Goal: Information Seeking & Learning: Compare options

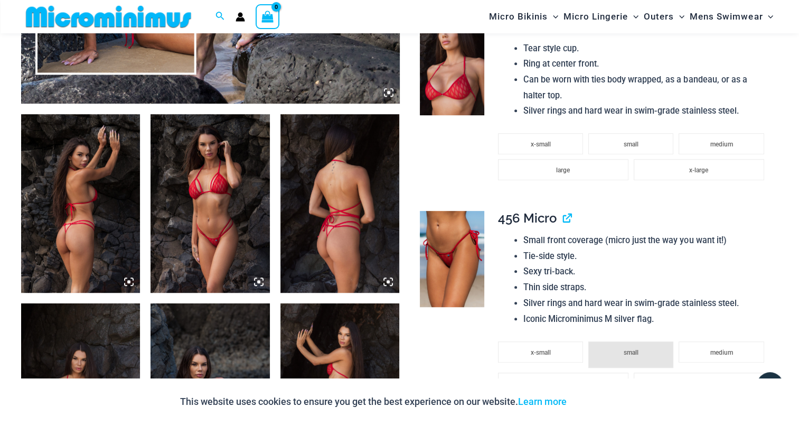
scroll to position [572, 0]
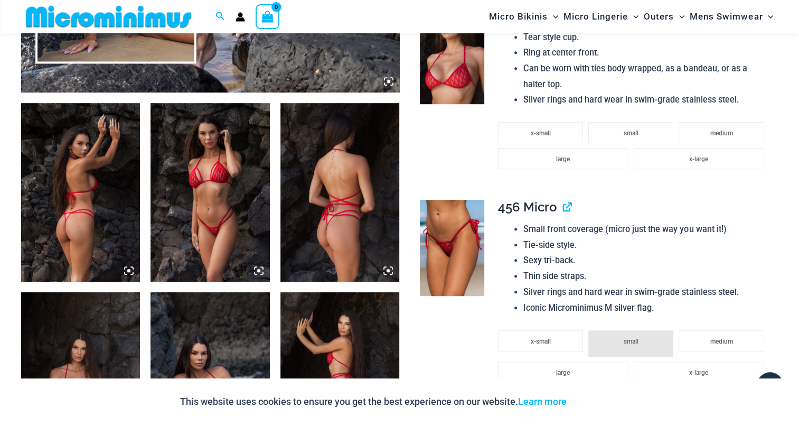
click at [230, 189] on img at bounding box center [210, 192] width 119 height 179
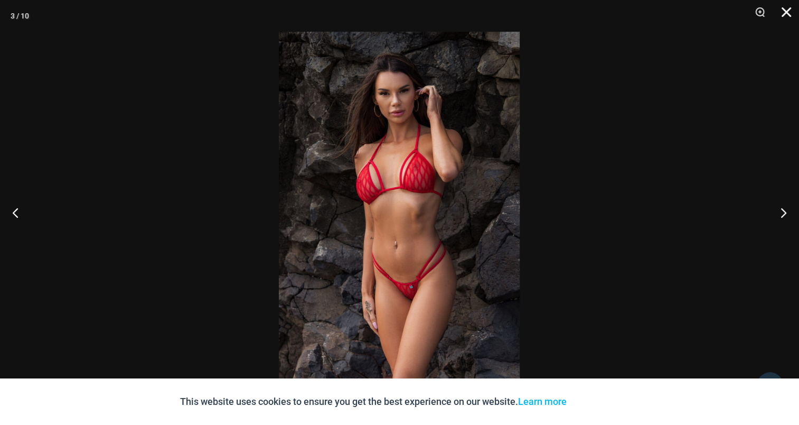
click at [786, 12] on button "Close" at bounding box center [783, 16] width 26 height 32
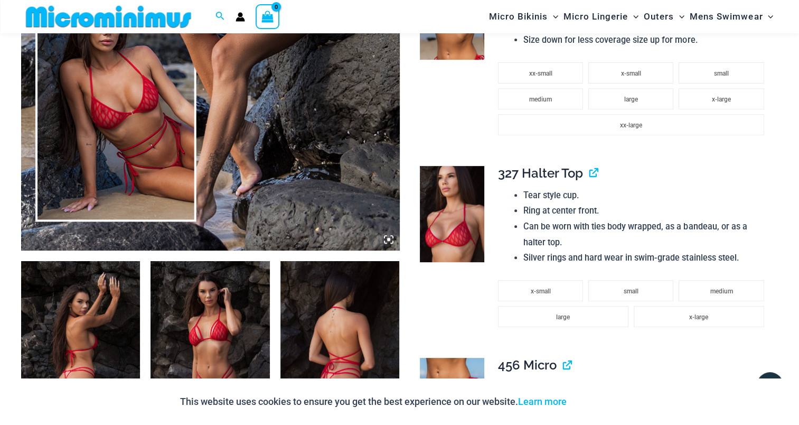
scroll to position [413, 0]
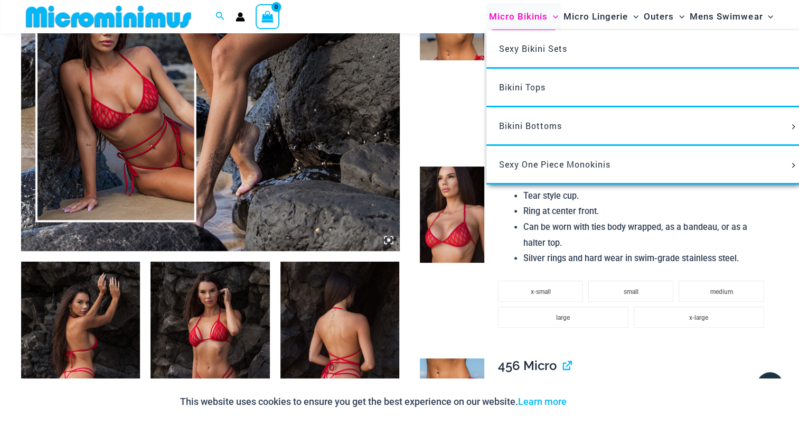
click at [516, 17] on span "Micro Bikinis" at bounding box center [518, 16] width 59 height 27
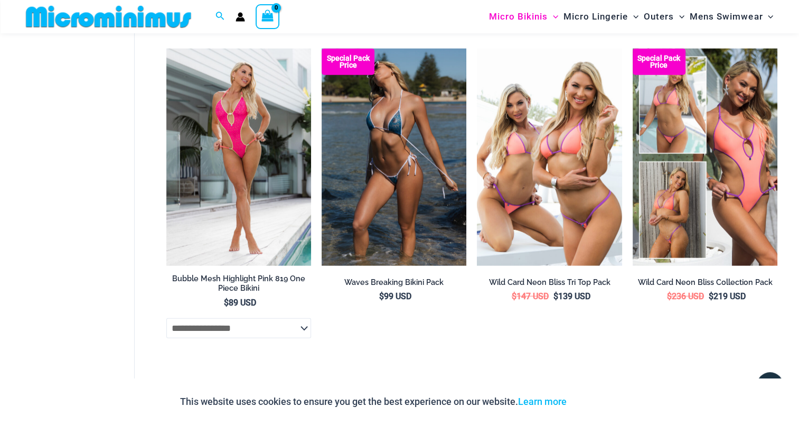
scroll to position [2685, 0]
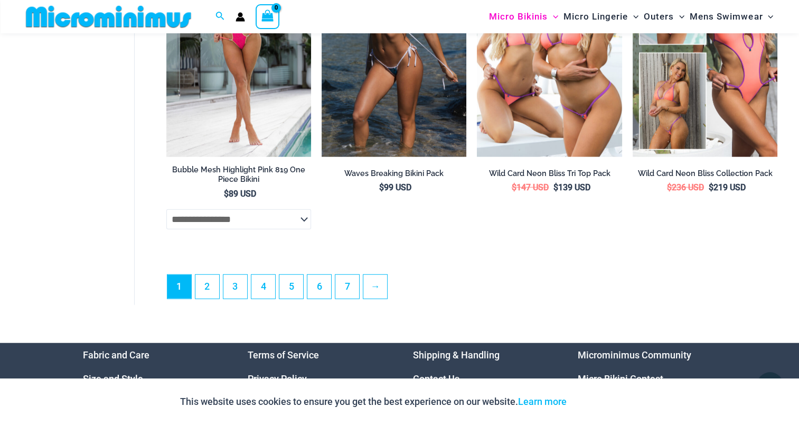
click at [190, 292] on span "1" at bounding box center [179, 287] width 24 height 24
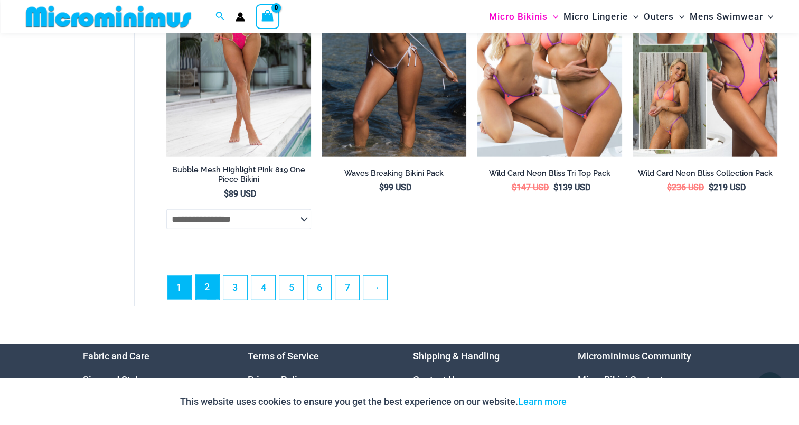
click at [199, 290] on link "2" at bounding box center [207, 287] width 24 height 25
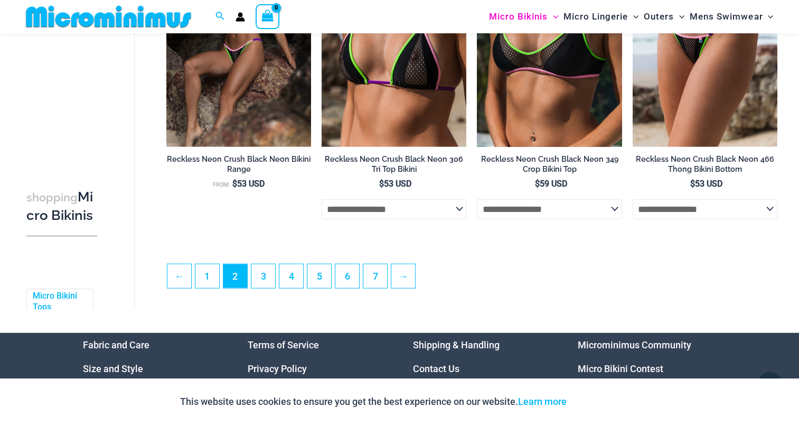
scroll to position [2474, 0]
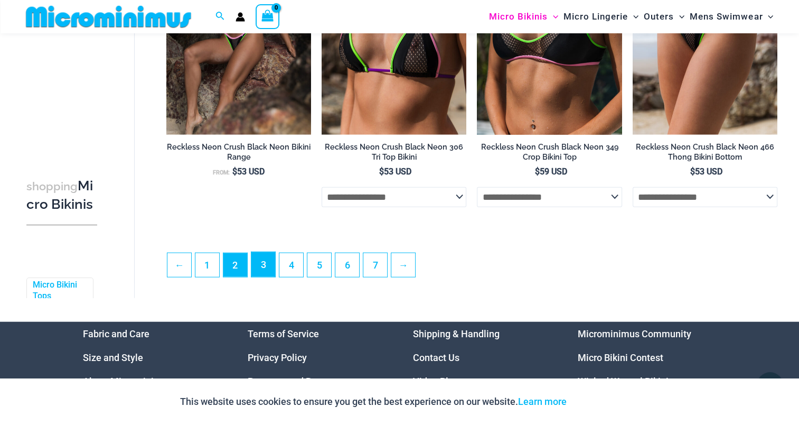
click at [261, 274] on link "3" at bounding box center [263, 264] width 24 height 25
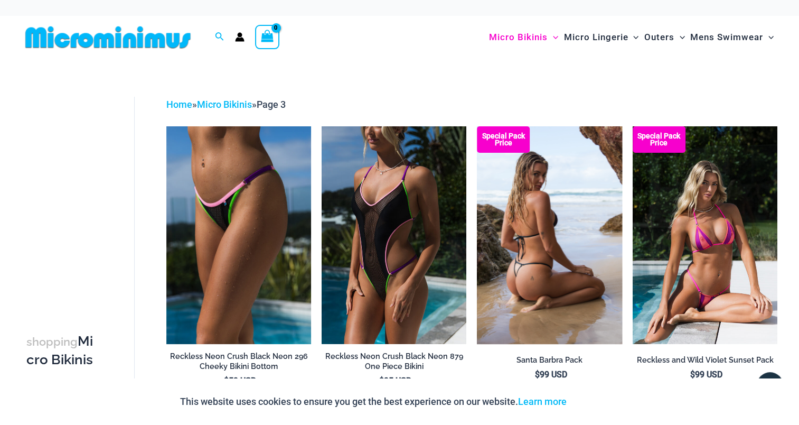
click at [526, 228] on img at bounding box center [549, 234] width 145 height 217
click at [570, 244] on img at bounding box center [549, 234] width 145 height 217
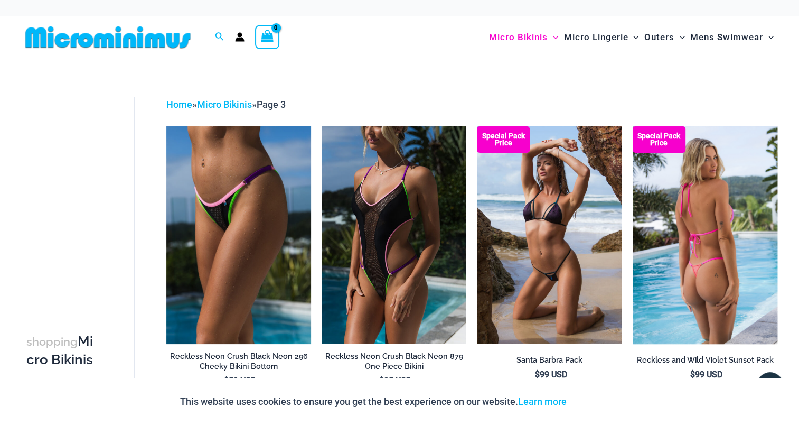
click at [716, 225] on img at bounding box center [705, 234] width 145 height 217
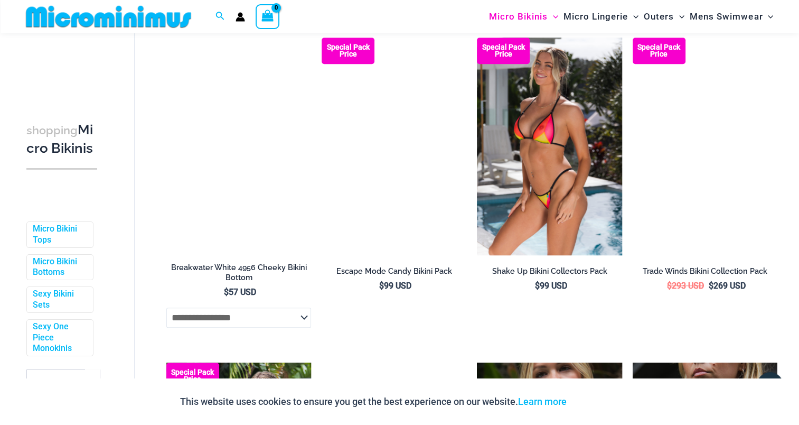
scroll to position [730, 0]
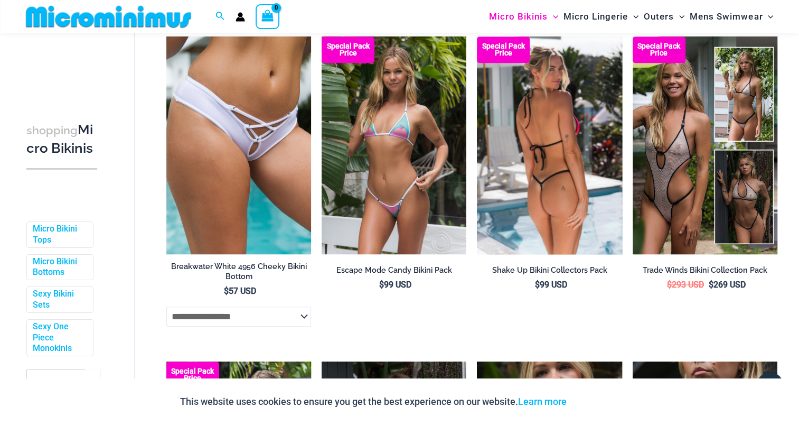
click at [553, 124] on img at bounding box center [549, 144] width 145 height 217
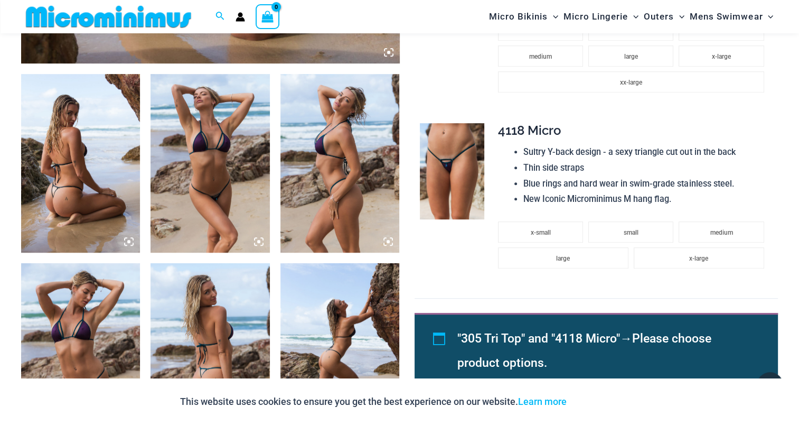
scroll to position [625, 0]
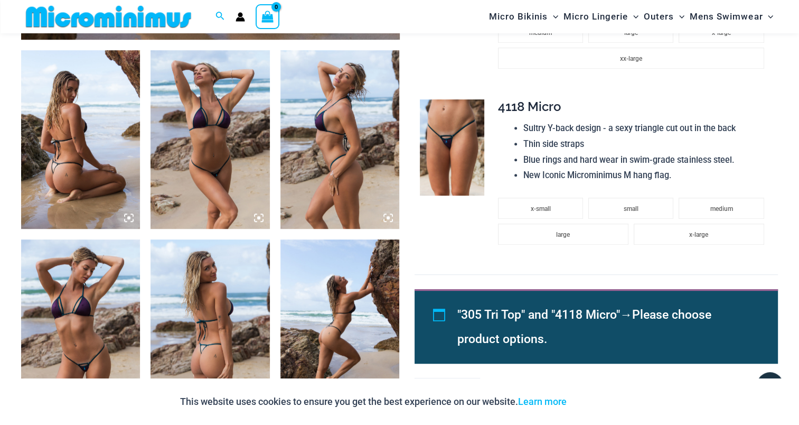
click at [76, 150] on img at bounding box center [80, 139] width 119 height 179
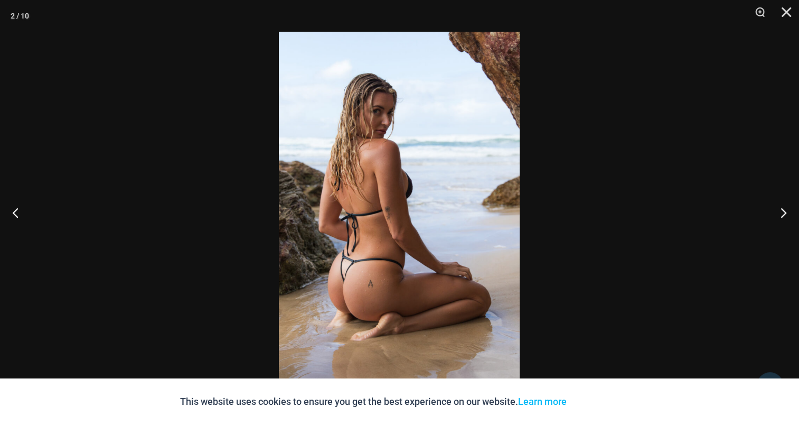
click at [371, 160] on img at bounding box center [399, 212] width 241 height 361
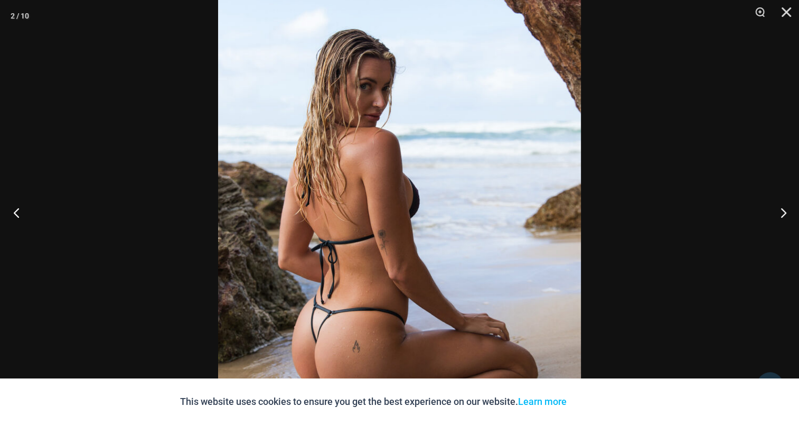
click at [19, 208] on button "Previous" at bounding box center [20, 212] width 40 height 53
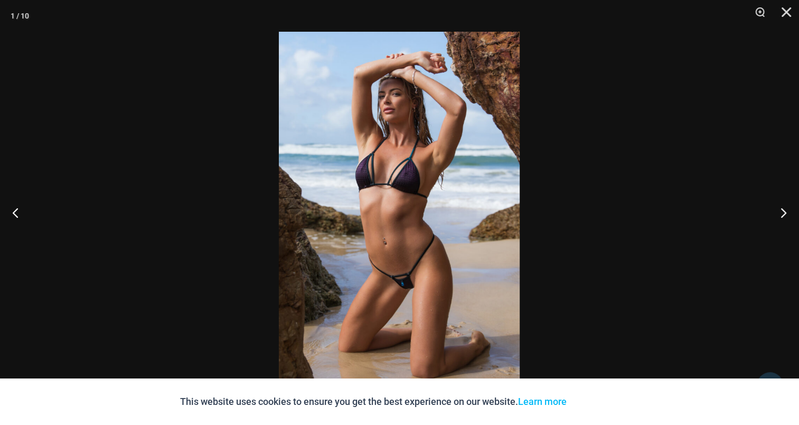
click at [391, 167] on img at bounding box center [399, 212] width 241 height 361
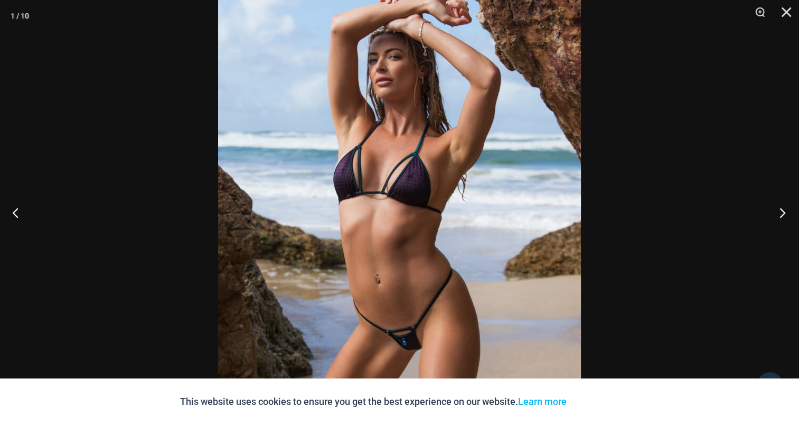
click at [784, 210] on button "Next" at bounding box center [780, 212] width 40 height 53
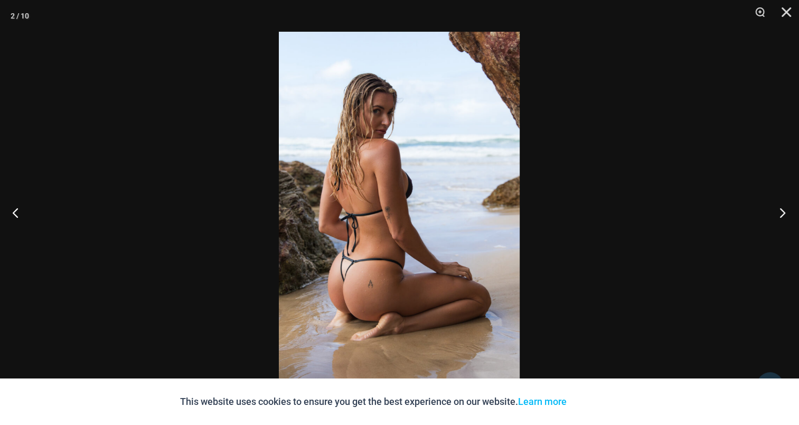
click at [775, 209] on button "Next" at bounding box center [780, 212] width 40 height 53
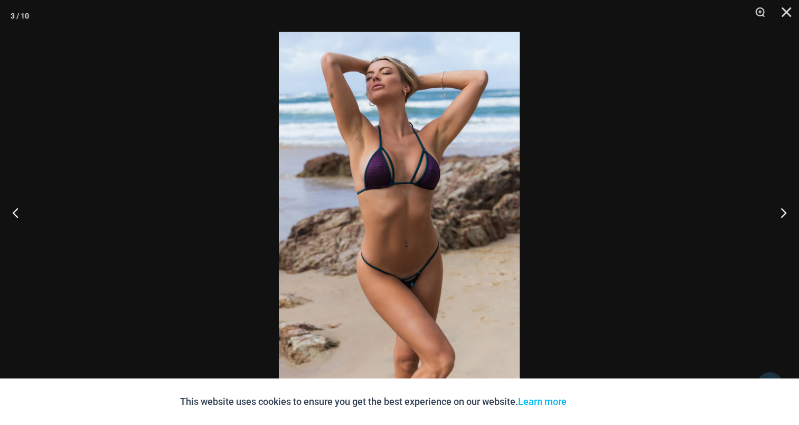
click at [427, 159] on img at bounding box center [399, 212] width 241 height 361
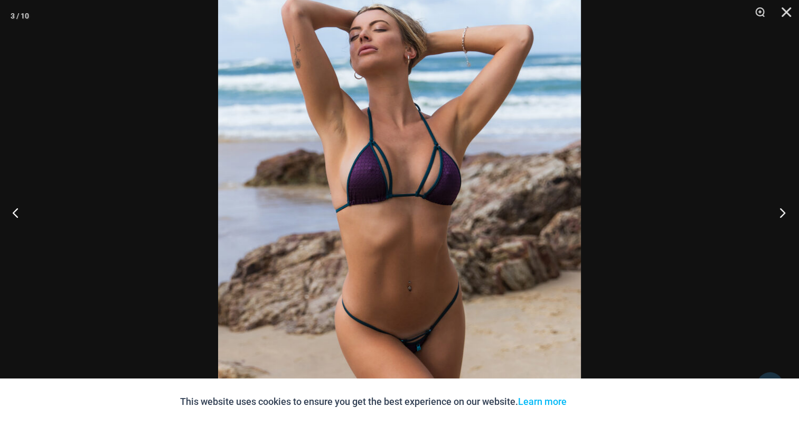
click at [782, 209] on button "Next" at bounding box center [780, 212] width 40 height 53
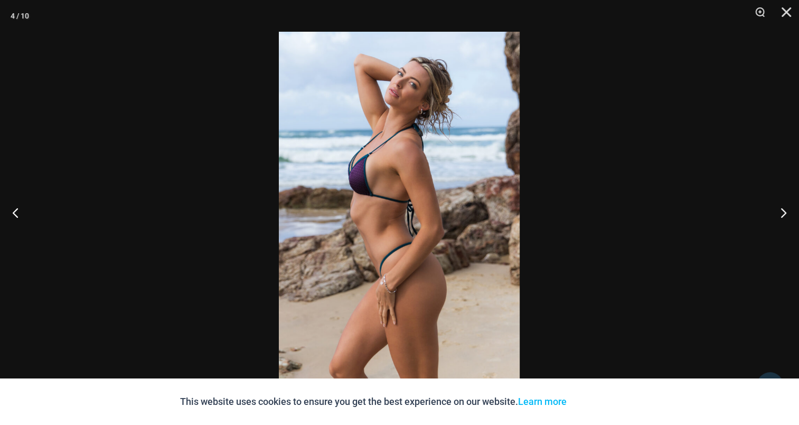
click at [416, 169] on img at bounding box center [399, 212] width 241 height 361
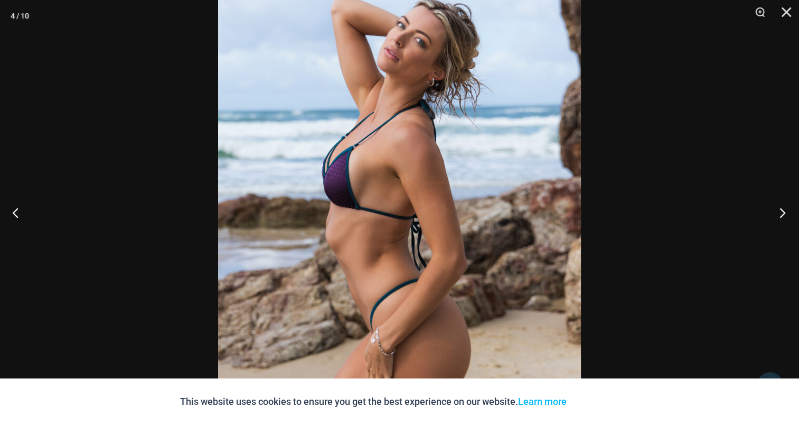
click at [784, 218] on button "Next" at bounding box center [780, 212] width 40 height 53
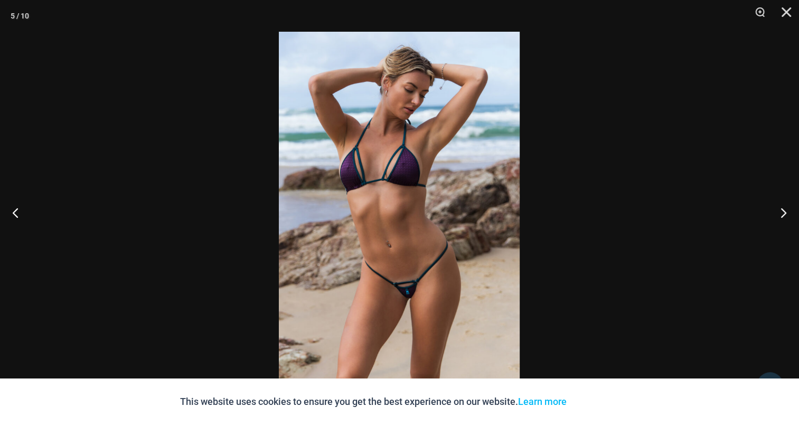
click at [420, 198] on img at bounding box center [399, 212] width 241 height 361
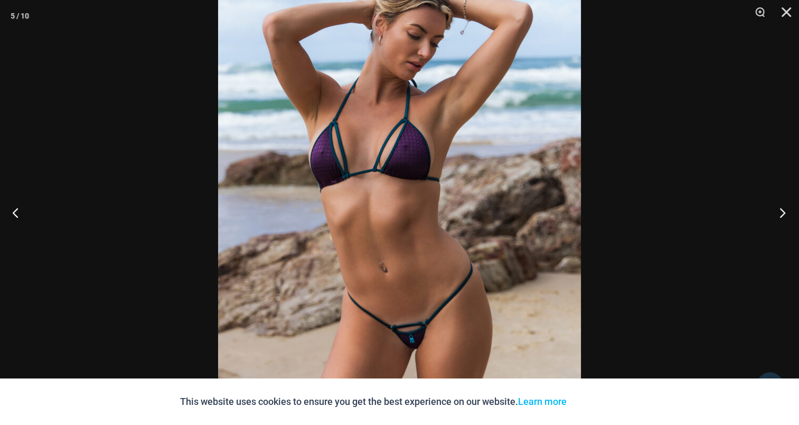
click at [786, 210] on button "Next" at bounding box center [780, 212] width 40 height 53
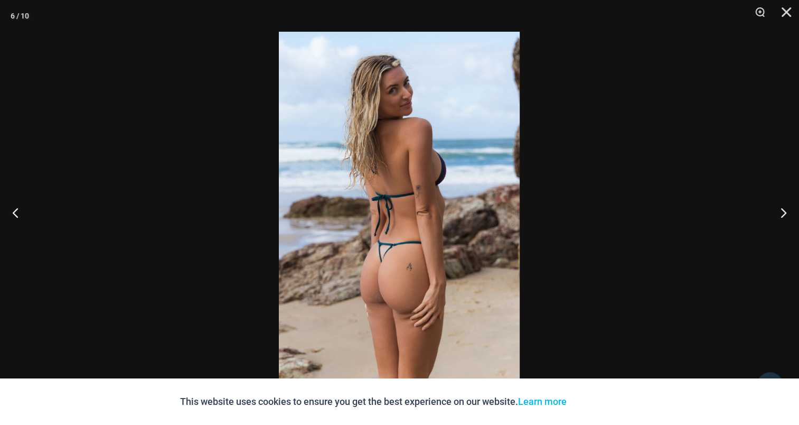
click at [448, 154] on img at bounding box center [399, 212] width 241 height 361
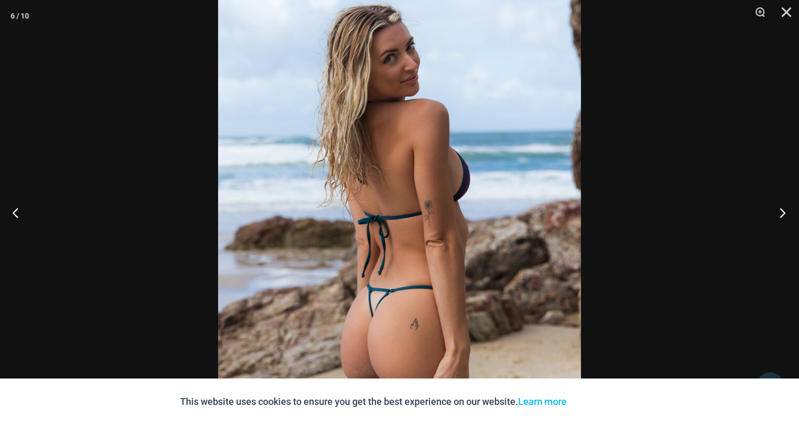
click at [793, 212] on button "Next" at bounding box center [780, 212] width 40 height 53
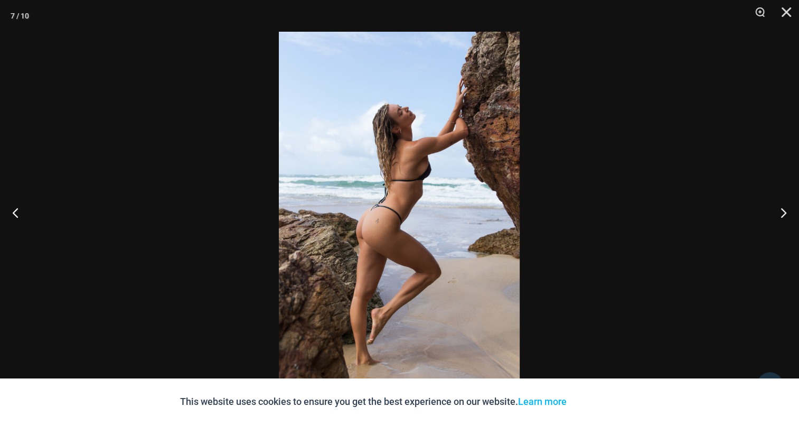
click at [454, 170] on img at bounding box center [399, 212] width 241 height 361
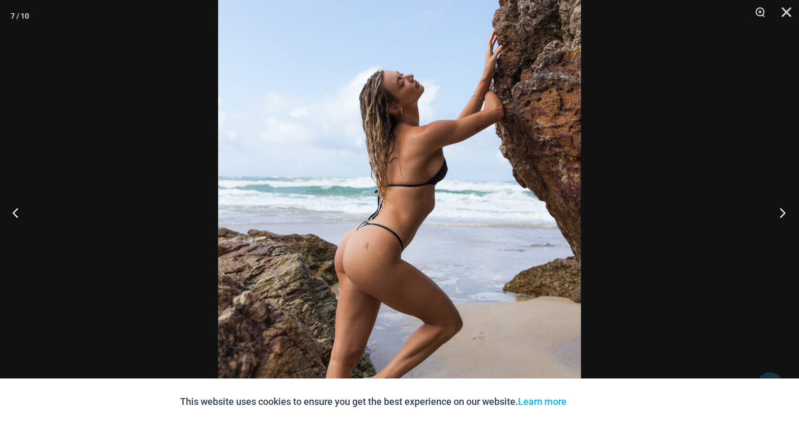
click at [780, 208] on button "Next" at bounding box center [780, 212] width 40 height 53
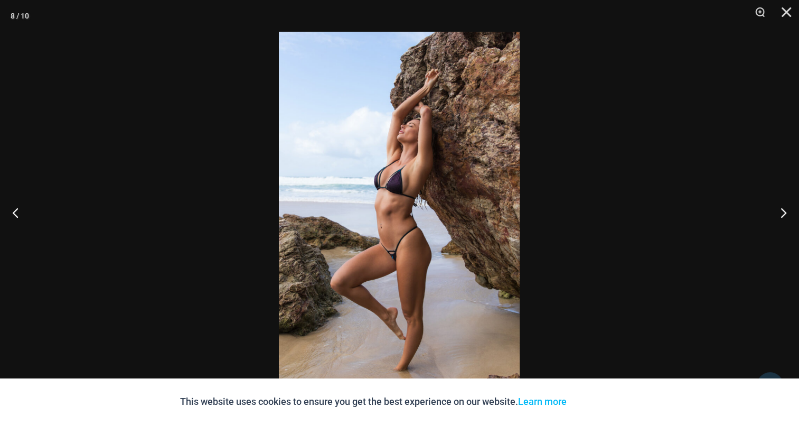
click at [359, 184] on img at bounding box center [399, 212] width 241 height 361
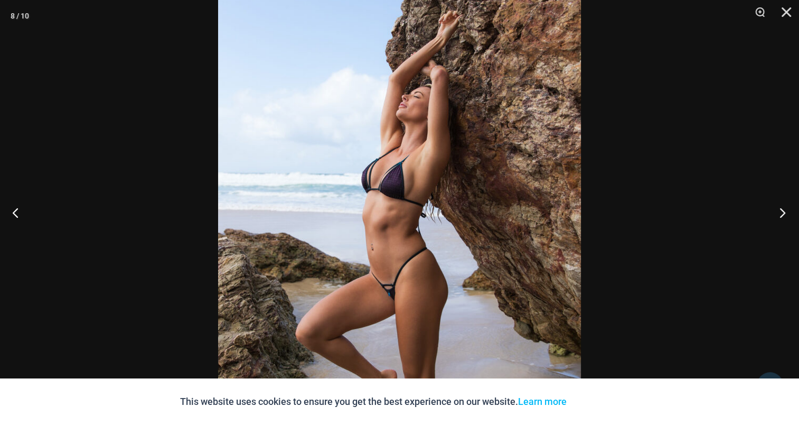
click at [786, 213] on button "Next" at bounding box center [780, 212] width 40 height 53
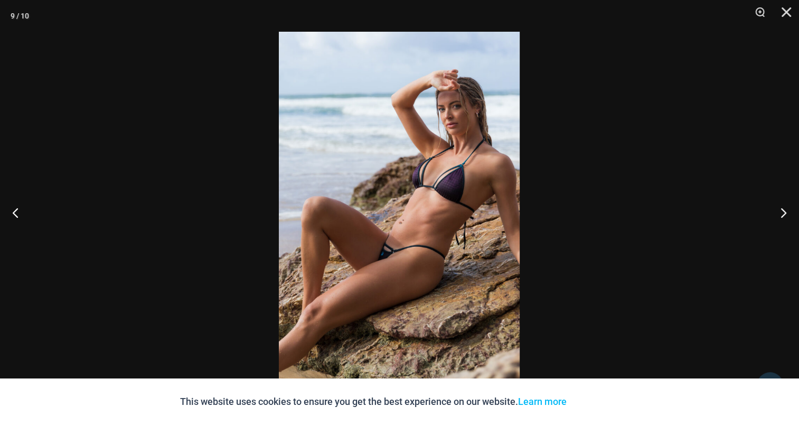
click at [454, 144] on img at bounding box center [399, 212] width 241 height 361
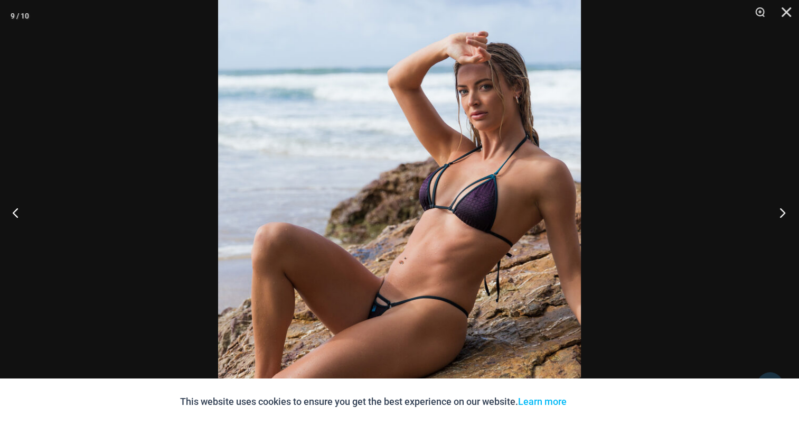
click at [784, 209] on button "Next" at bounding box center [780, 212] width 40 height 53
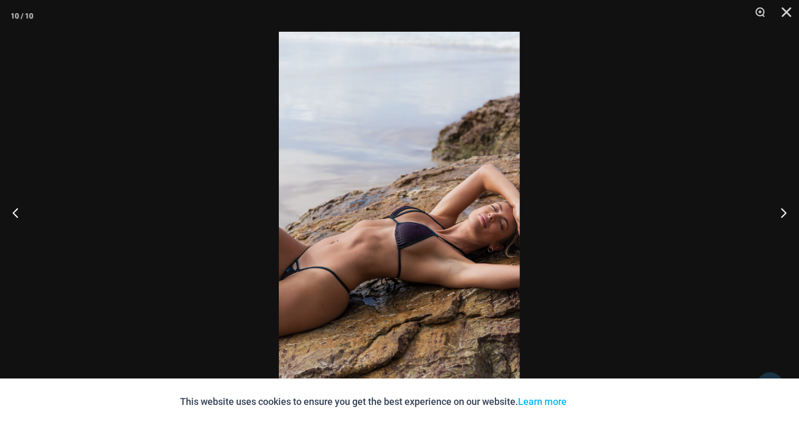
click at [435, 174] on img at bounding box center [399, 212] width 241 height 361
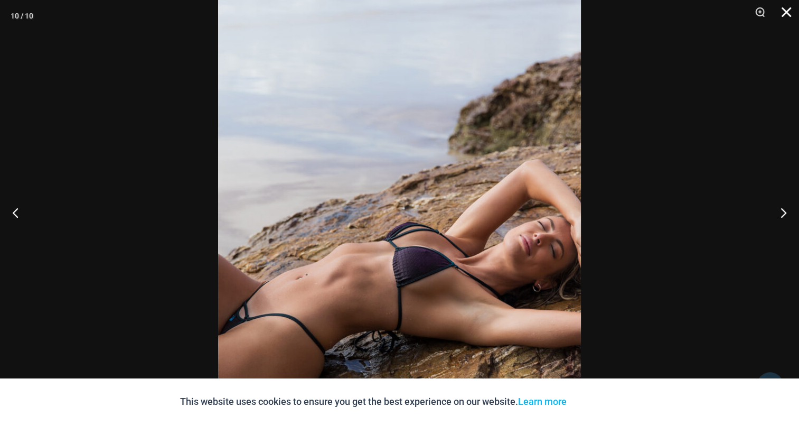
click at [788, 11] on button "Close" at bounding box center [783, 16] width 26 height 32
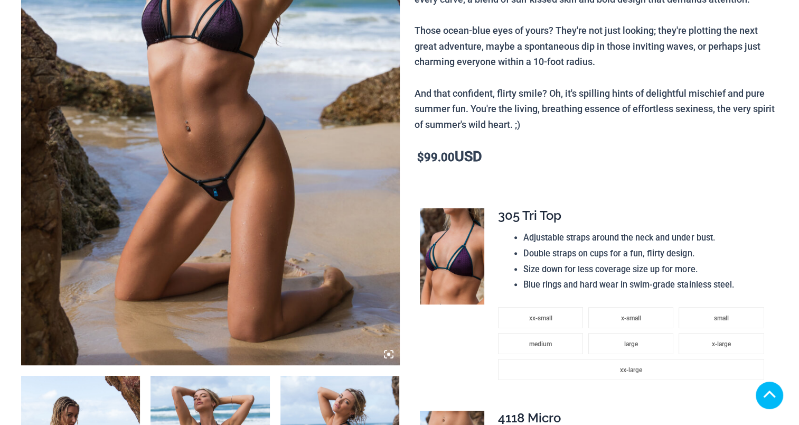
scroll to position [476, 0]
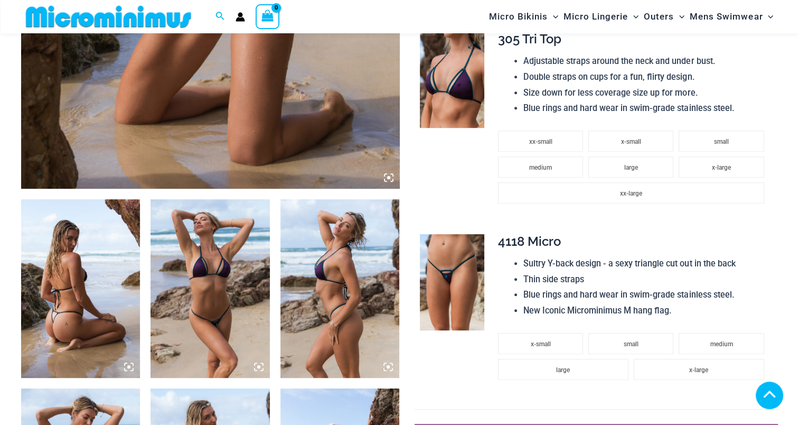
click at [450, 83] on img at bounding box center [452, 80] width 64 height 96
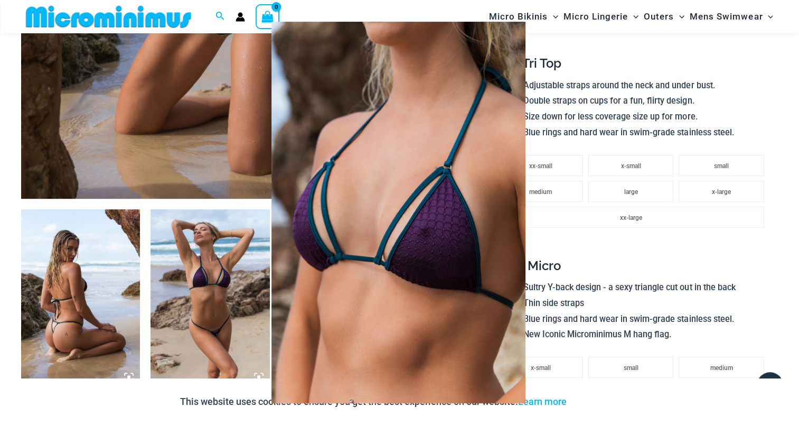
click at [781, 80] on div at bounding box center [399, 212] width 799 height 425
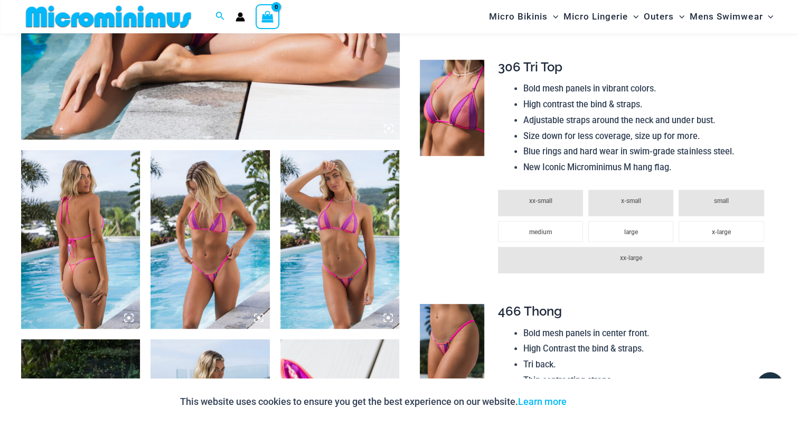
scroll to position [571, 0]
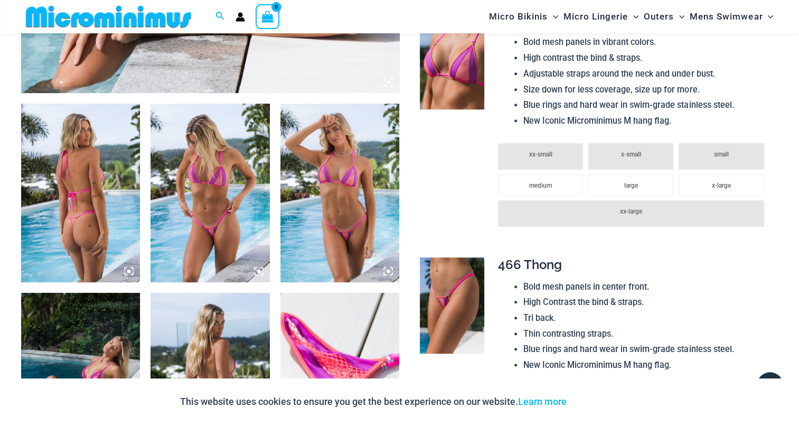
click at [83, 182] on img at bounding box center [80, 193] width 119 height 179
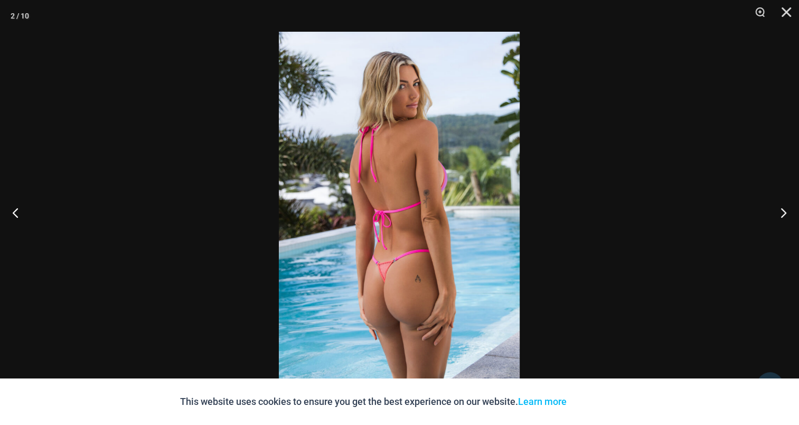
click at [427, 149] on img at bounding box center [399, 212] width 241 height 361
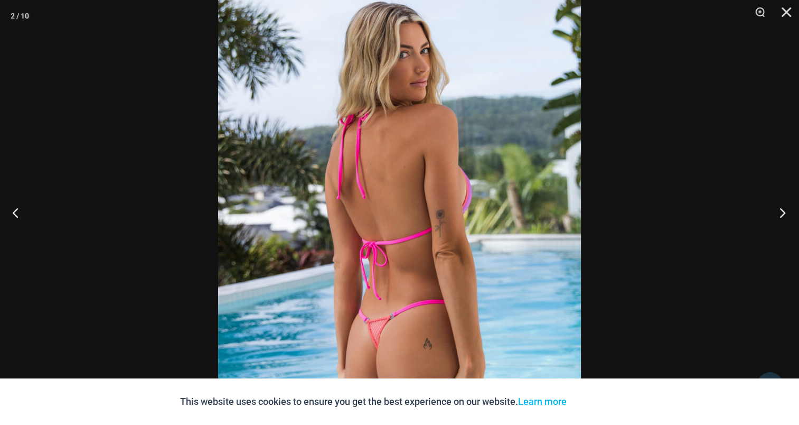
click at [781, 216] on button "Next" at bounding box center [780, 212] width 40 height 53
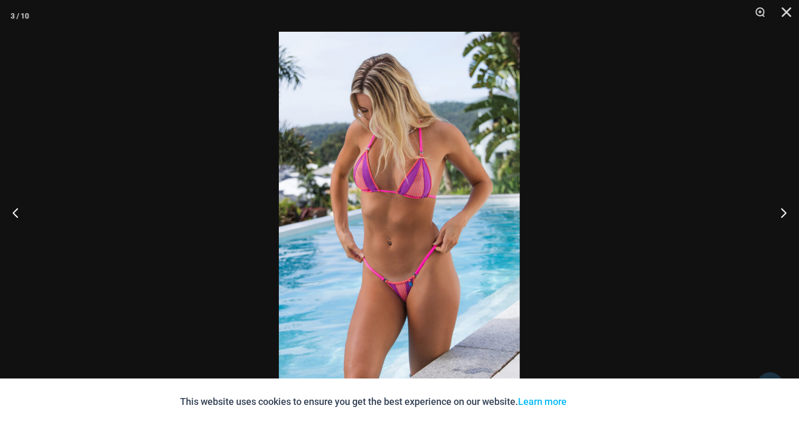
click at [400, 194] on img at bounding box center [399, 212] width 241 height 361
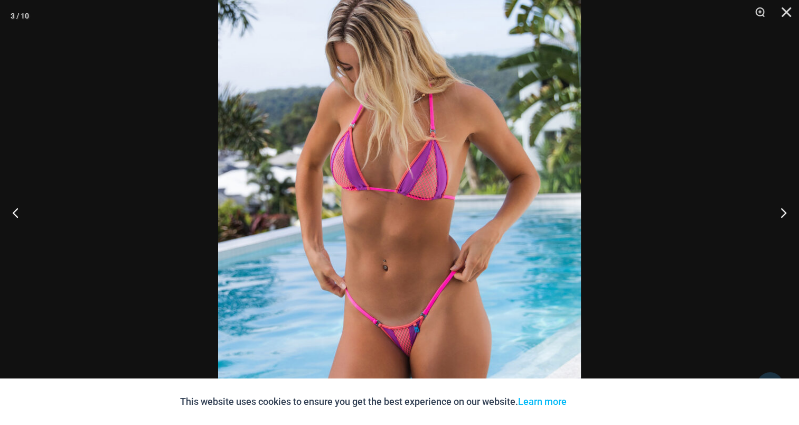
click at [405, 180] on img at bounding box center [399, 221] width 363 height 544
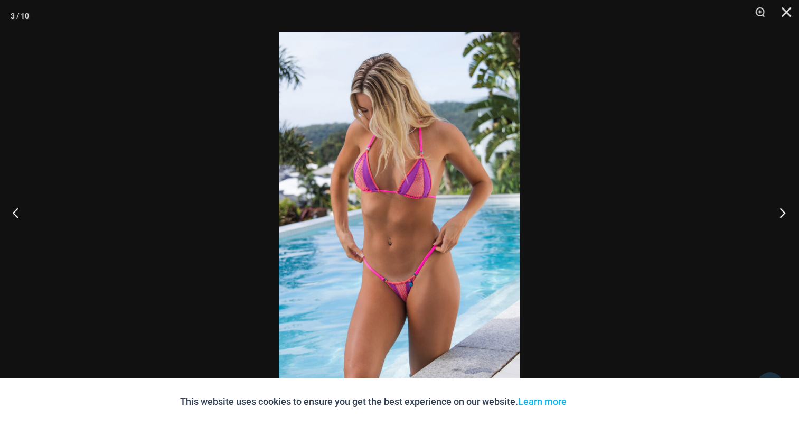
click at [780, 212] on button "Next" at bounding box center [780, 212] width 40 height 53
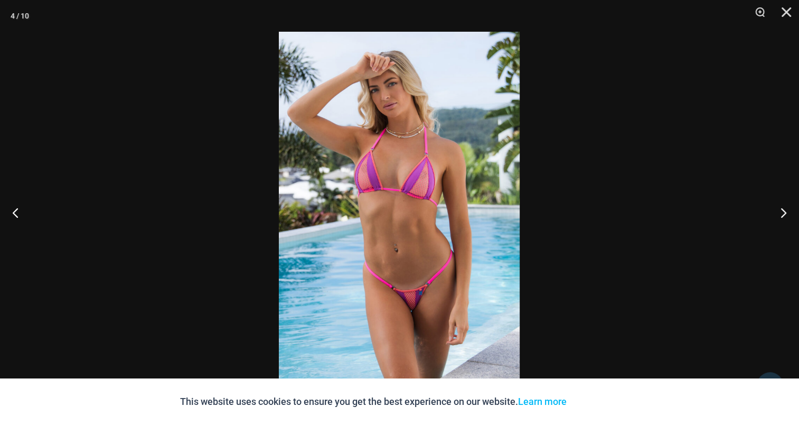
click at [426, 171] on img at bounding box center [399, 212] width 241 height 361
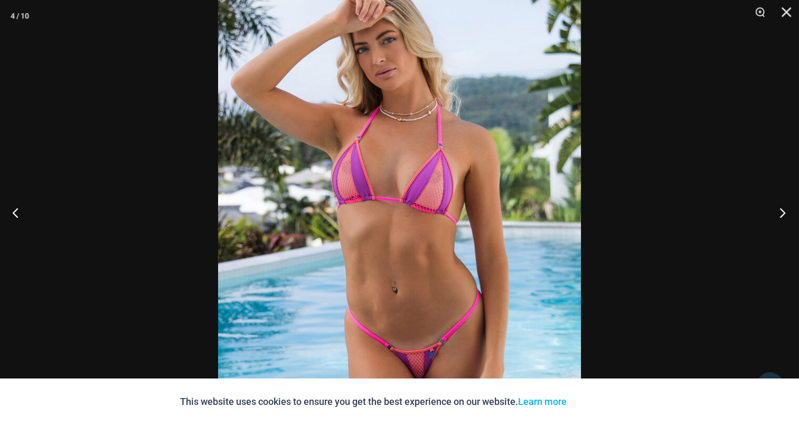
click at [769, 209] on button "Next" at bounding box center [780, 212] width 40 height 53
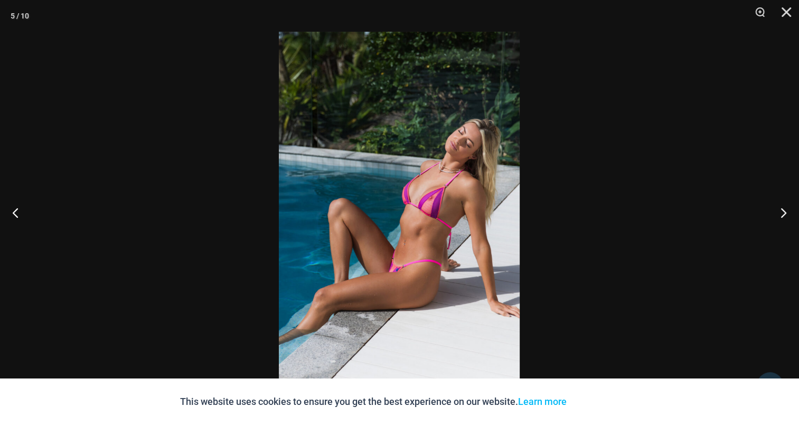
click at [412, 187] on img at bounding box center [399, 212] width 241 height 361
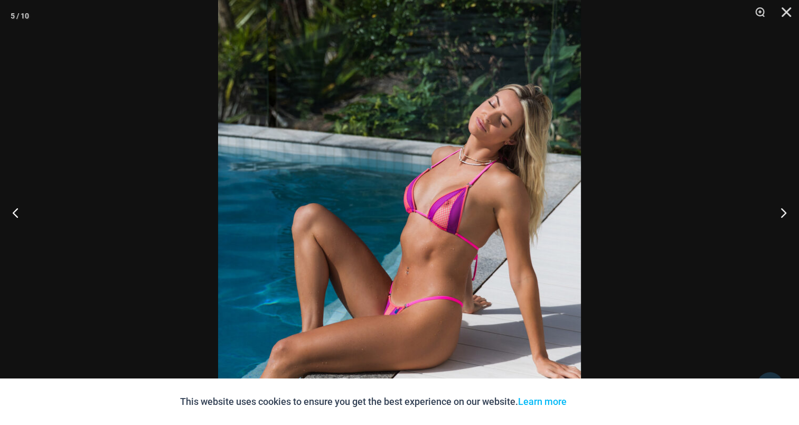
click at [325, 175] on img at bounding box center [399, 225] width 363 height 544
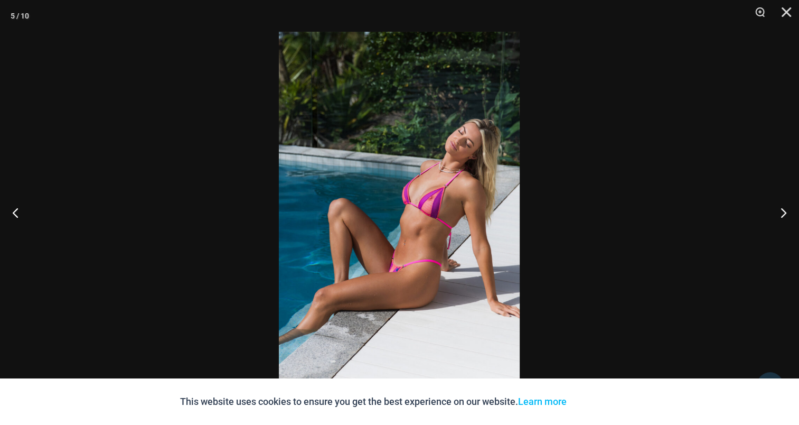
click at [773, 209] on button "Next" at bounding box center [780, 212] width 40 height 53
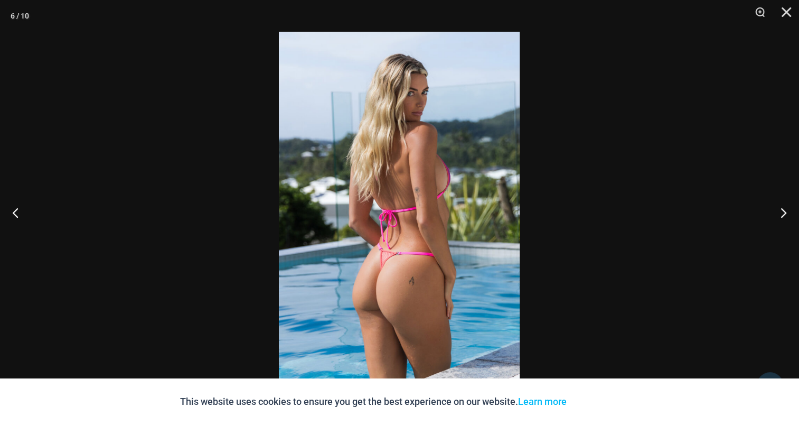
click at [393, 185] on img at bounding box center [399, 212] width 241 height 361
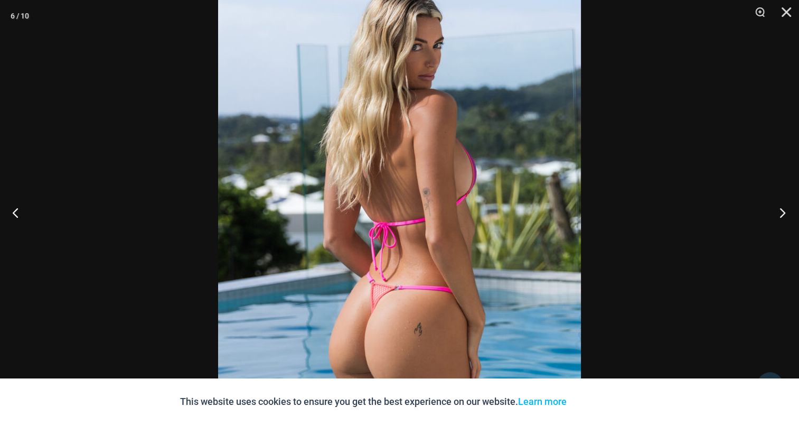
click at [794, 213] on button "Next" at bounding box center [780, 212] width 40 height 53
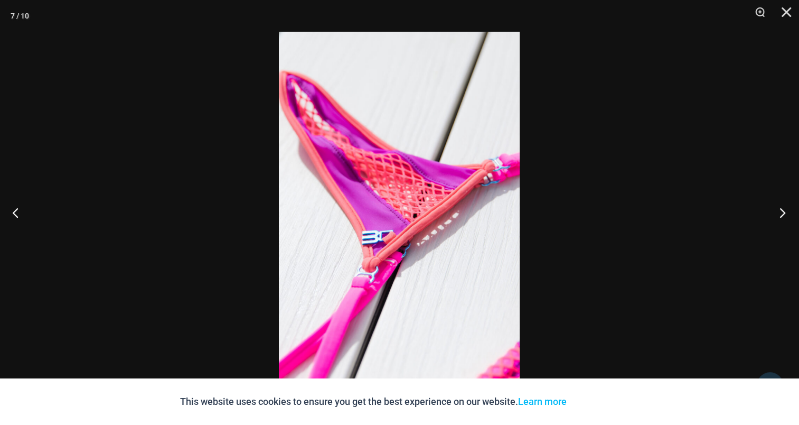
click at [790, 209] on button "Next" at bounding box center [780, 212] width 40 height 53
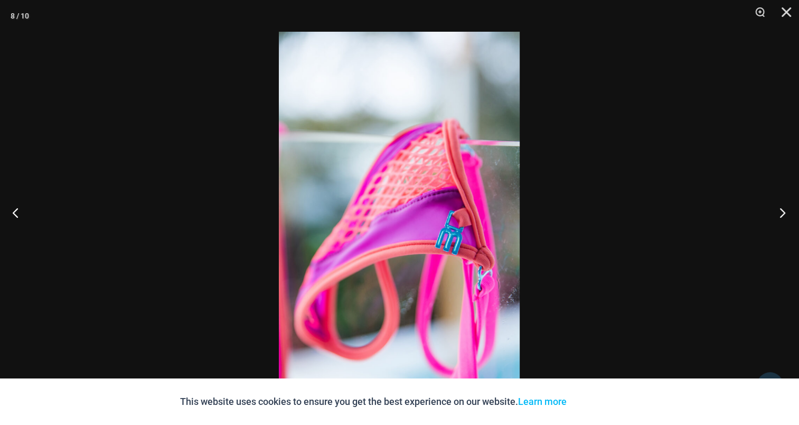
click at [780, 210] on button "Next" at bounding box center [780, 212] width 40 height 53
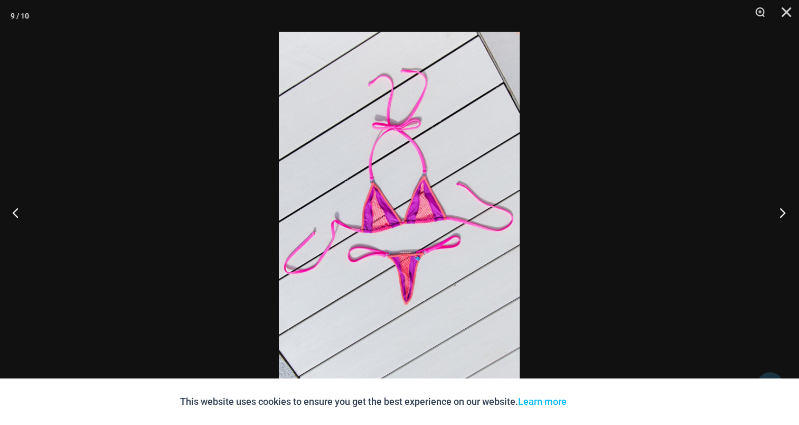
click at [781, 206] on button "Next" at bounding box center [780, 212] width 40 height 53
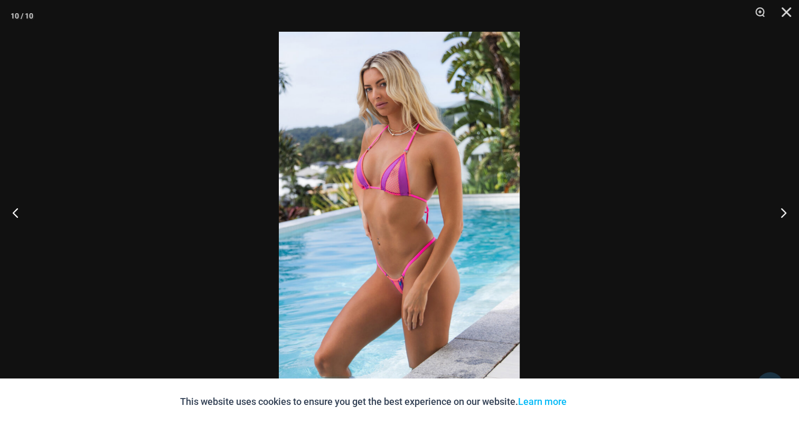
click at [383, 169] on img at bounding box center [399, 212] width 241 height 361
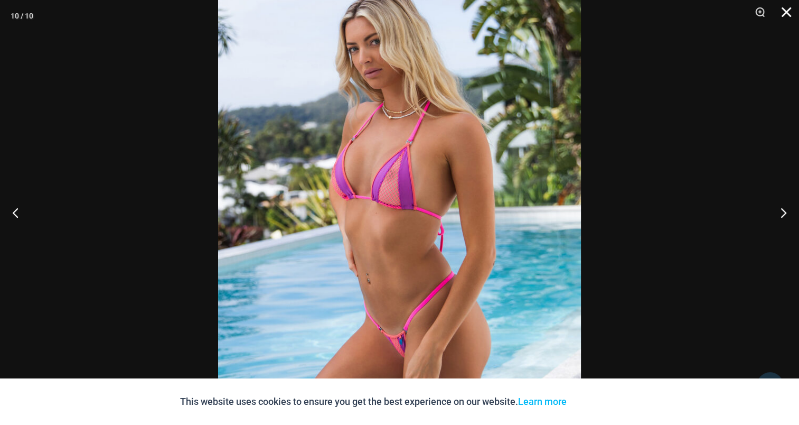
click at [787, 10] on button "Close" at bounding box center [783, 16] width 26 height 32
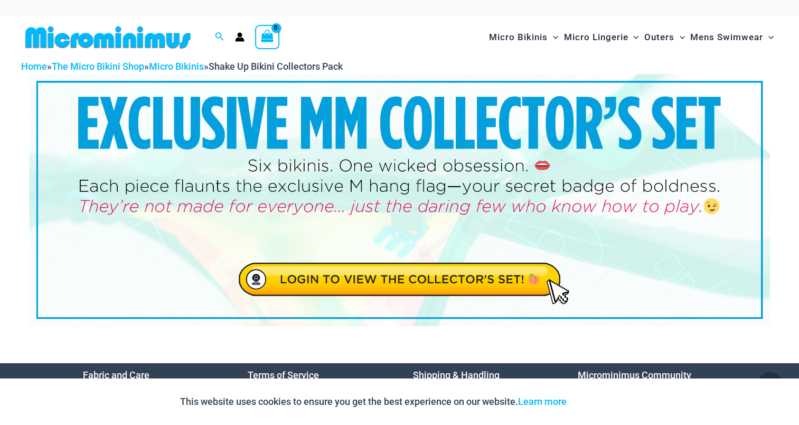
click at [406, 283] on img at bounding box center [399, 200] width 741 height 252
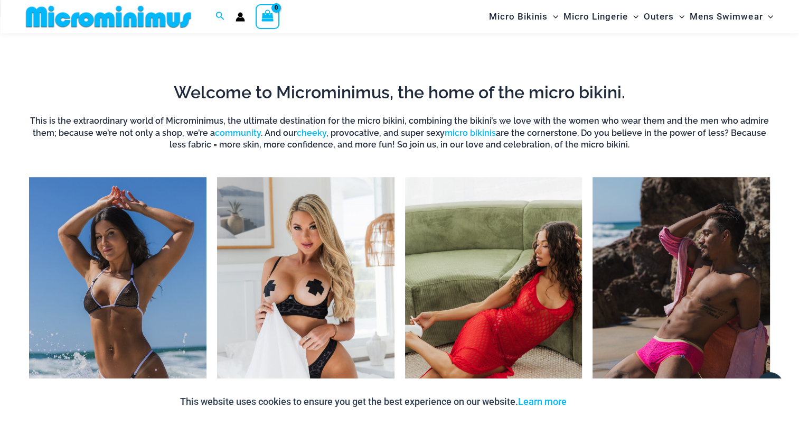
scroll to position [677, 0]
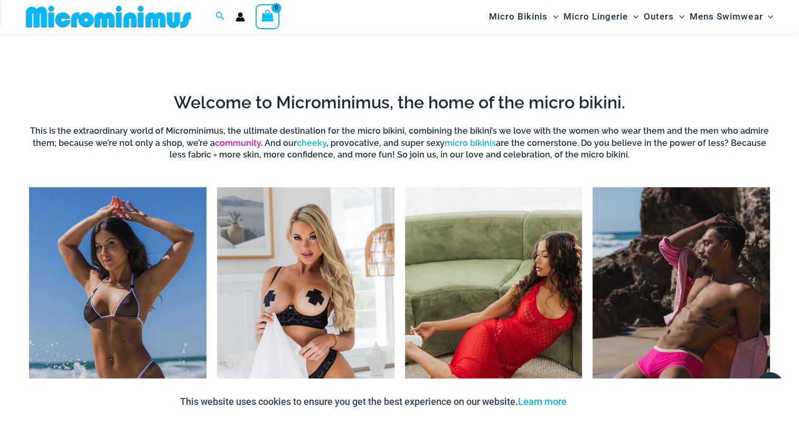
click at [235, 139] on link "community" at bounding box center [238, 143] width 46 height 10
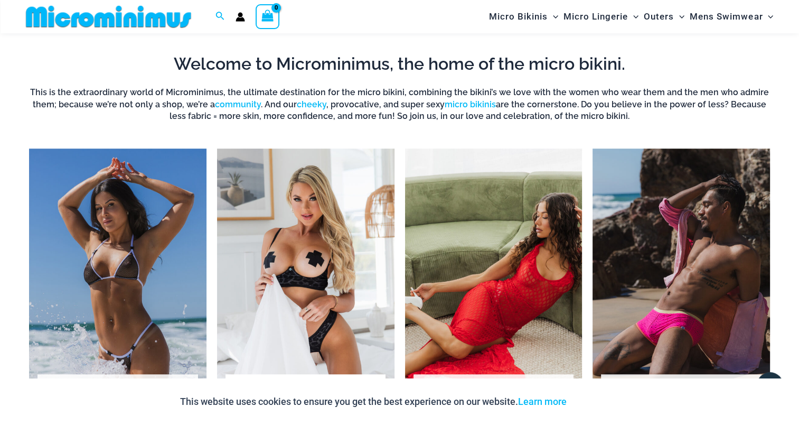
scroll to position [836, 0]
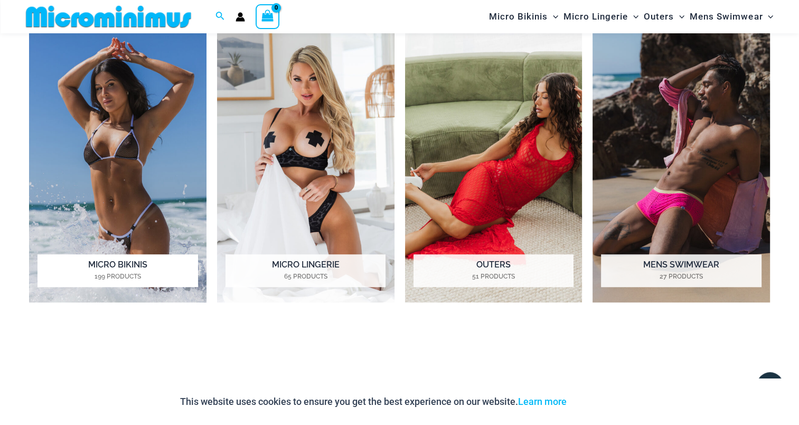
click at [129, 268] on h2 "Micro Bikinis 199 Products" at bounding box center [118, 270] width 160 height 33
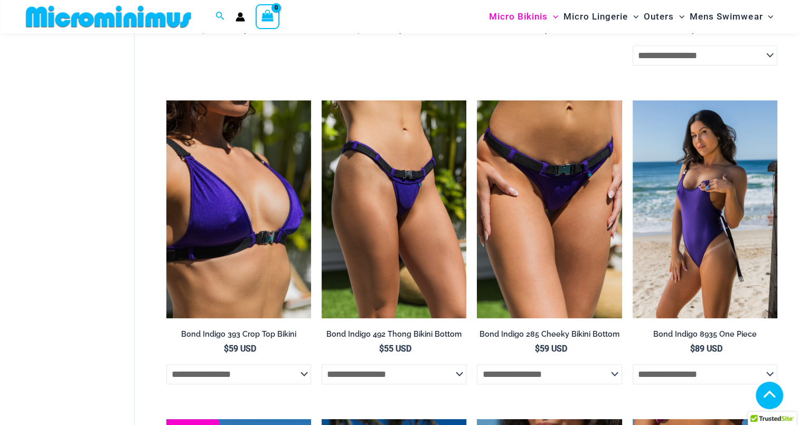
scroll to position [994, 0]
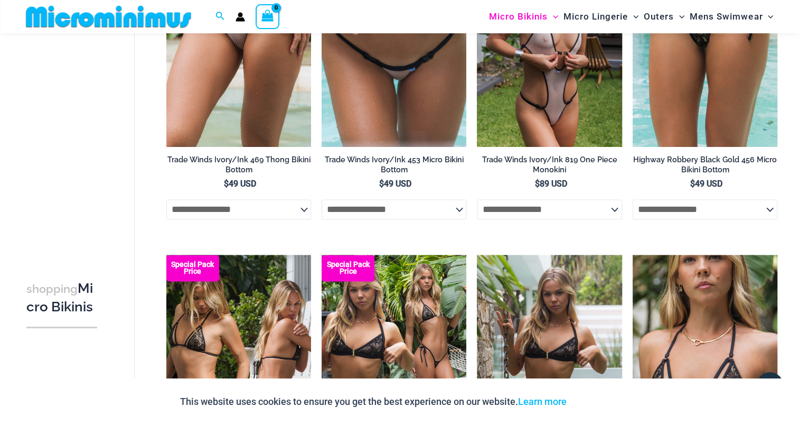
scroll to position [1638, 0]
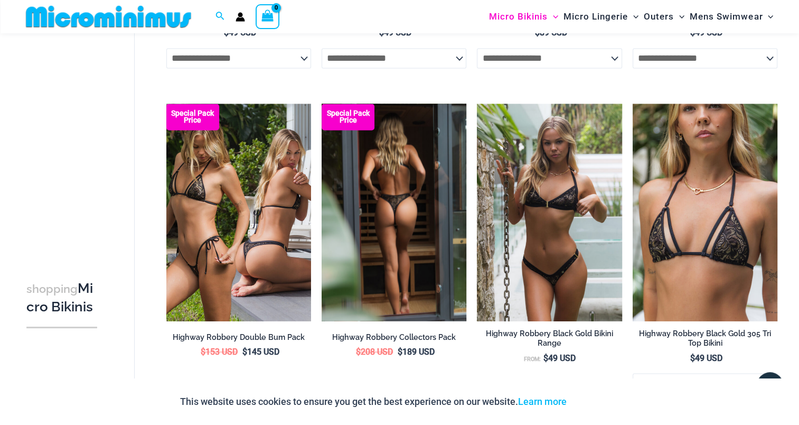
click at [374, 213] on img at bounding box center [394, 212] width 145 height 217
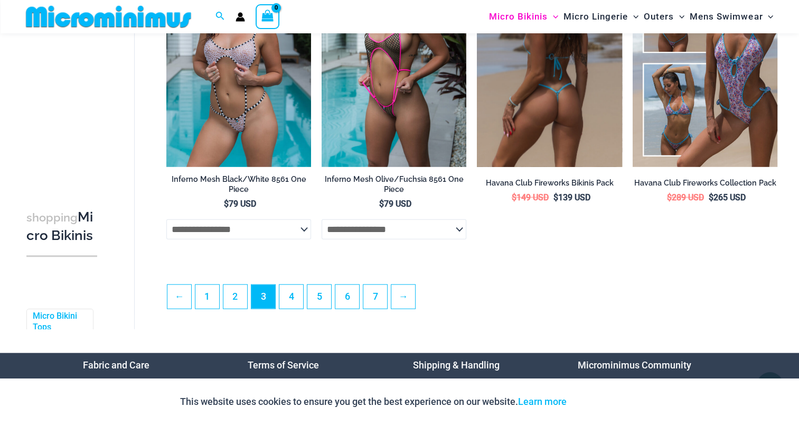
scroll to position [2483, 0]
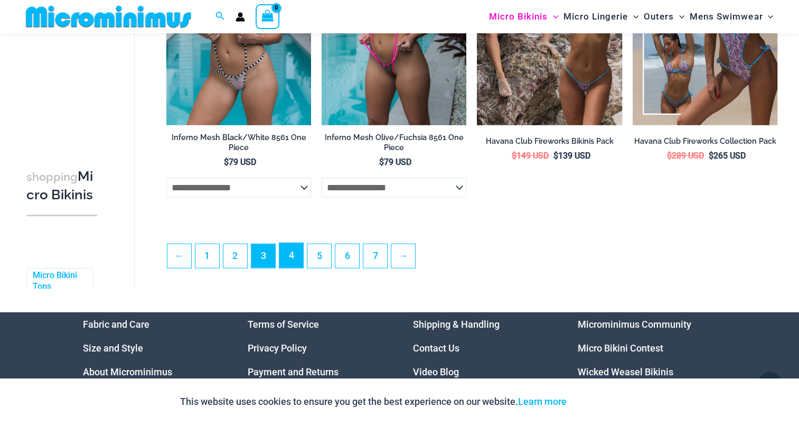
click at [291, 262] on link "4" at bounding box center [291, 255] width 24 height 25
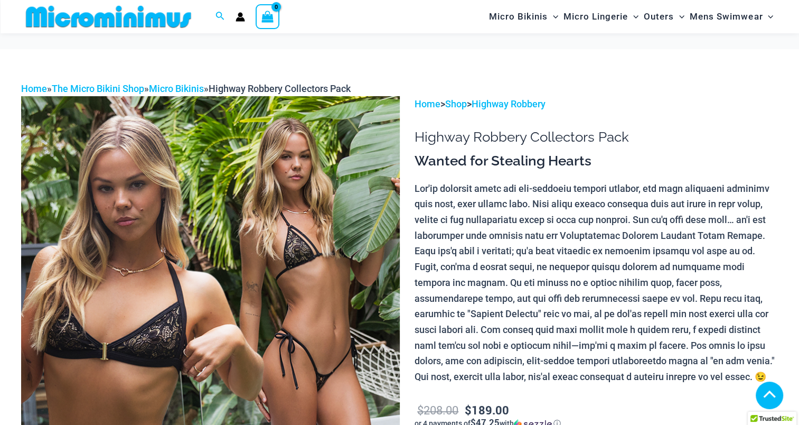
scroll to position [1162, 0]
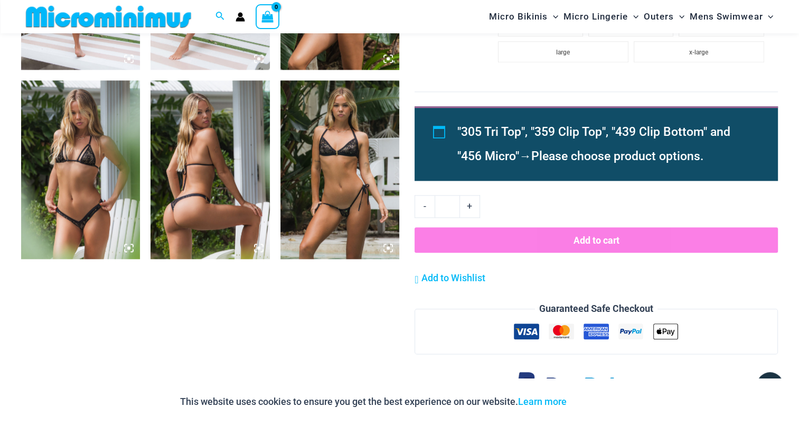
click at [201, 163] on img at bounding box center [210, 169] width 119 height 179
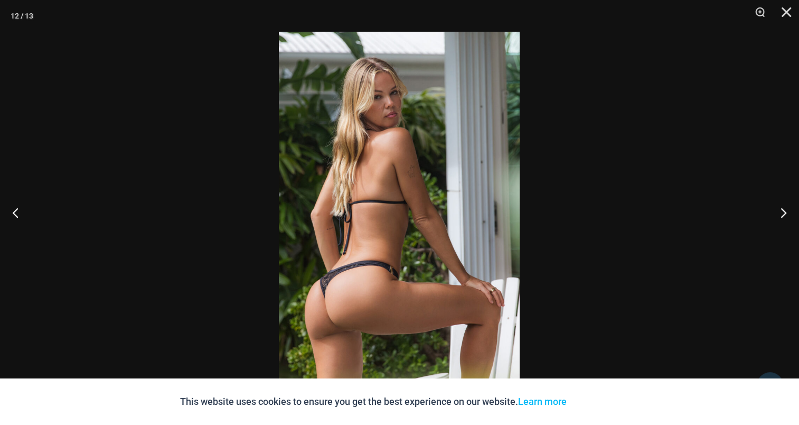
click at [369, 161] on img at bounding box center [399, 212] width 241 height 361
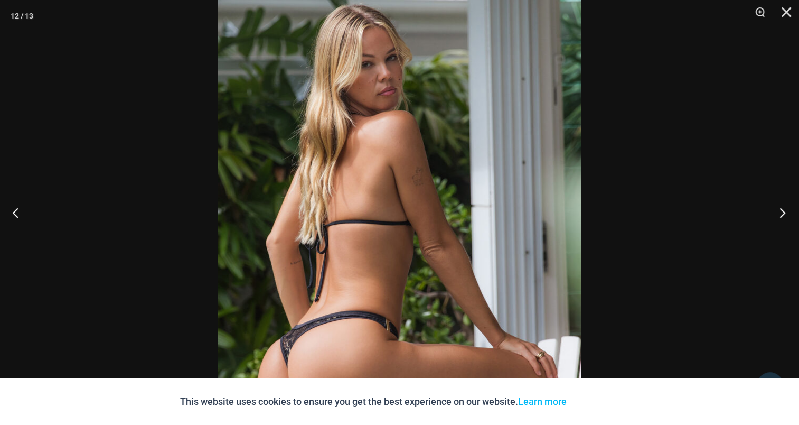
click at [777, 206] on button "Next" at bounding box center [780, 212] width 40 height 53
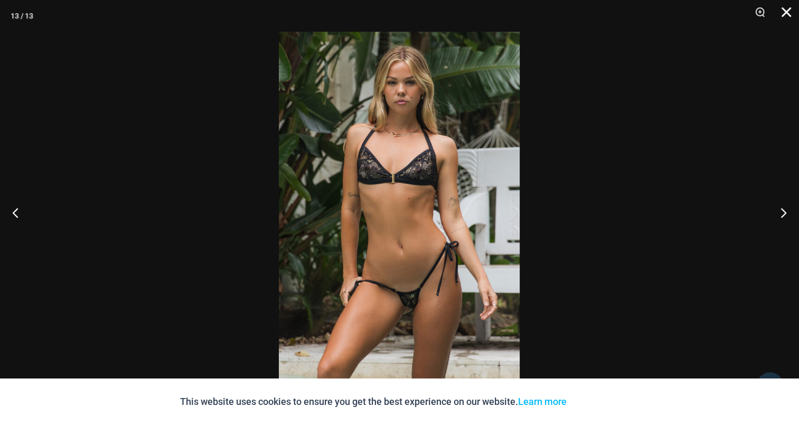
click at [790, 8] on button "Close" at bounding box center [783, 16] width 26 height 32
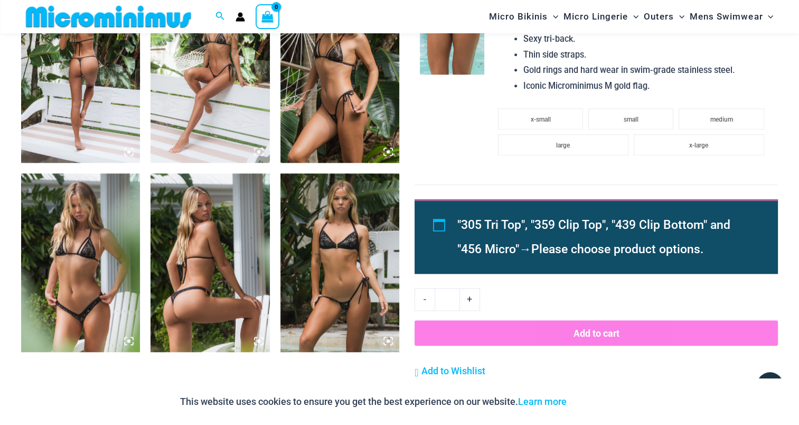
scroll to position [951, 0]
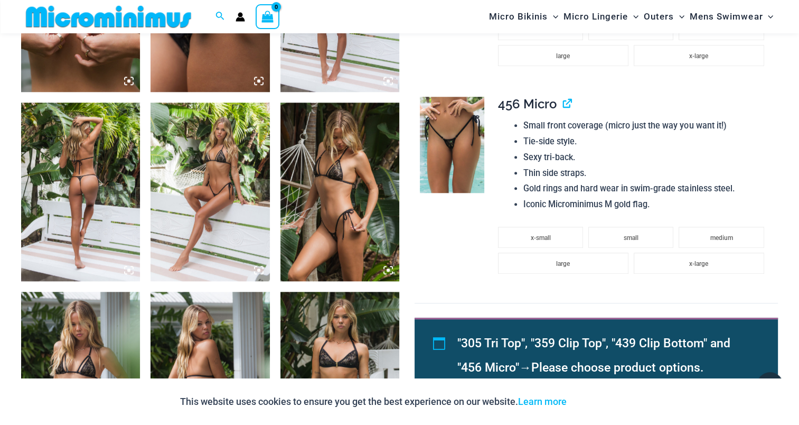
click at [72, 167] on img at bounding box center [80, 191] width 119 height 179
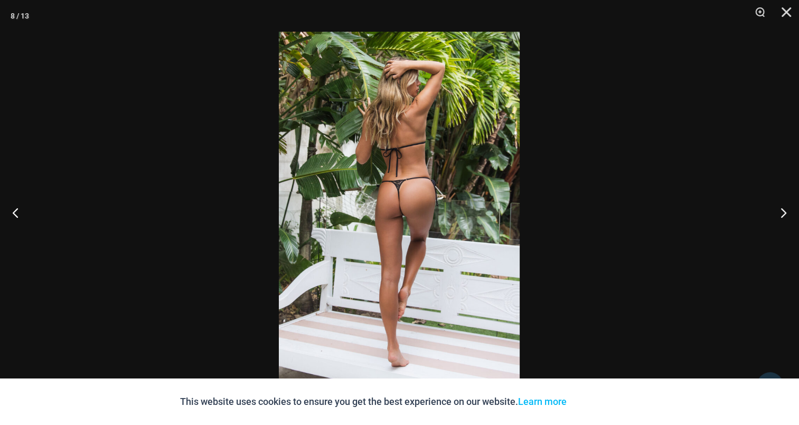
click at [391, 139] on img at bounding box center [399, 212] width 241 height 361
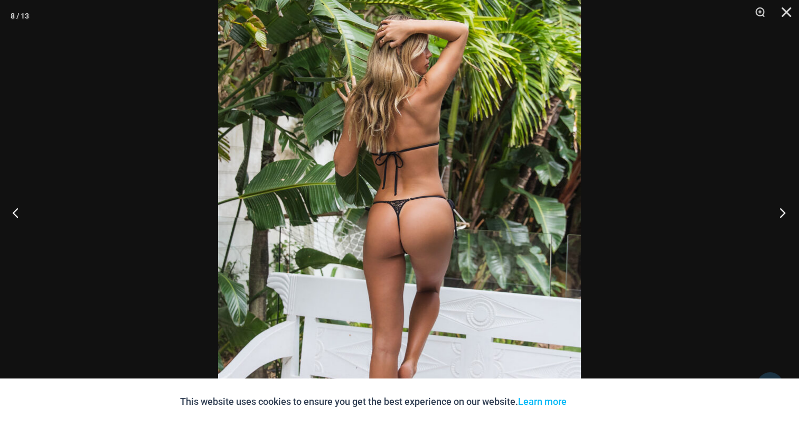
click at [779, 211] on button "Next" at bounding box center [780, 212] width 40 height 53
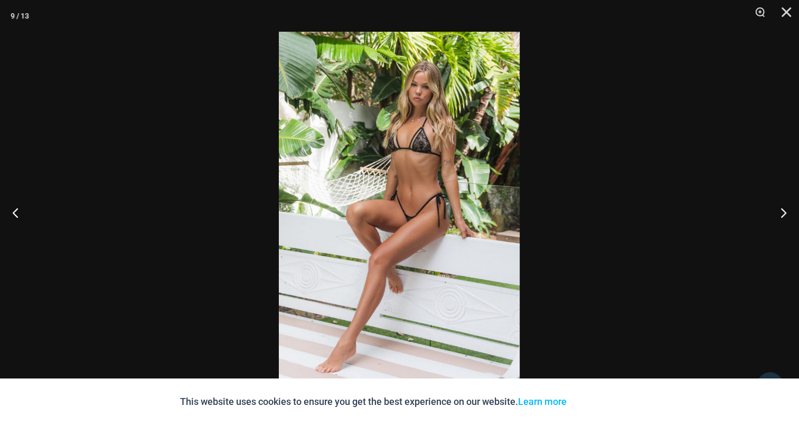
click at [435, 191] on img at bounding box center [399, 212] width 241 height 361
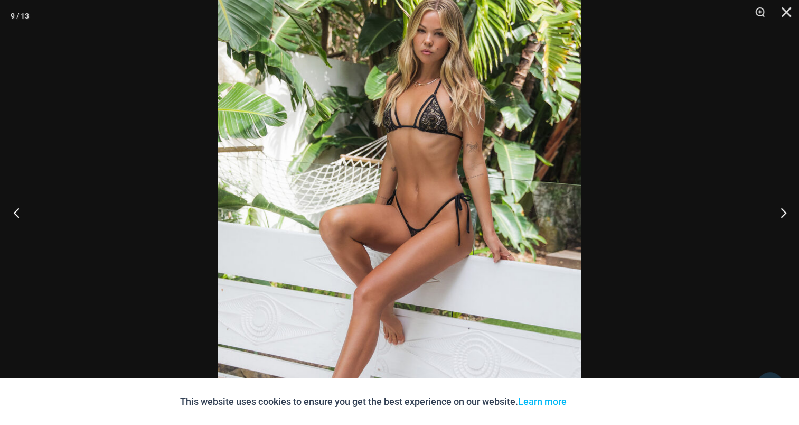
click at [18, 205] on button "Previous" at bounding box center [20, 212] width 40 height 53
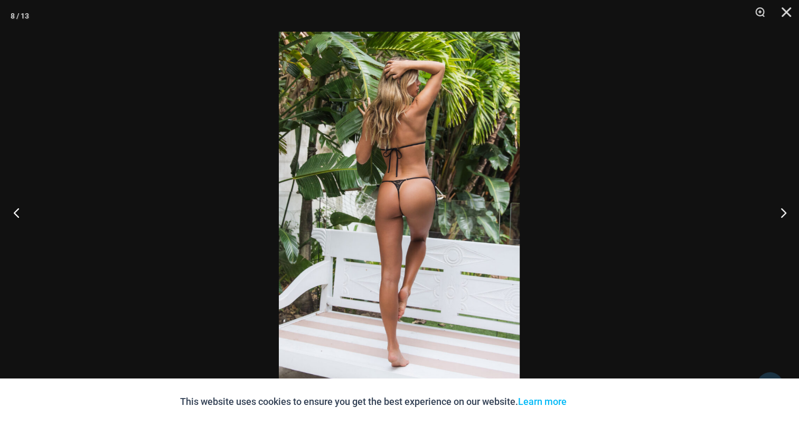
click at [18, 205] on button "Previous" at bounding box center [20, 212] width 40 height 53
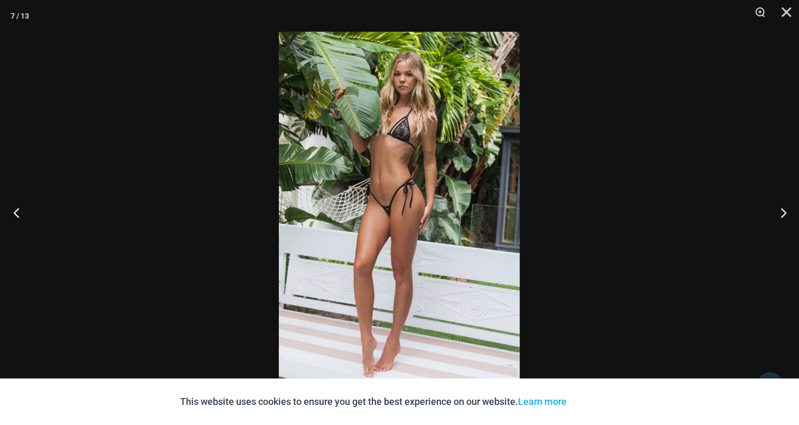
click at [18, 205] on button "Previous" at bounding box center [20, 212] width 40 height 53
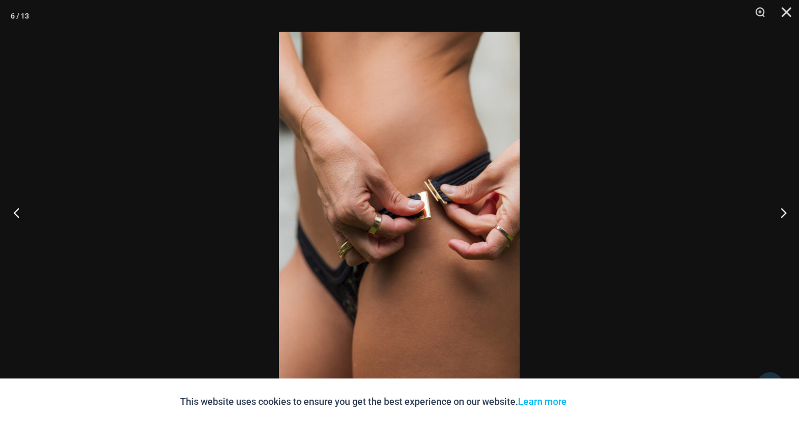
click at [18, 205] on button "Previous" at bounding box center [20, 212] width 40 height 53
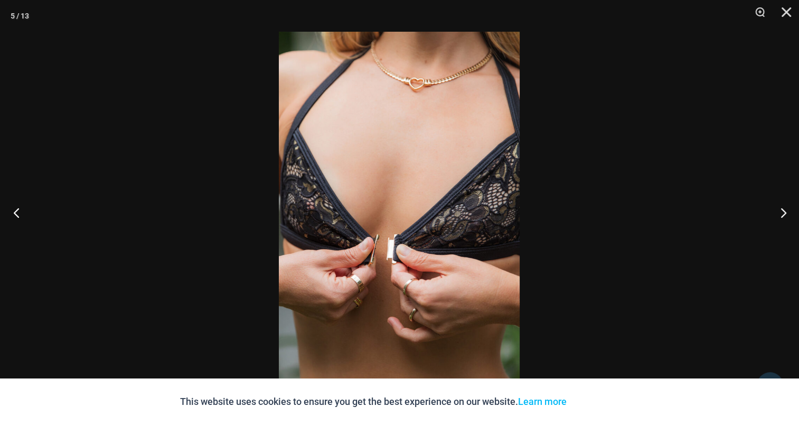
click at [18, 205] on button "Previous" at bounding box center [20, 212] width 40 height 53
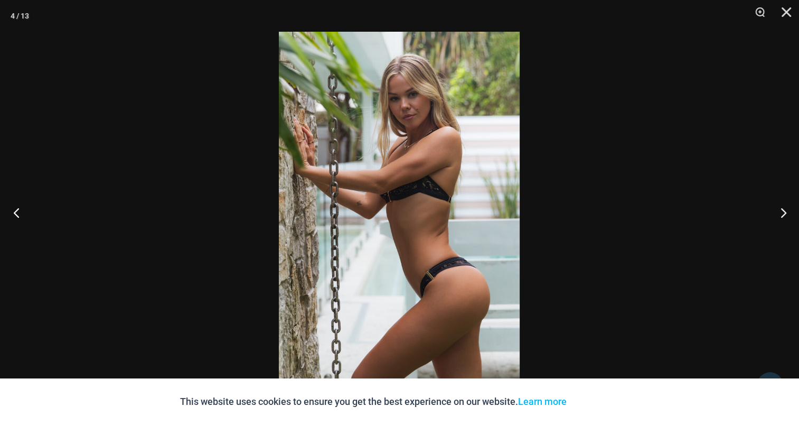
click at [18, 205] on button "Previous" at bounding box center [20, 212] width 40 height 53
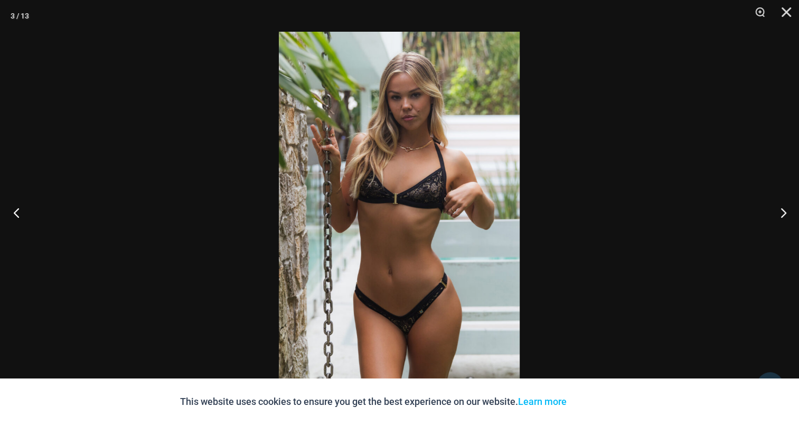
click at [18, 205] on button "Previous" at bounding box center [20, 212] width 40 height 53
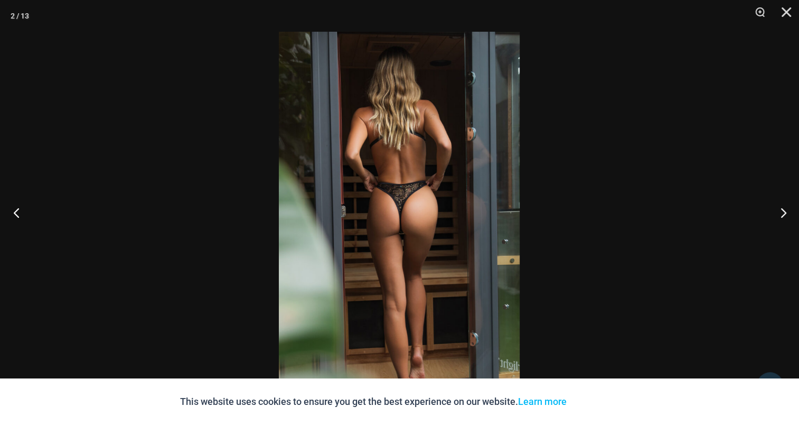
click at [18, 205] on button "Previous" at bounding box center [20, 212] width 40 height 53
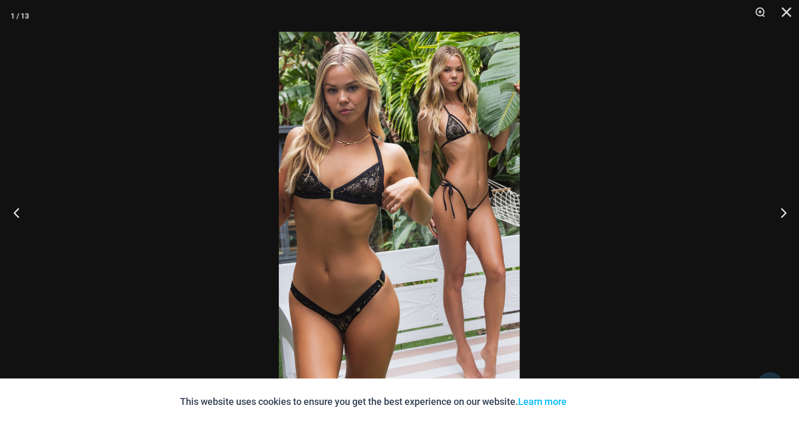
click at [18, 205] on button "Previous" at bounding box center [20, 212] width 40 height 53
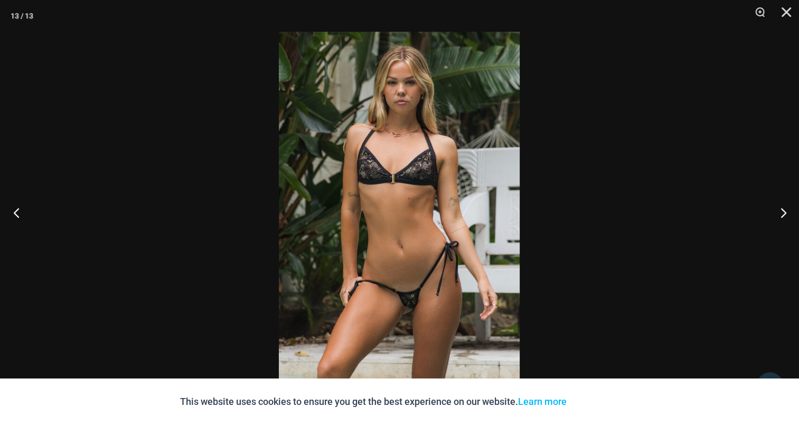
click at [18, 205] on button "Previous" at bounding box center [20, 212] width 40 height 53
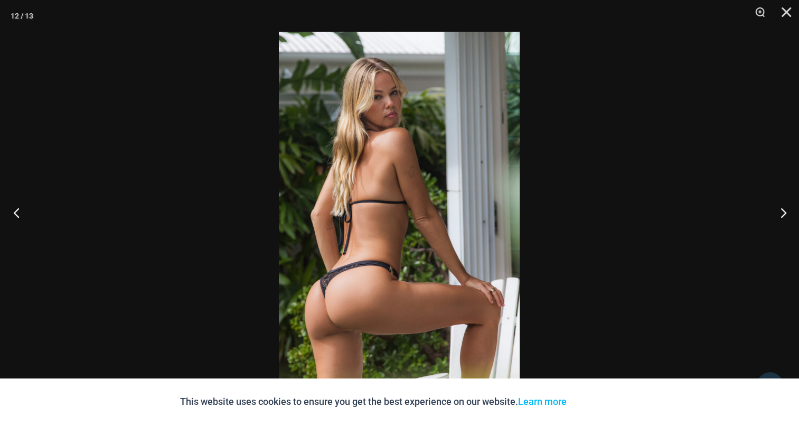
click at [18, 205] on button "Previous" at bounding box center [20, 212] width 40 height 53
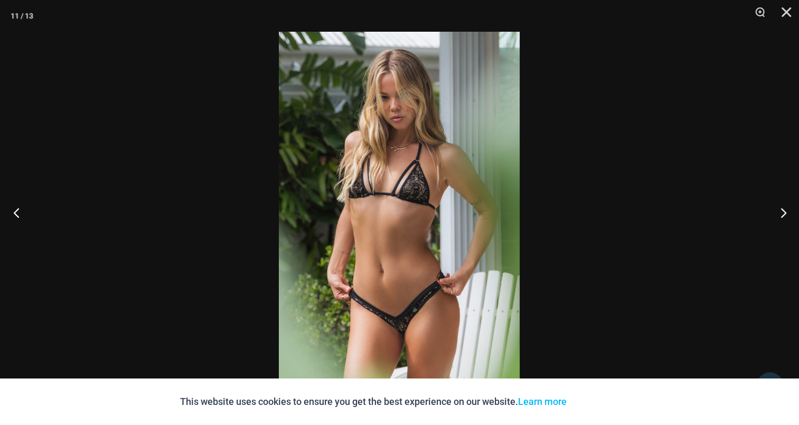
click at [18, 205] on button "Previous" at bounding box center [20, 212] width 40 height 53
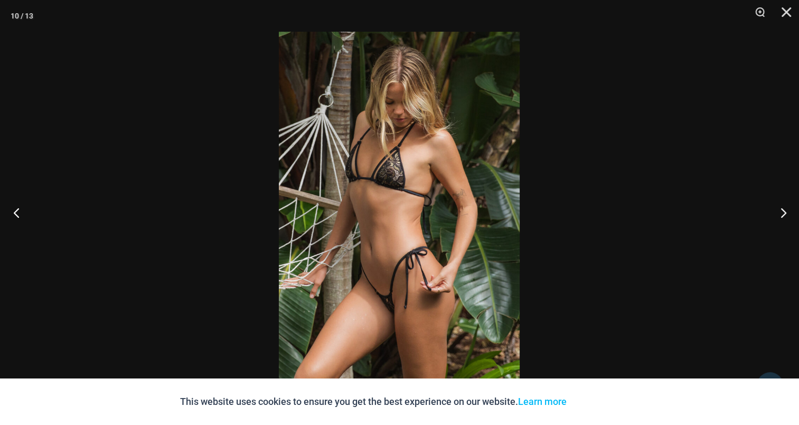
click at [18, 205] on button "Previous" at bounding box center [20, 212] width 40 height 53
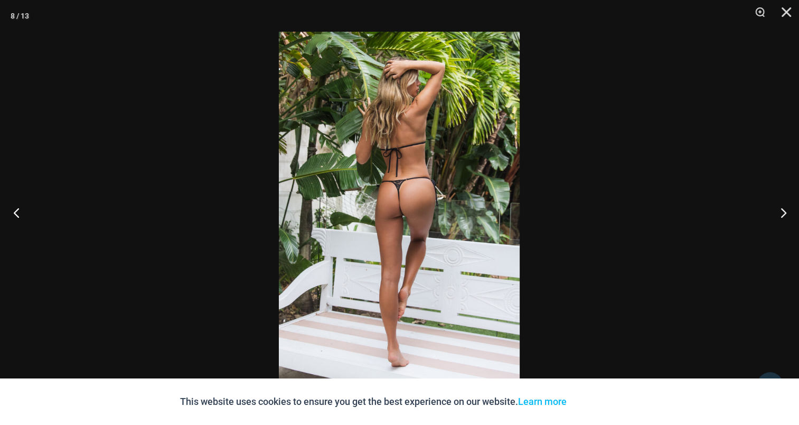
click at [18, 205] on button "Previous" at bounding box center [20, 212] width 40 height 53
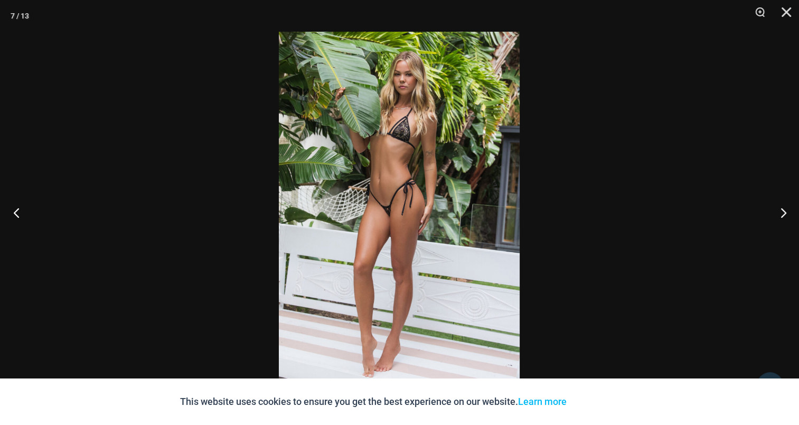
click at [18, 205] on button "Previous" at bounding box center [20, 212] width 40 height 53
click at [19, 204] on button "Previous" at bounding box center [20, 212] width 40 height 53
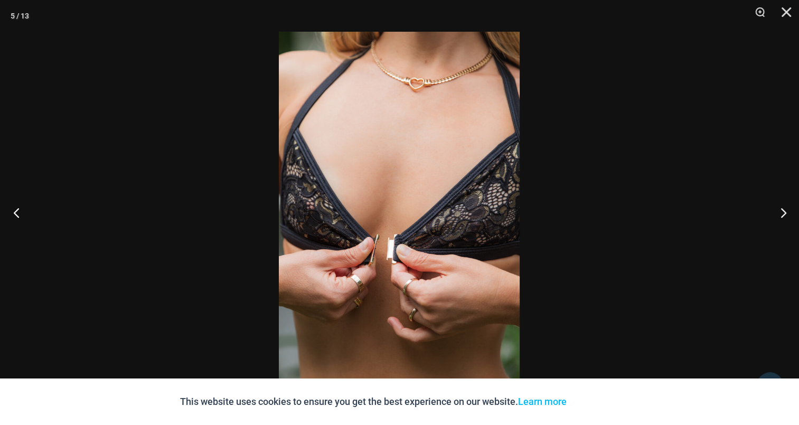
click at [19, 204] on button "Previous" at bounding box center [20, 212] width 40 height 53
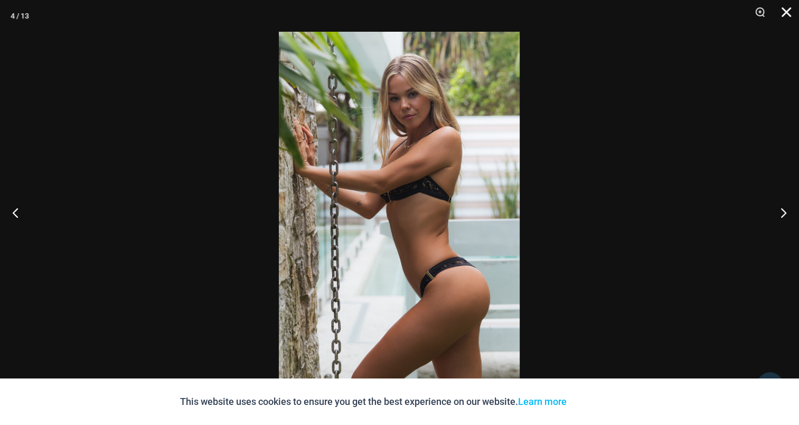
click at [788, 12] on button "Close" at bounding box center [783, 16] width 26 height 32
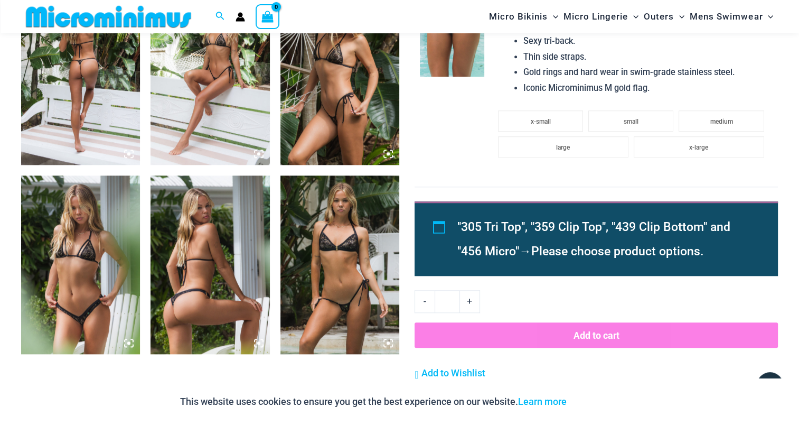
scroll to position [1162, 0]
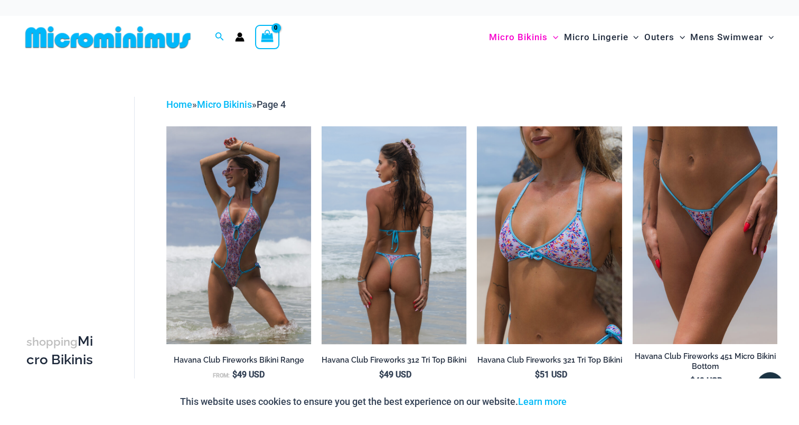
click at [412, 203] on img at bounding box center [394, 234] width 145 height 217
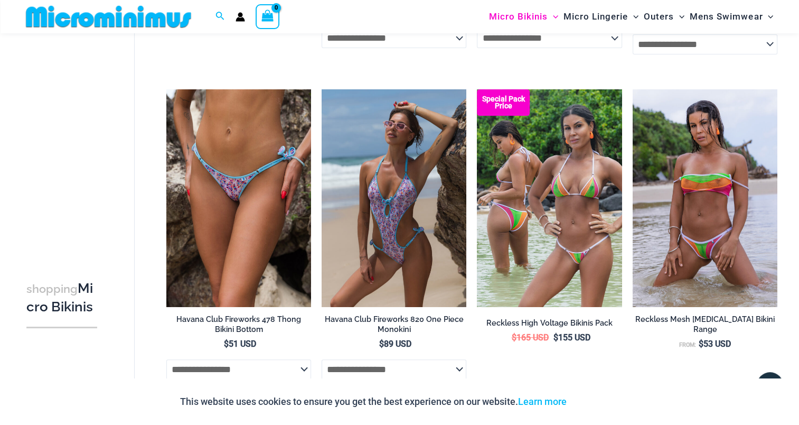
scroll to position [361, 0]
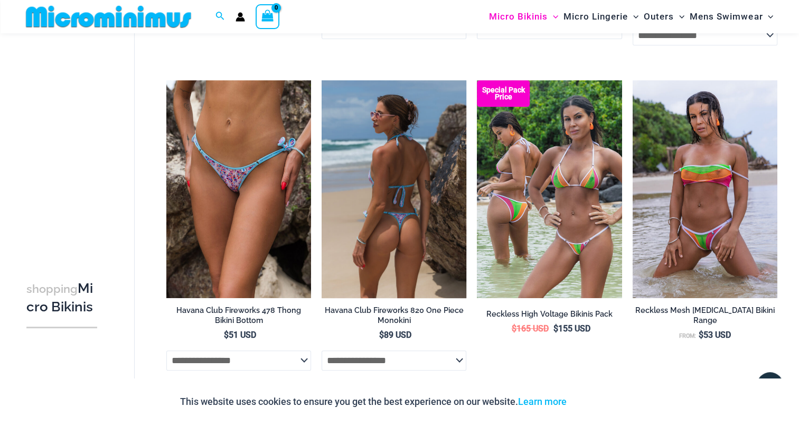
click at [391, 167] on img at bounding box center [394, 188] width 145 height 217
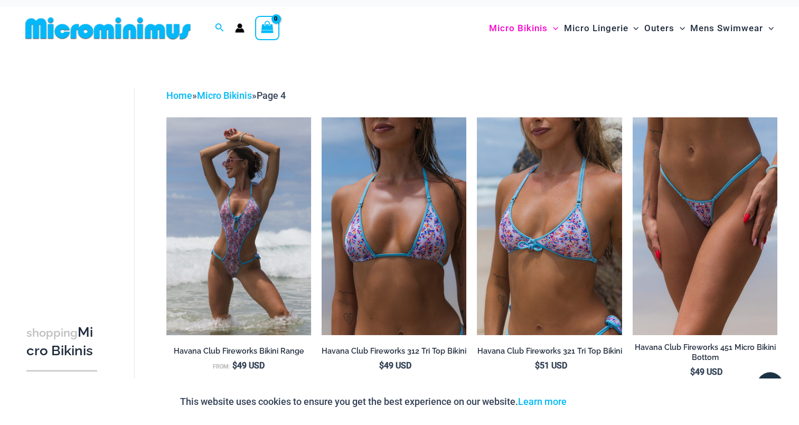
scroll to position [0, 0]
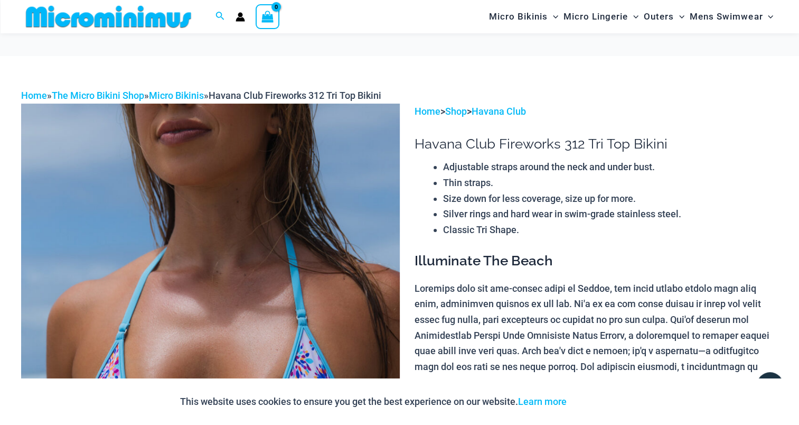
scroll to position [98, 0]
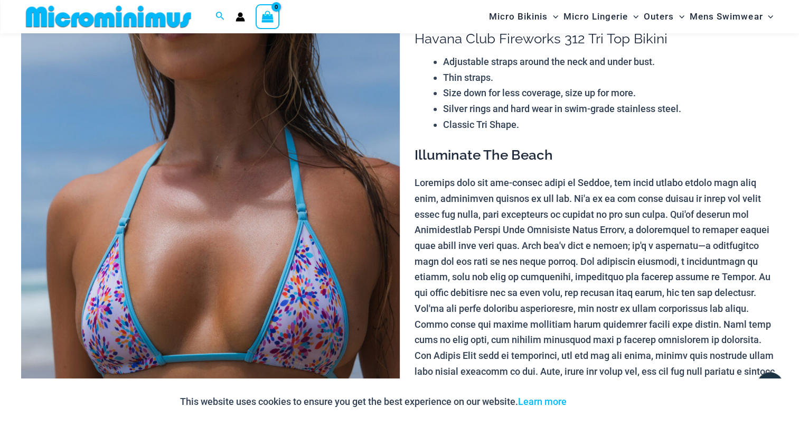
click at [244, 154] on img at bounding box center [210, 282] width 379 height 568
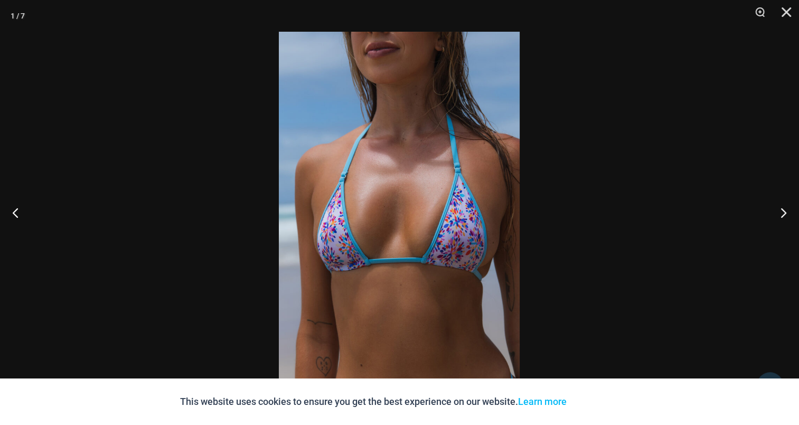
click at [425, 151] on img at bounding box center [399, 212] width 241 height 361
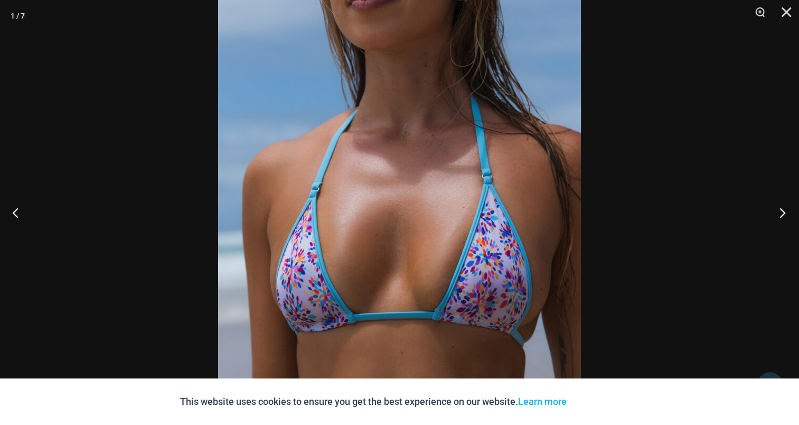
click at [782, 212] on button "Next" at bounding box center [780, 212] width 40 height 53
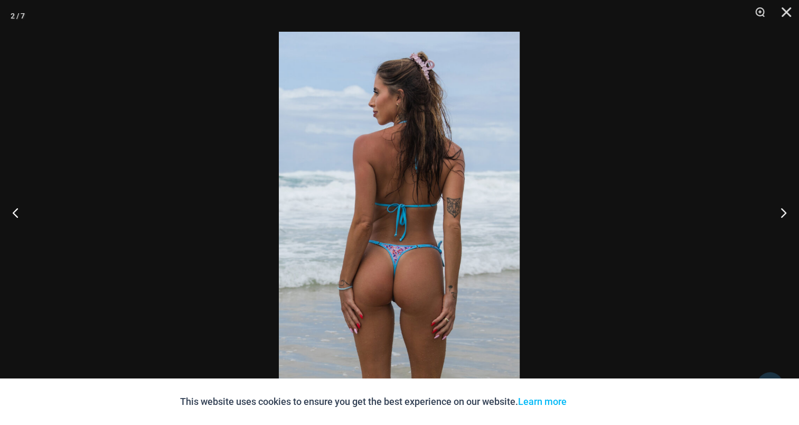
click at [389, 132] on img at bounding box center [399, 212] width 241 height 361
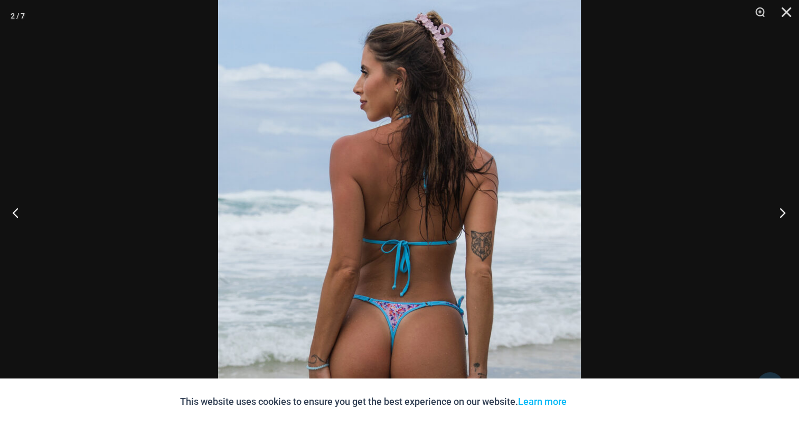
click at [781, 207] on button "Next" at bounding box center [780, 212] width 40 height 53
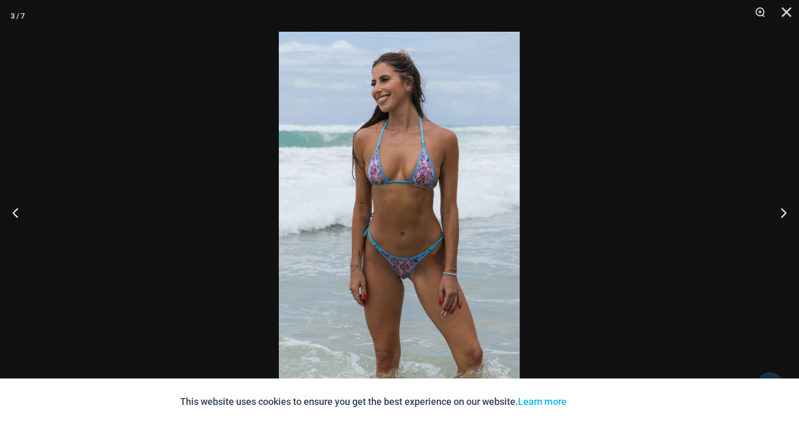
click at [404, 134] on img at bounding box center [399, 212] width 241 height 361
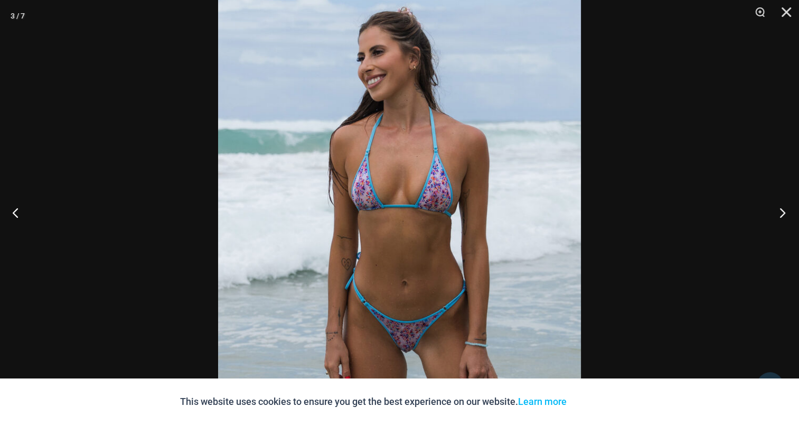
click at [777, 213] on button "Next" at bounding box center [780, 212] width 40 height 53
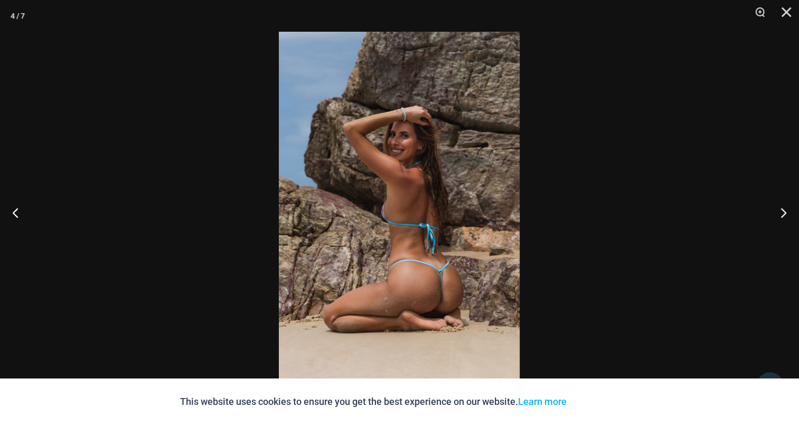
click at [403, 175] on img at bounding box center [399, 212] width 241 height 361
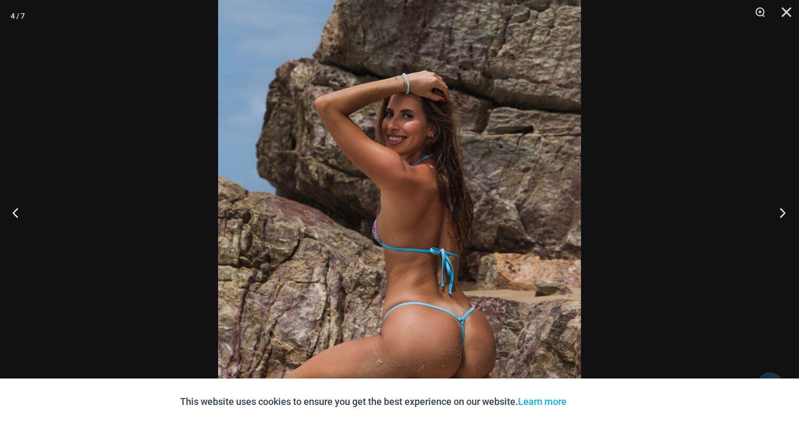
click at [783, 216] on button "Next" at bounding box center [780, 212] width 40 height 53
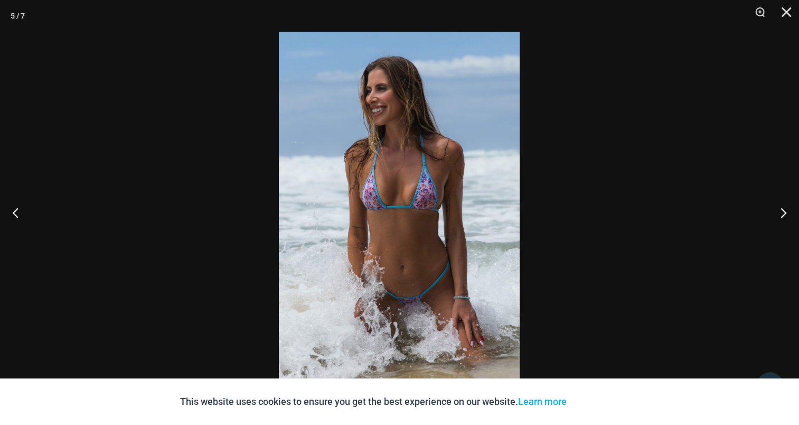
click at [345, 146] on img at bounding box center [399, 212] width 241 height 361
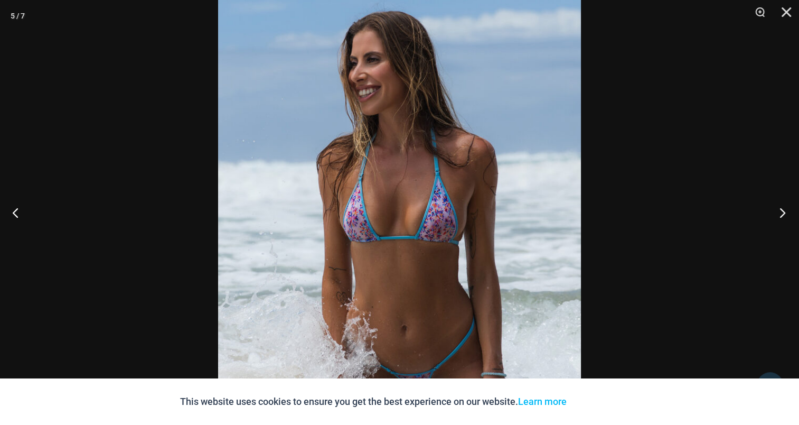
click at [780, 209] on button "Next" at bounding box center [780, 212] width 40 height 53
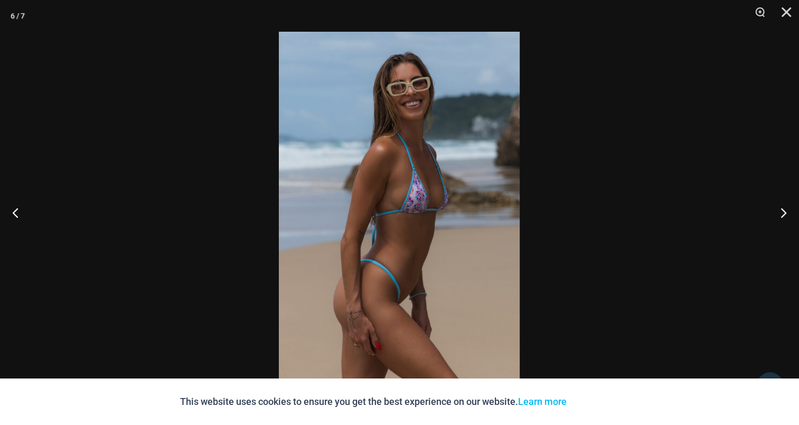
click at [396, 152] on img at bounding box center [399, 212] width 241 height 361
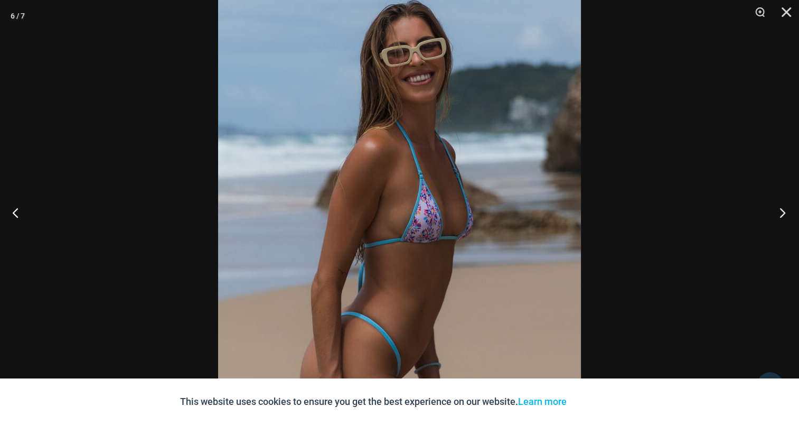
click at [784, 213] on button "Next" at bounding box center [780, 212] width 40 height 53
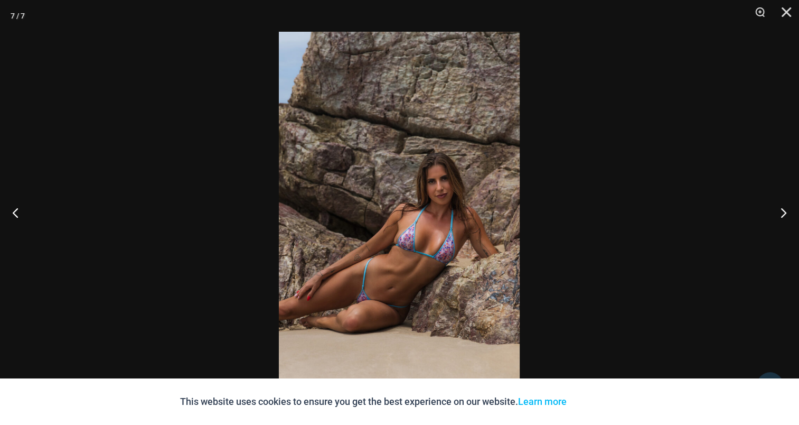
click at [380, 152] on img at bounding box center [399, 212] width 241 height 361
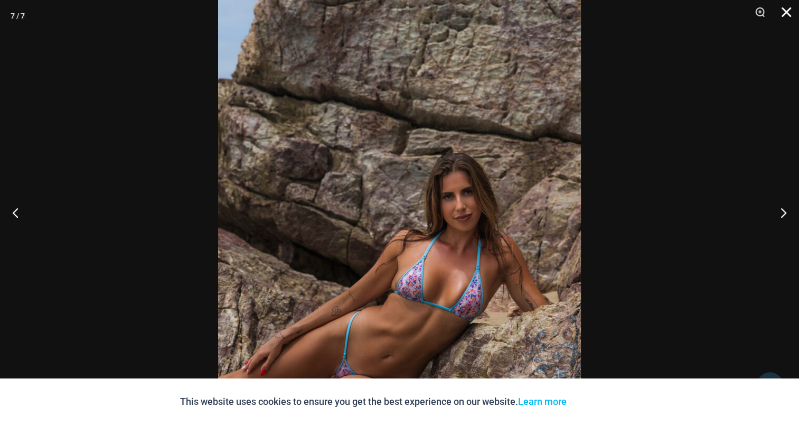
click at [786, 8] on button "Close" at bounding box center [783, 16] width 26 height 32
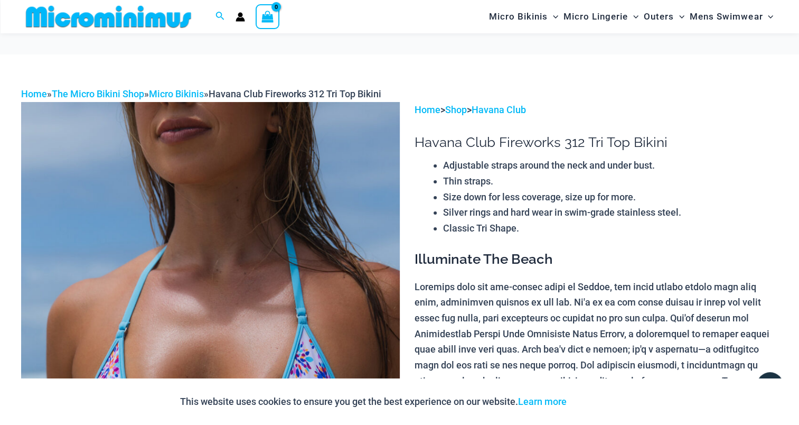
scroll to position [202, 0]
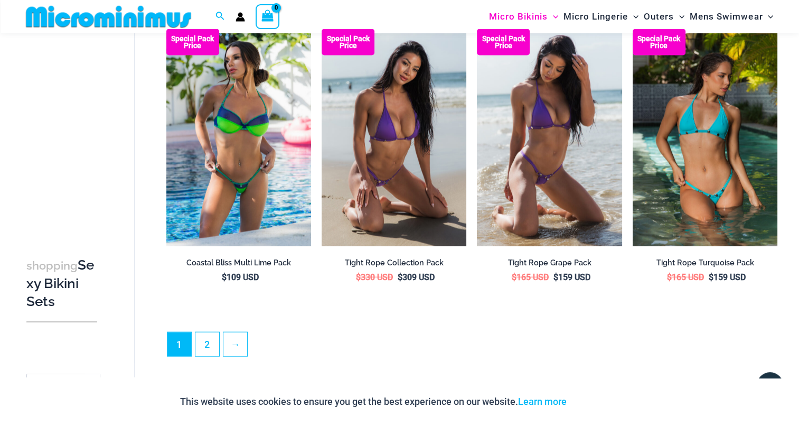
scroll to position [2365, 0]
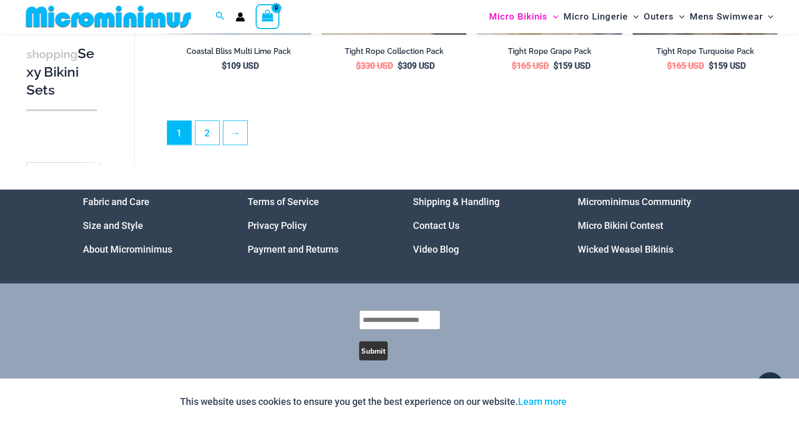
click at [439, 246] on link "Video Blog" at bounding box center [436, 249] width 46 height 11
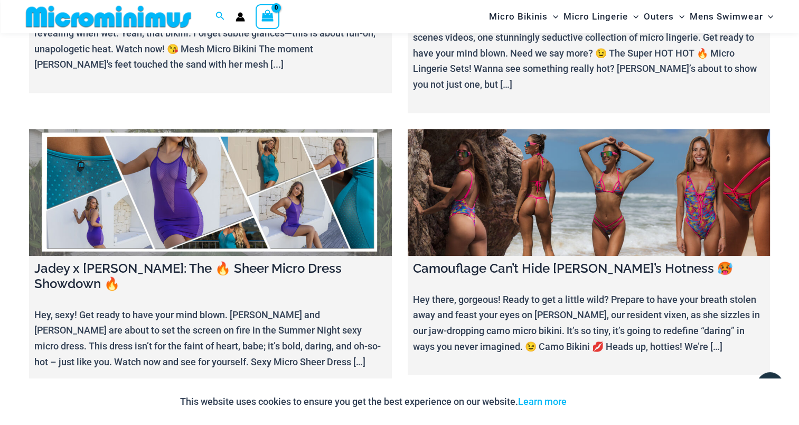
scroll to position [836, 0]
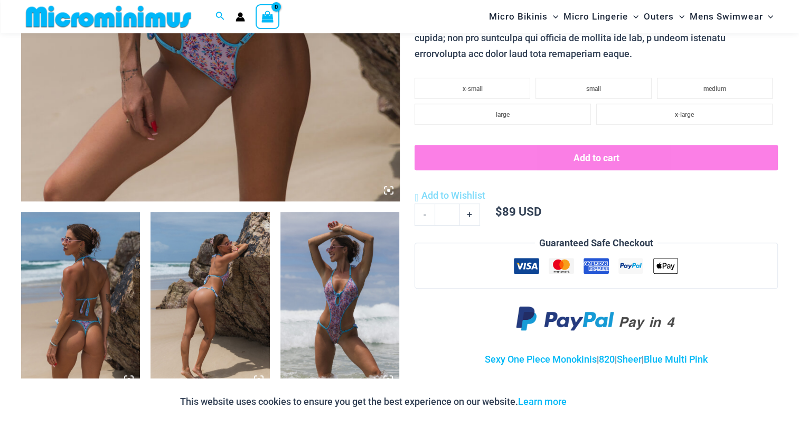
scroll to position [465, 0]
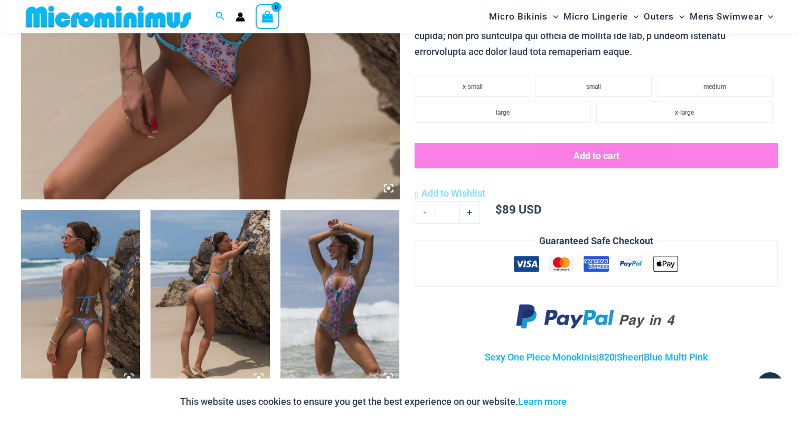
click at [74, 262] on img at bounding box center [80, 299] width 119 height 179
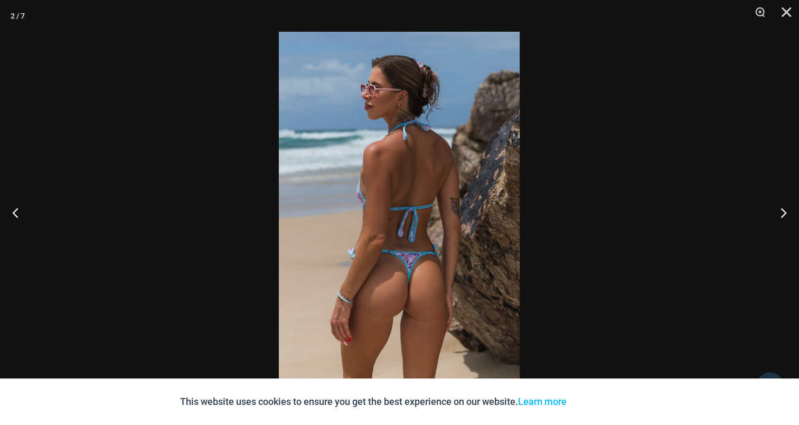
click at [409, 150] on img at bounding box center [399, 212] width 241 height 361
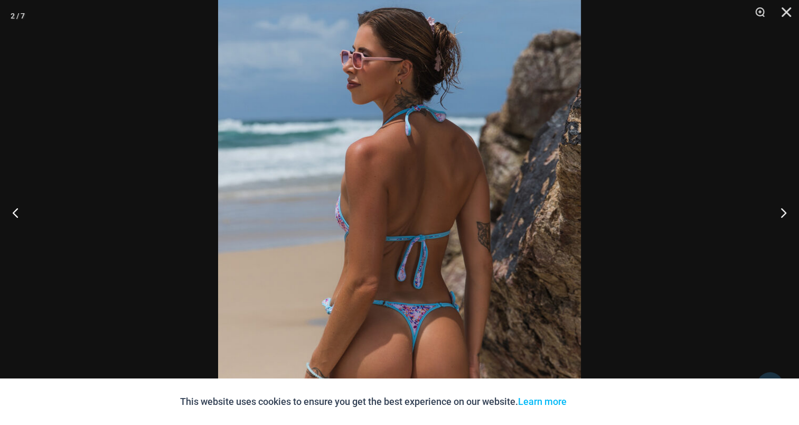
click at [400, 160] on img at bounding box center [399, 244] width 363 height 544
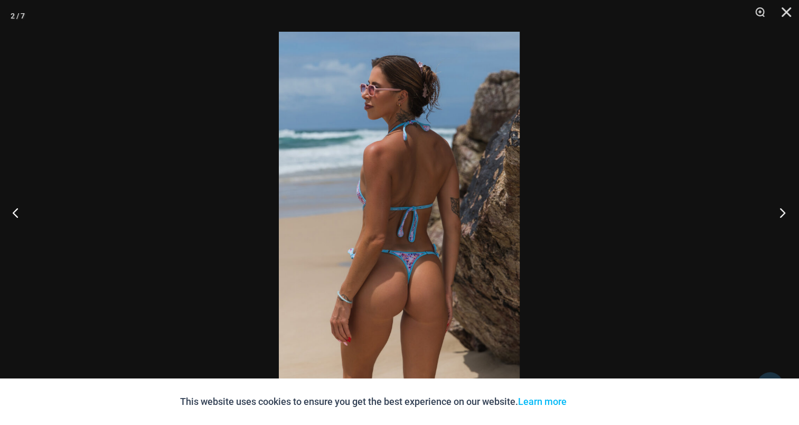
click at [784, 208] on button "Next" at bounding box center [780, 212] width 40 height 53
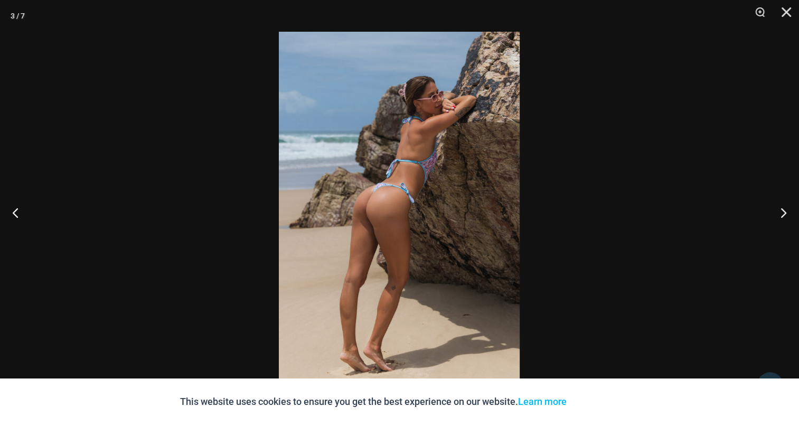
click at [387, 148] on img at bounding box center [399, 212] width 241 height 361
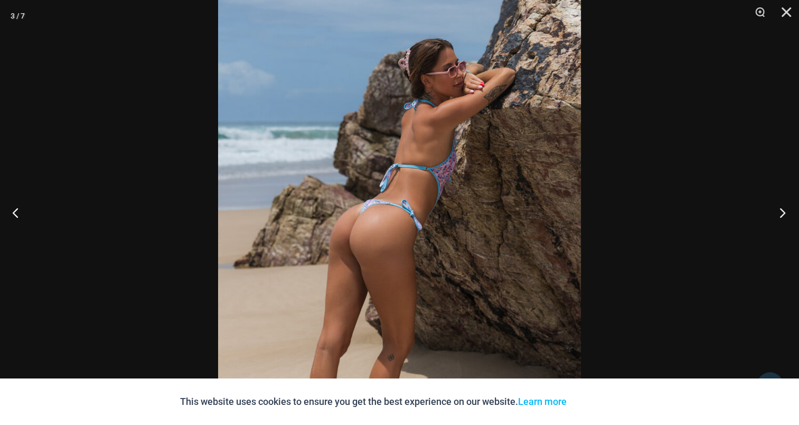
click at [780, 211] on button "Next" at bounding box center [780, 212] width 40 height 53
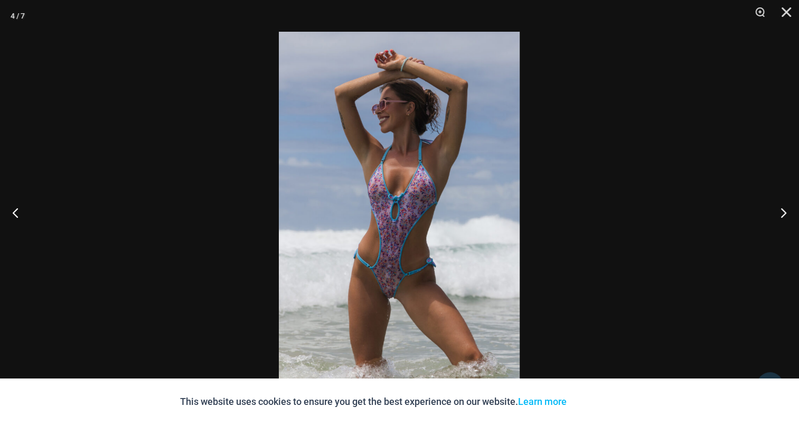
click at [370, 189] on img at bounding box center [399, 212] width 241 height 361
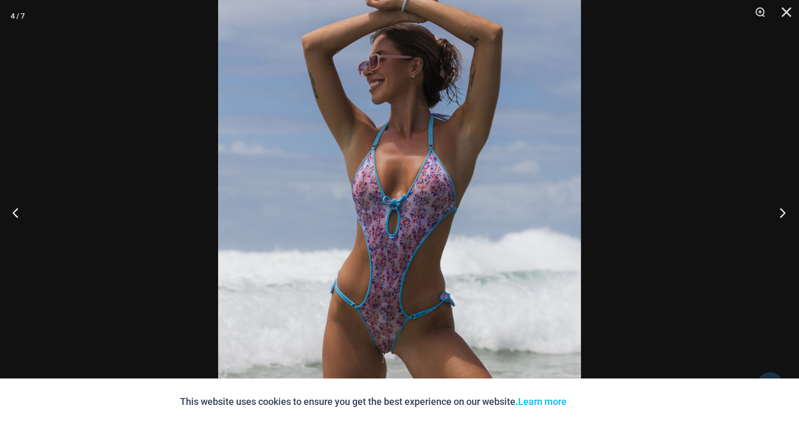
click at [788, 210] on button "Next" at bounding box center [780, 212] width 40 height 53
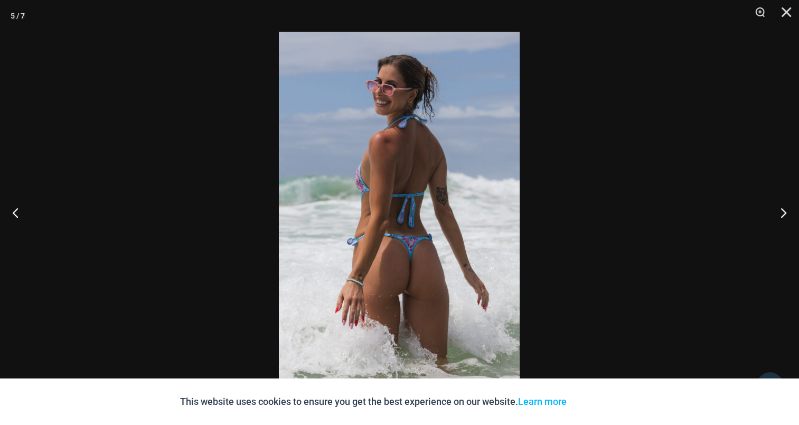
click at [437, 179] on img at bounding box center [399, 212] width 241 height 361
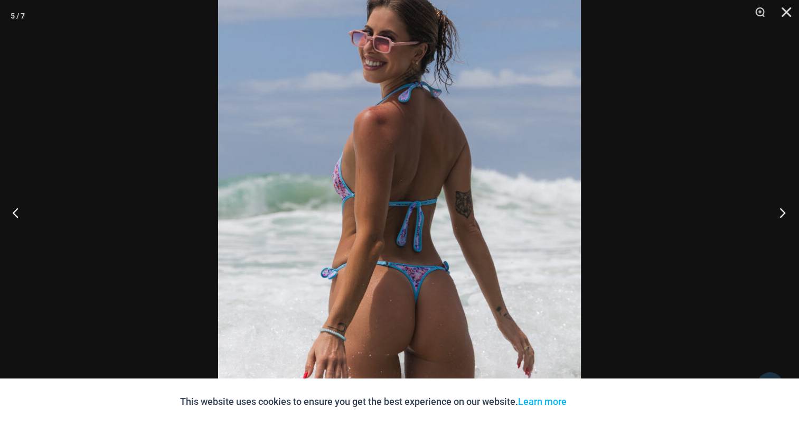
click at [784, 213] on button "Next" at bounding box center [780, 212] width 40 height 53
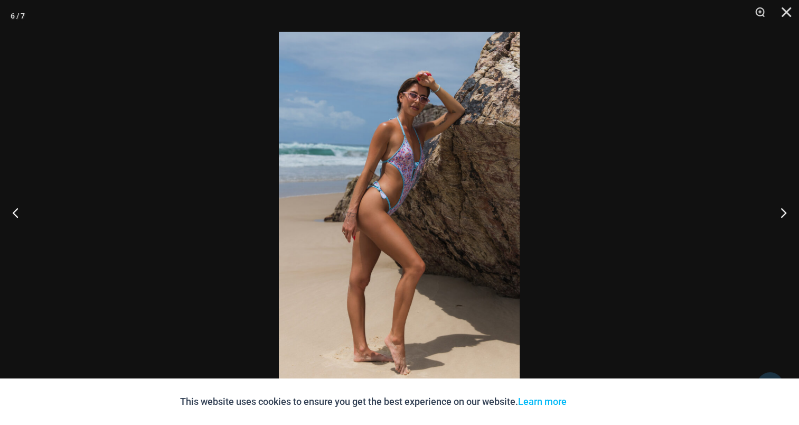
click at [426, 190] on img at bounding box center [399, 212] width 241 height 361
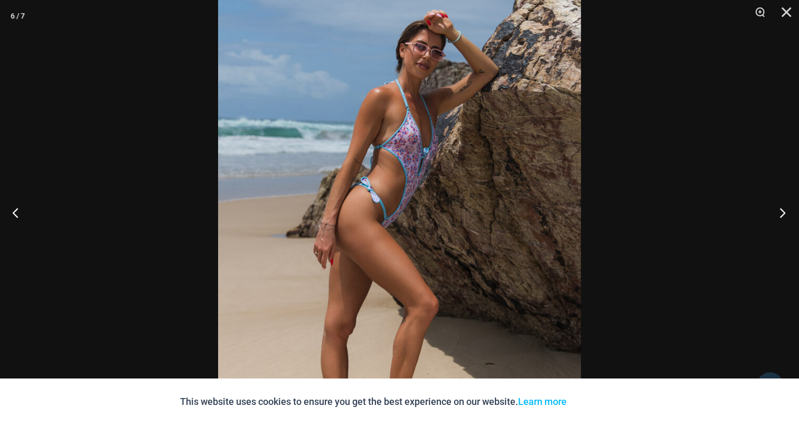
click at [782, 210] on button "Next" at bounding box center [780, 212] width 40 height 53
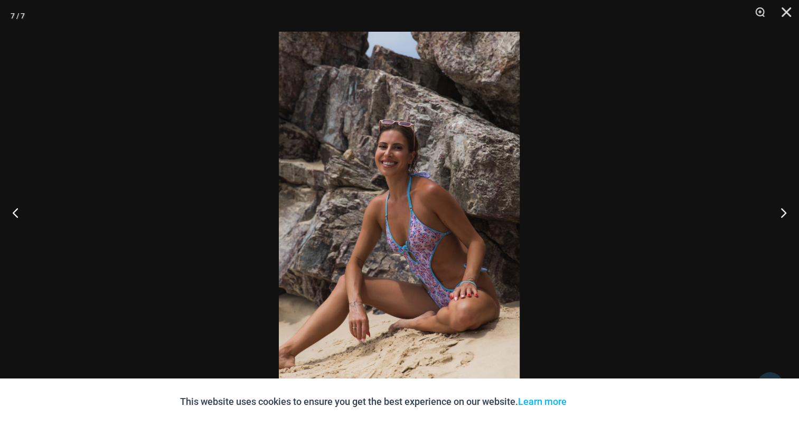
click at [387, 170] on img at bounding box center [399, 212] width 241 height 361
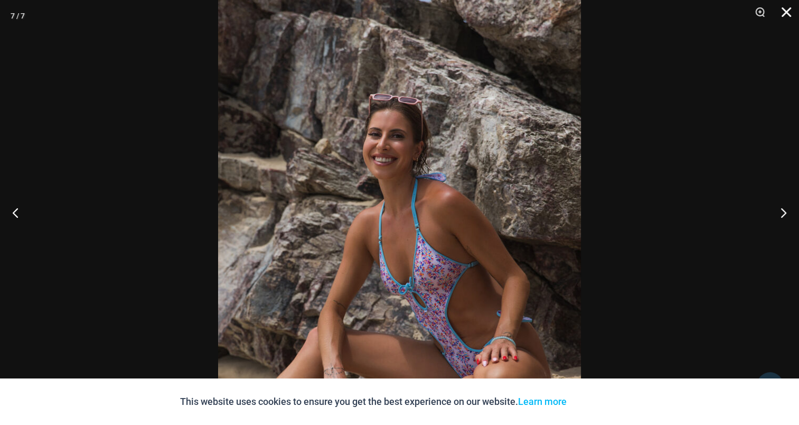
click at [788, 11] on button "Close" at bounding box center [783, 16] width 26 height 32
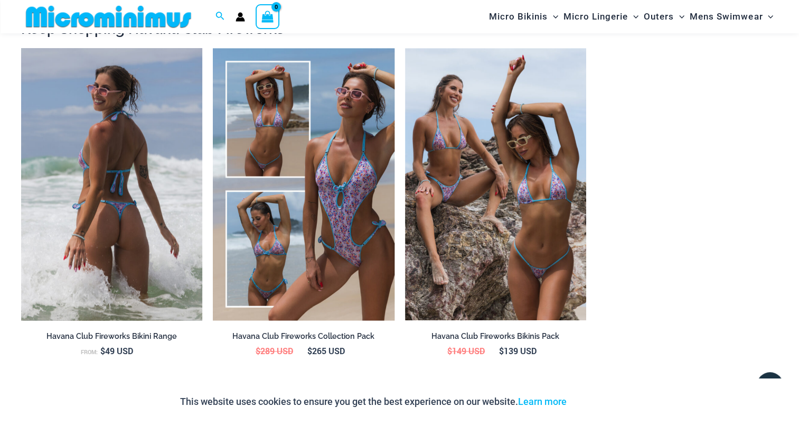
scroll to position [1099, 0]
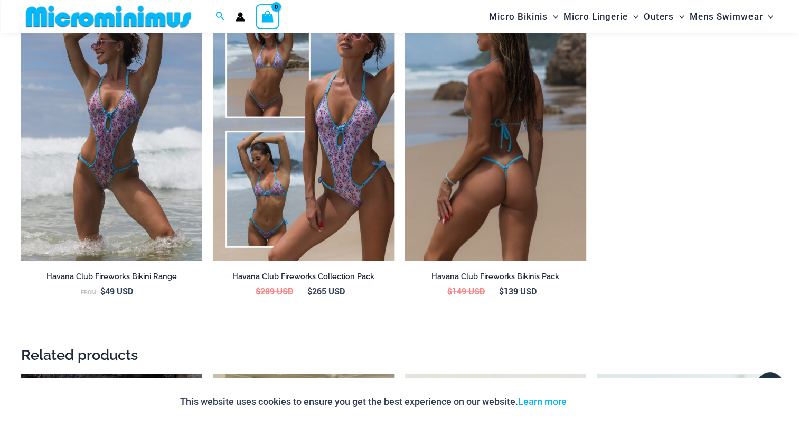
click at [448, 138] on img at bounding box center [495, 124] width 181 height 272
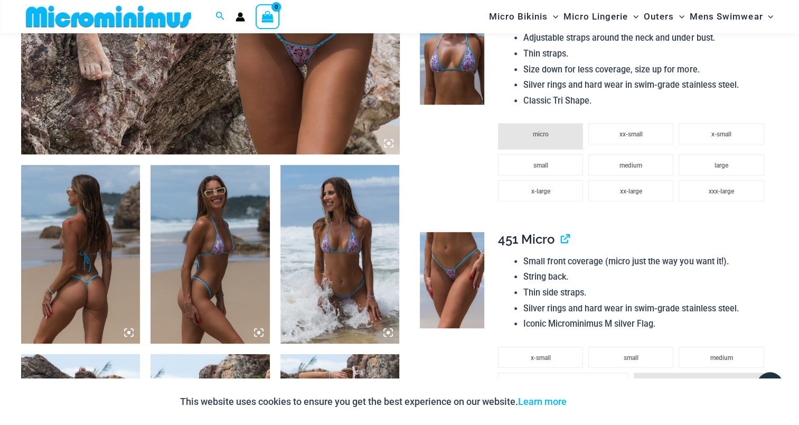
scroll to position [624, 0]
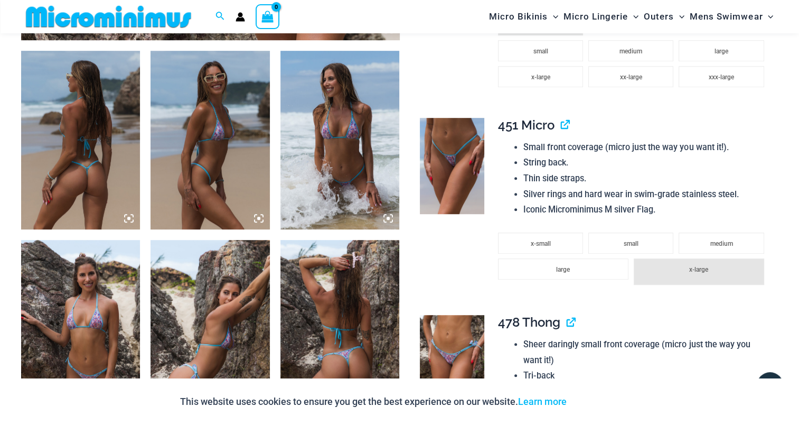
click at [81, 107] on img at bounding box center [80, 140] width 119 height 179
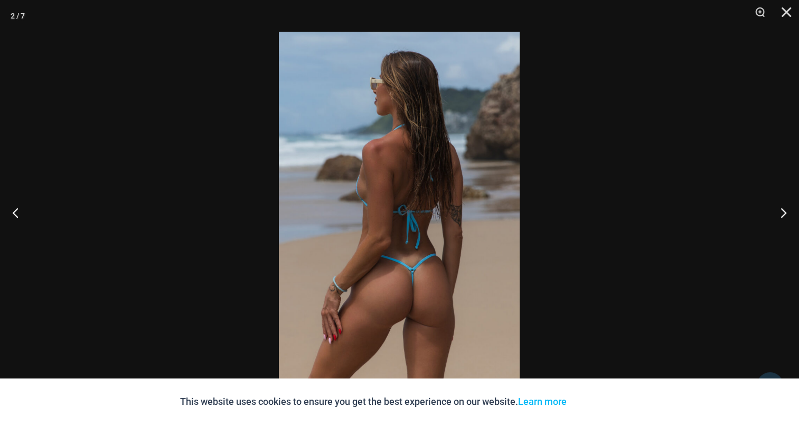
click at [398, 171] on img at bounding box center [399, 212] width 241 height 361
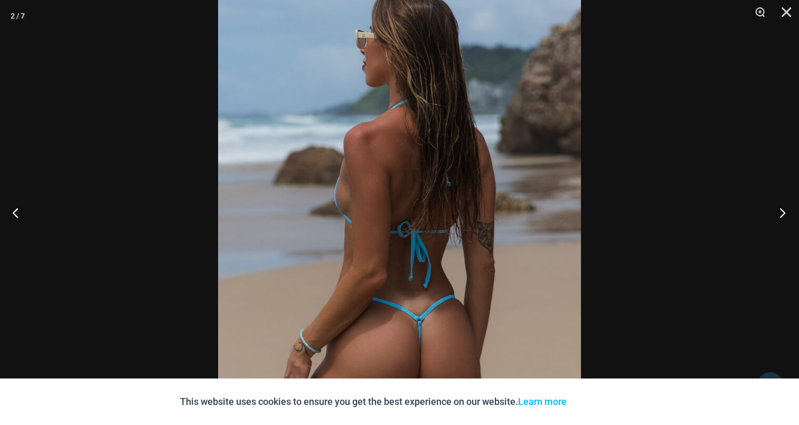
click at [784, 217] on button "Next" at bounding box center [780, 212] width 40 height 53
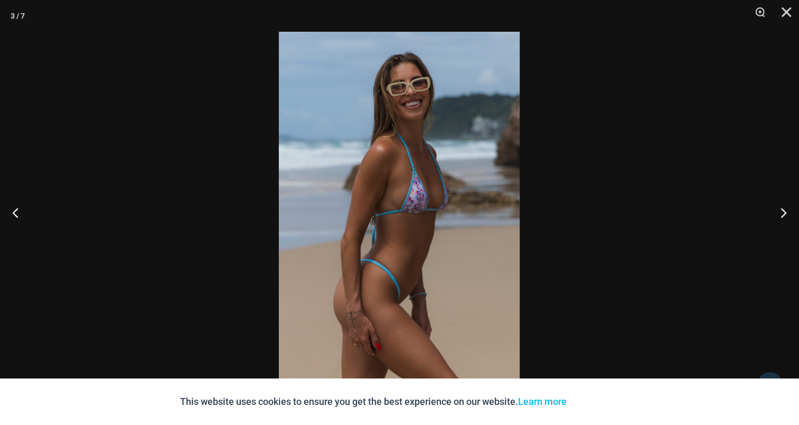
click at [389, 160] on img at bounding box center [399, 212] width 241 height 361
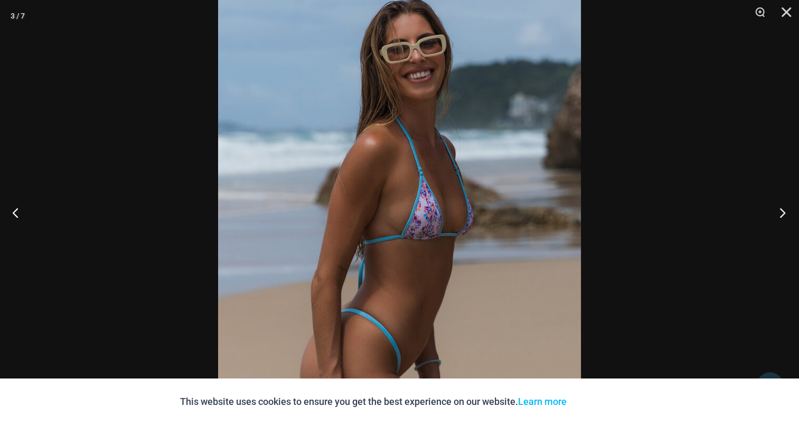
click at [787, 214] on button "Next" at bounding box center [780, 212] width 40 height 53
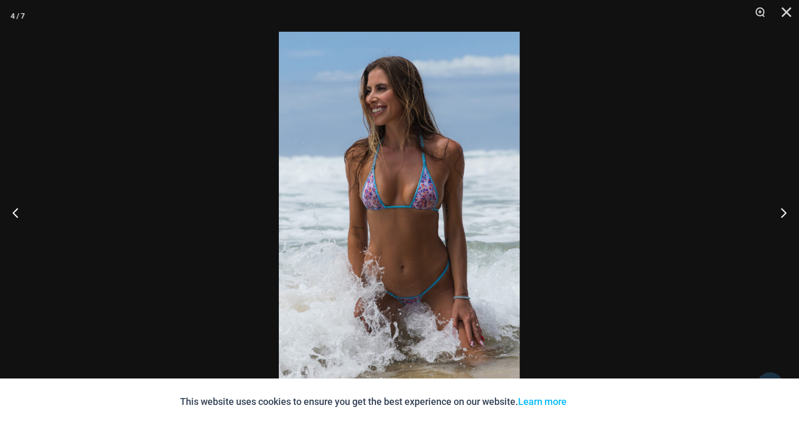
click at [450, 148] on img at bounding box center [399, 212] width 241 height 361
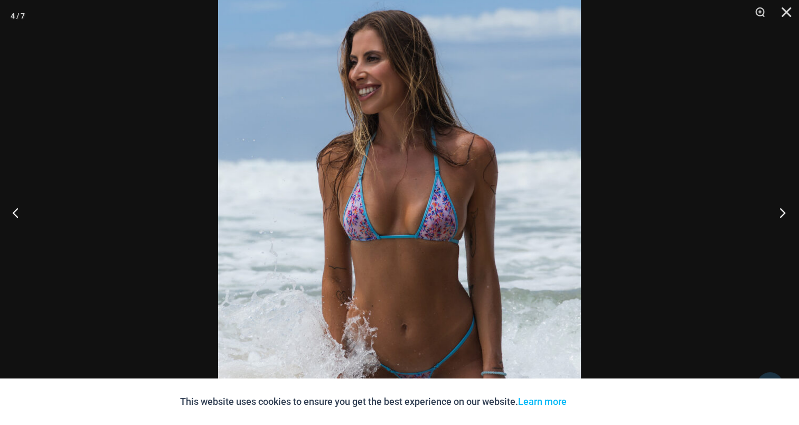
click at [786, 212] on button "Next" at bounding box center [780, 212] width 40 height 53
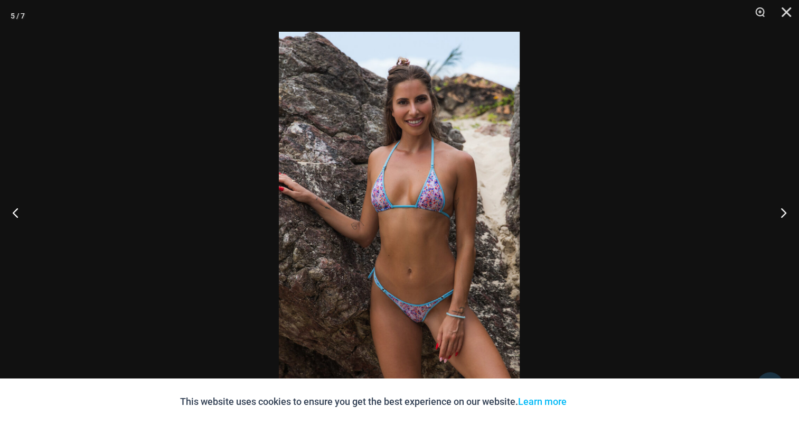
click at [375, 162] on img at bounding box center [399, 212] width 241 height 361
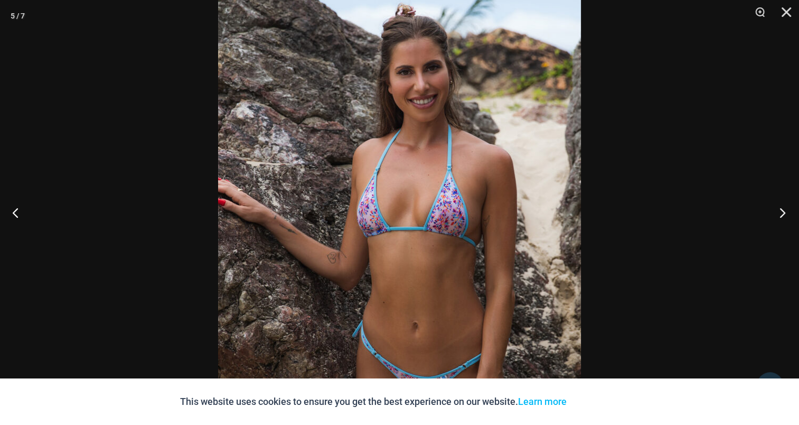
click at [780, 210] on button "Next" at bounding box center [780, 212] width 40 height 53
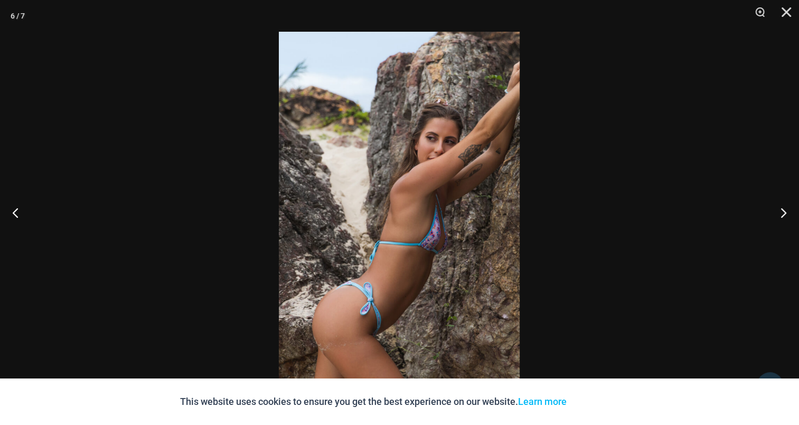
click at [360, 172] on img at bounding box center [399, 212] width 241 height 361
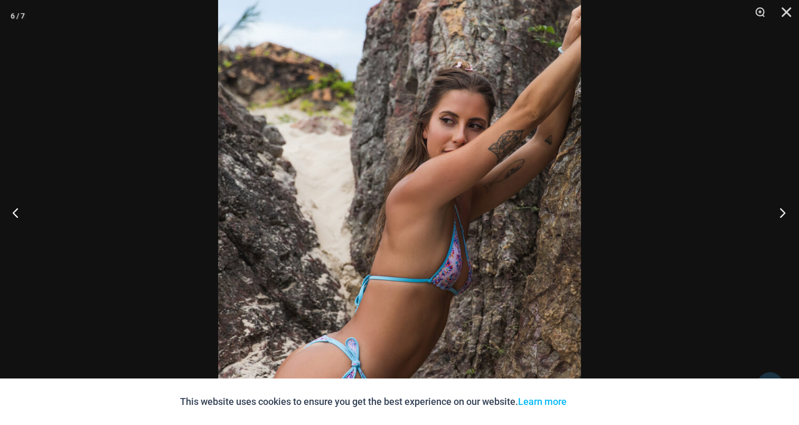
click at [780, 213] on button "Next" at bounding box center [780, 212] width 40 height 53
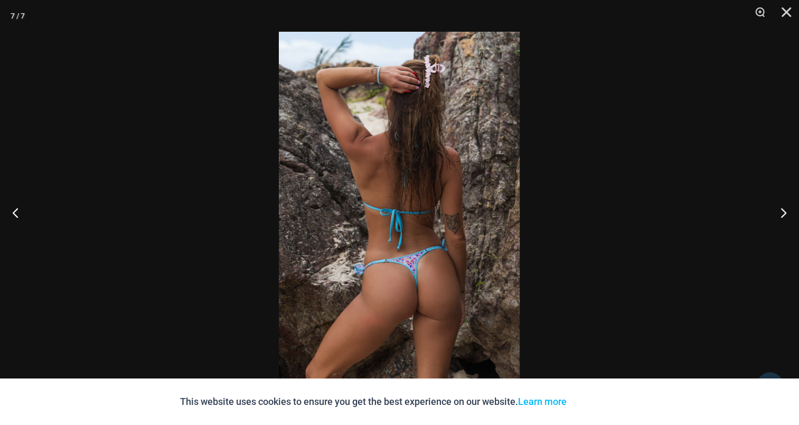
click at [383, 187] on img at bounding box center [399, 212] width 241 height 361
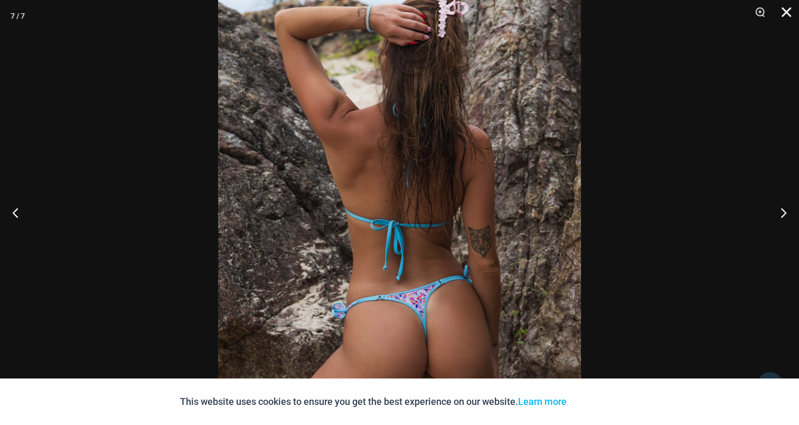
click at [785, 7] on button "Close" at bounding box center [783, 16] width 26 height 32
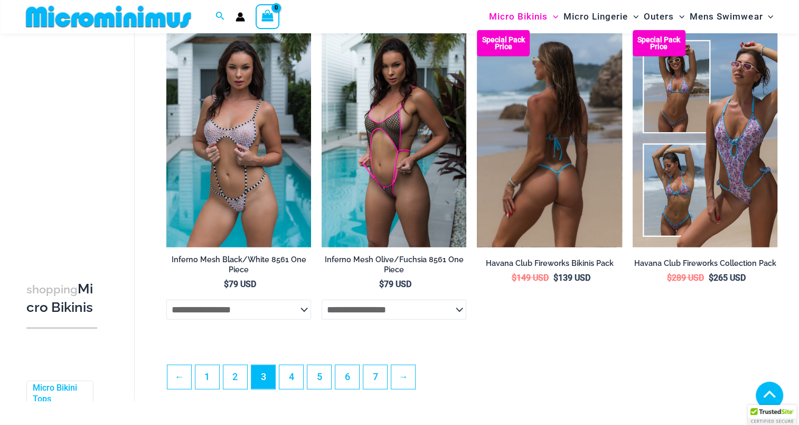
drag, startPoint x: 0, startPoint y: 0, endPoint x: 552, endPoint y: 139, distance: 569.0
click at [552, 139] on img at bounding box center [549, 138] width 145 height 217
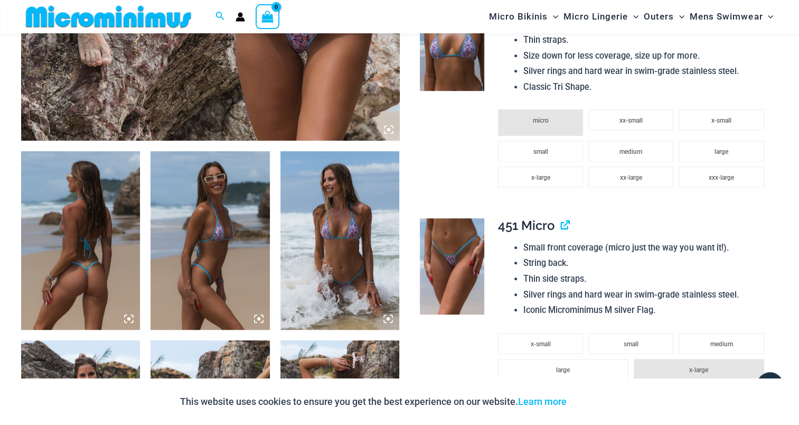
scroll to position [518, 0]
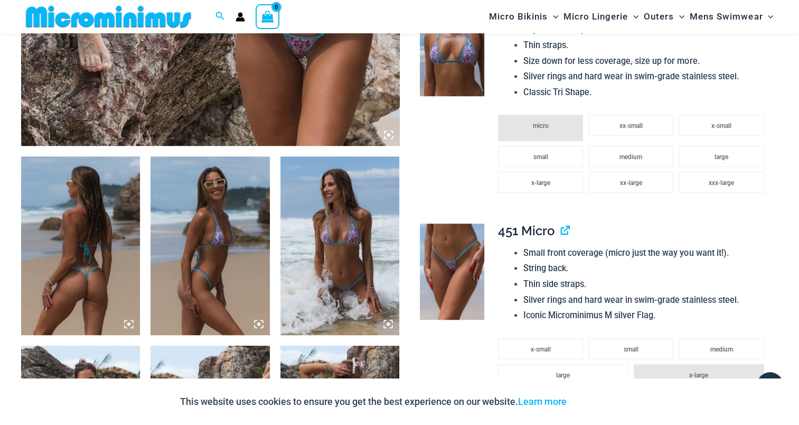
click at [91, 209] on img at bounding box center [80, 245] width 119 height 179
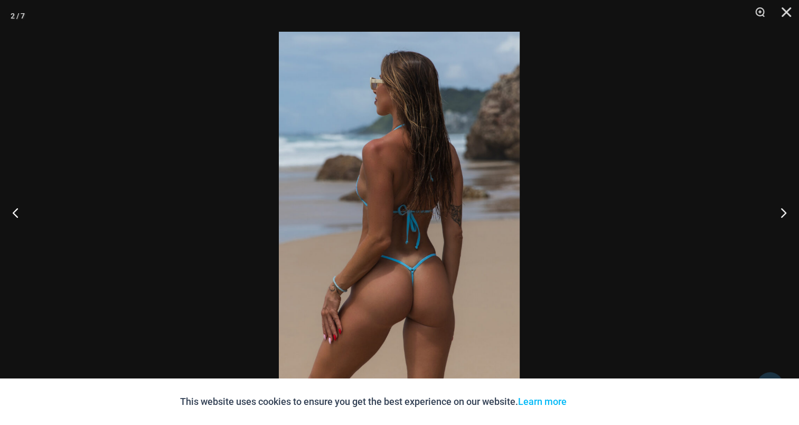
click at [369, 207] on img at bounding box center [399, 212] width 241 height 361
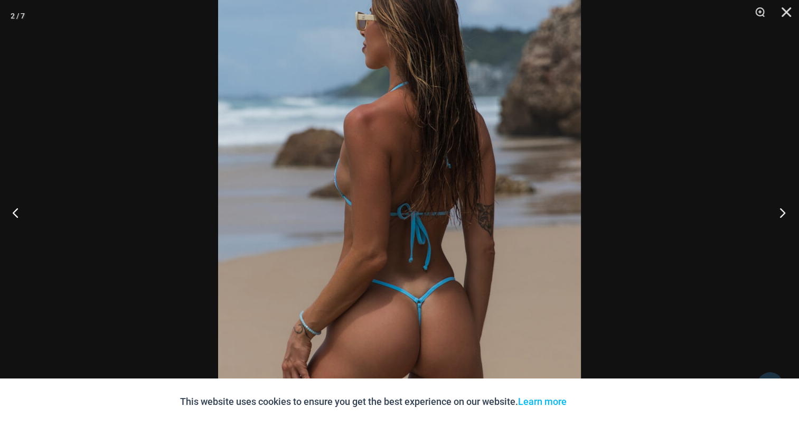
click at [772, 211] on button "Next" at bounding box center [780, 212] width 40 height 53
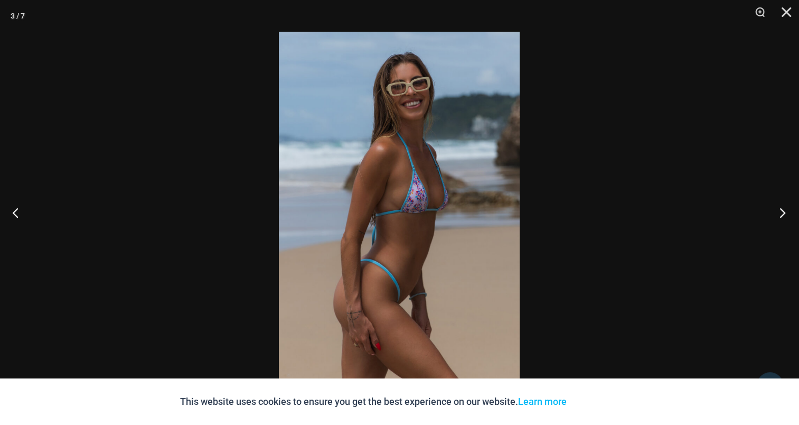
click at [777, 208] on button "Next" at bounding box center [780, 212] width 40 height 53
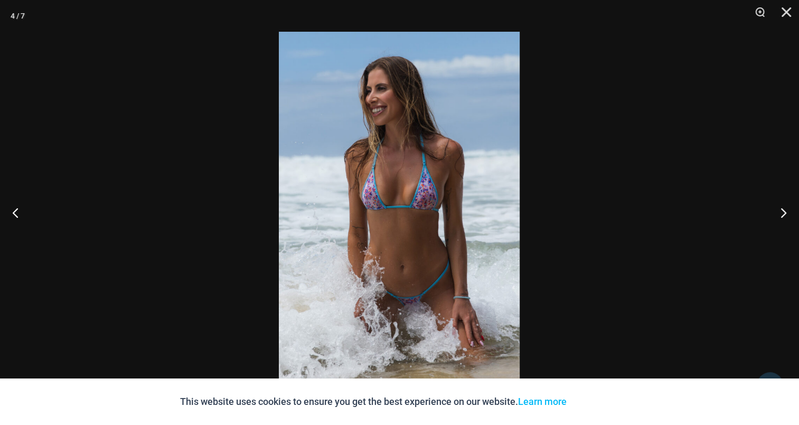
click at [360, 169] on img at bounding box center [399, 212] width 241 height 361
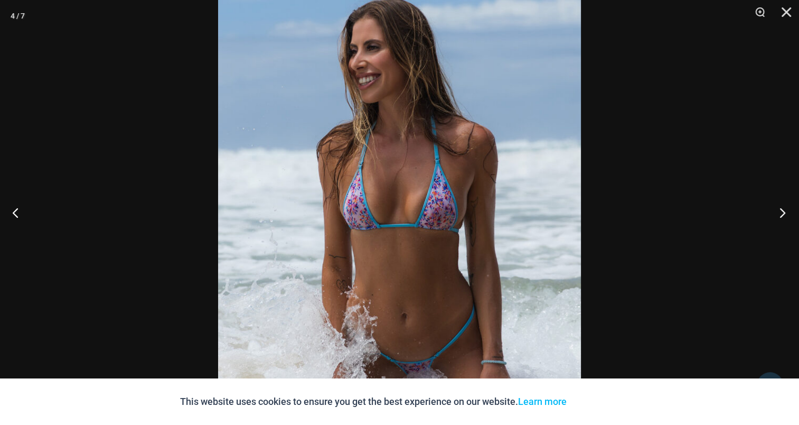
click at [784, 211] on button "Next" at bounding box center [780, 212] width 40 height 53
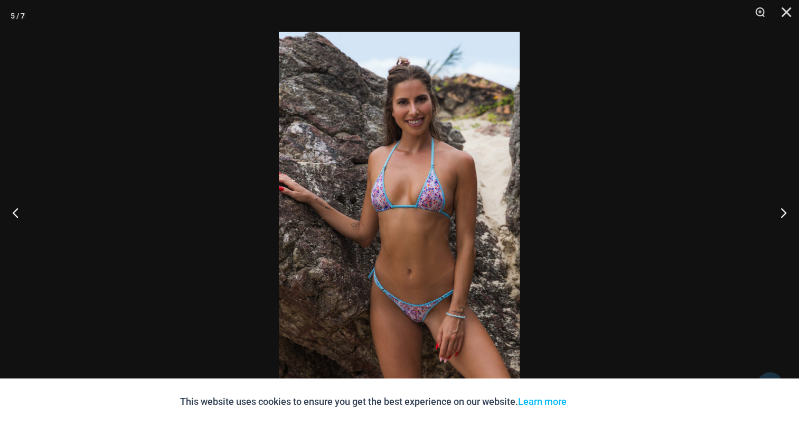
click at [344, 174] on img at bounding box center [399, 212] width 241 height 361
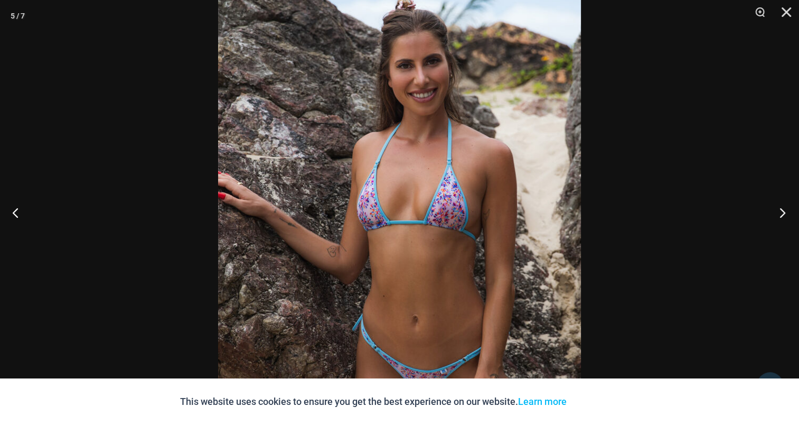
click at [775, 208] on button "Next" at bounding box center [780, 212] width 40 height 53
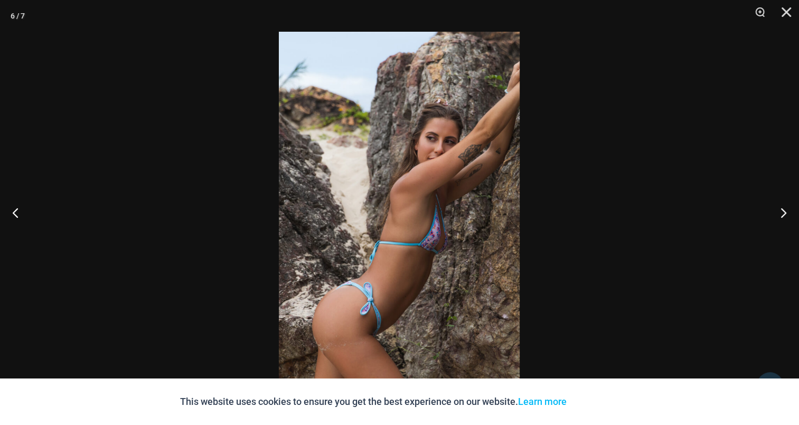
click at [375, 184] on img at bounding box center [399, 212] width 241 height 361
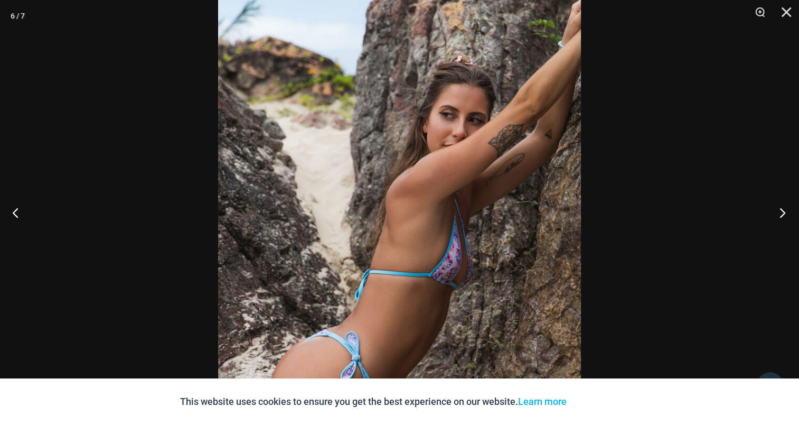
click at [778, 207] on button "Next" at bounding box center [780, 212] width 40 height 53
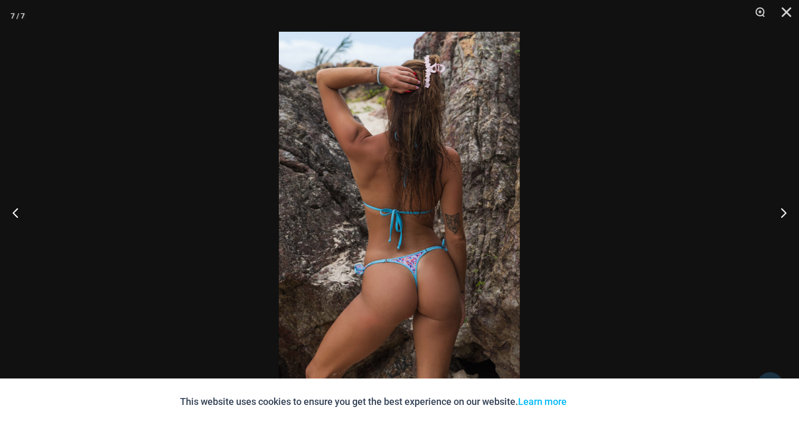
click at [408, 189] on img at bounding box center [399, 212] width 241 height 361
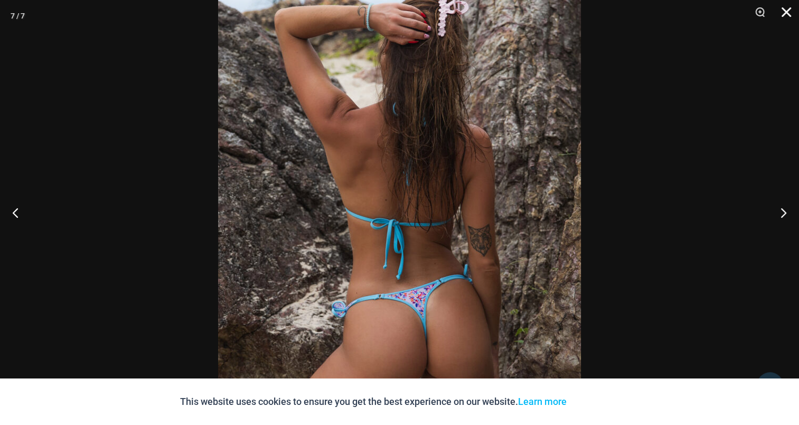
click at [784, 11] on button "Close" at bounding box center [783, 16] width 26 height 32
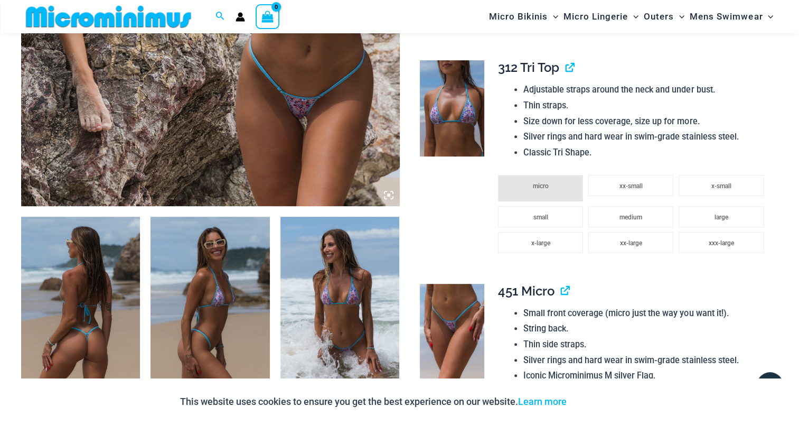
scroll to position [413, 0]
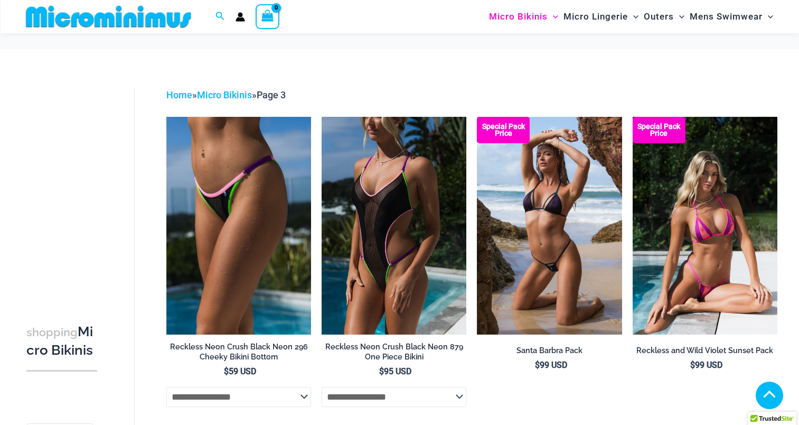
scroll to position [2379, 0]
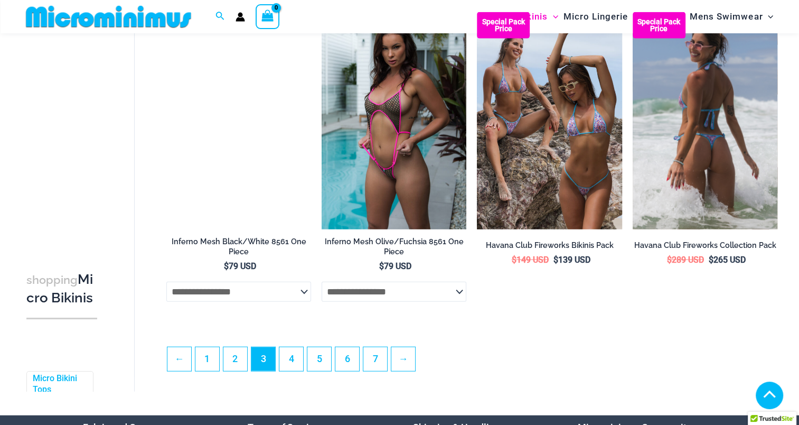
drag, startPoint x: 0, startPoint y: 0, endPoint x: 713, endPoint y: 160, distance: 730.9
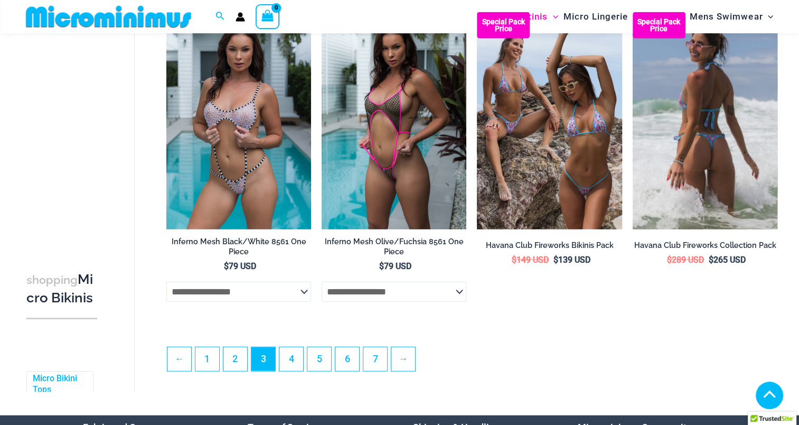
click at [713, 160] on img at bounding box center [705, 120] width 145 height 217
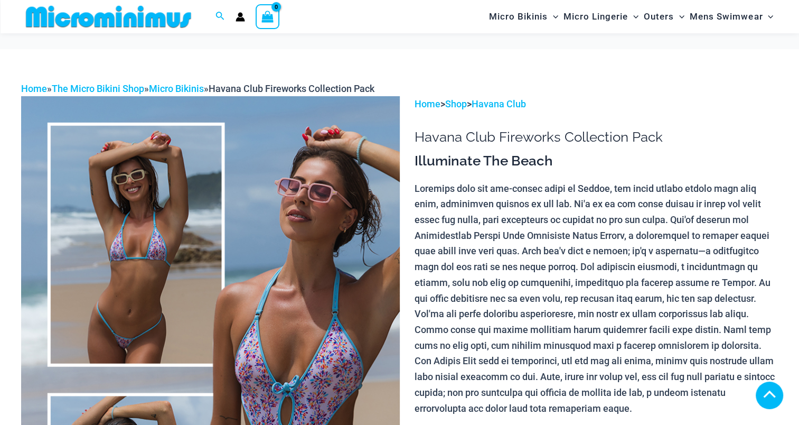
scroll to position [254, 0]
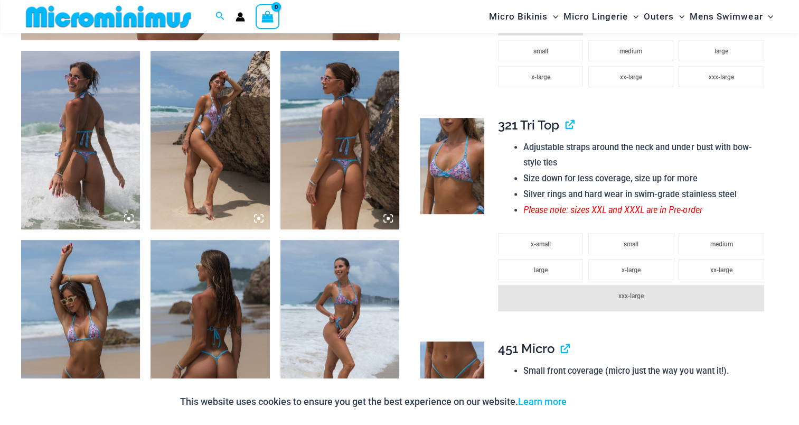
click at [109, 139] on img at bounding box center [80, 140] width 119 height 179
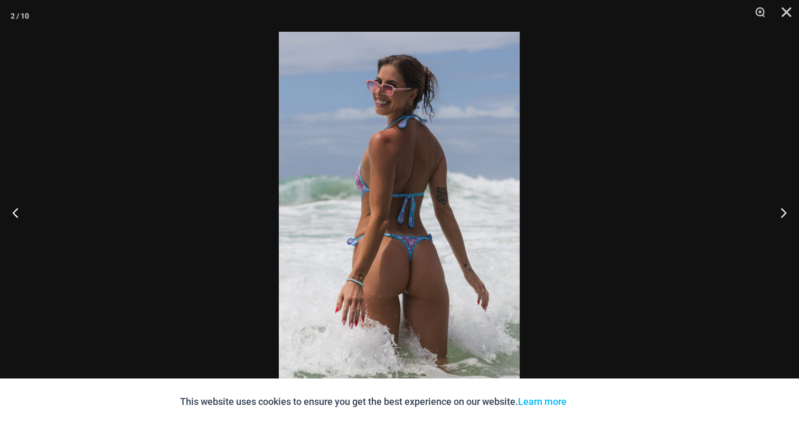
click at [401, 146] on img at bounding box center [399, 212] width 241 height 361
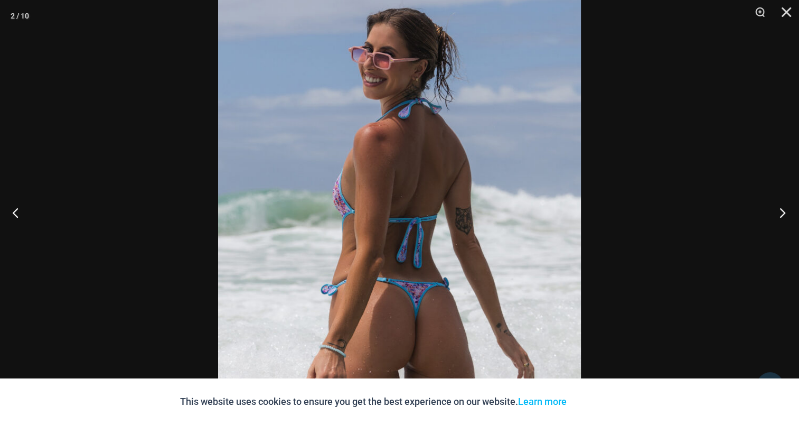
click at [772, 210] on button "Next" at bounding box center [780, 212] width 40 height 53
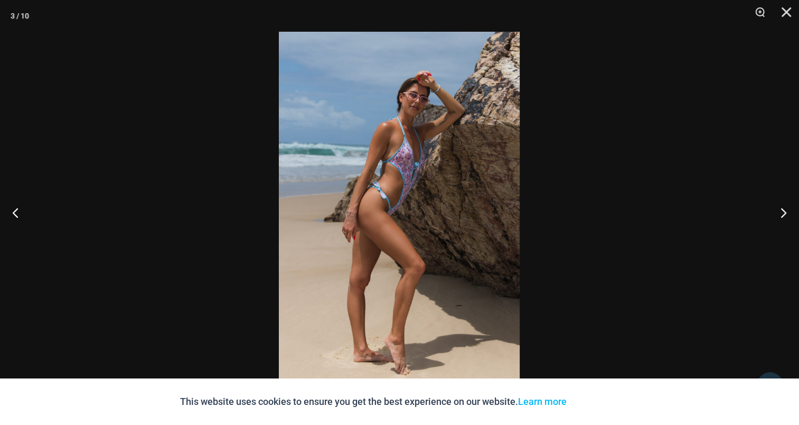
click at [416, 155] on img at bounding box center [399, 212] width 241 height 361
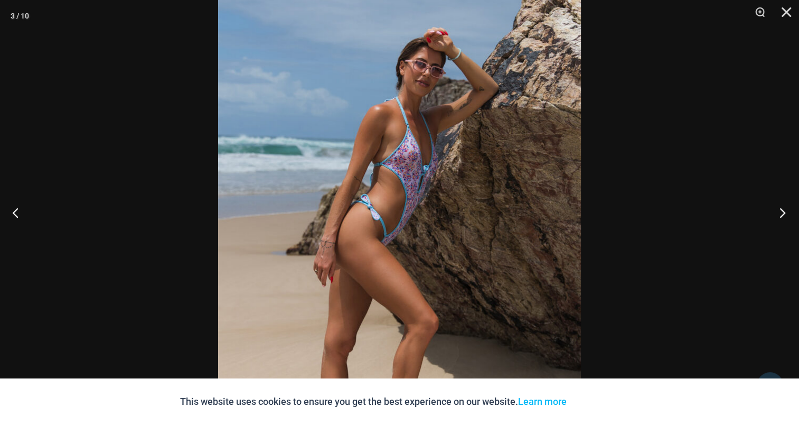
click at [788, 208] on button "Next" at bounding box center [780, 212] width 40 height 53
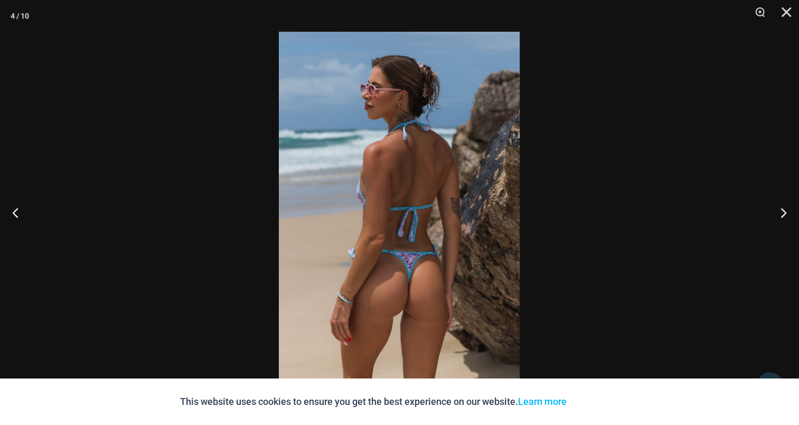
click at [400, 178] on img at bounding box center [399, 212] width 241 height 361
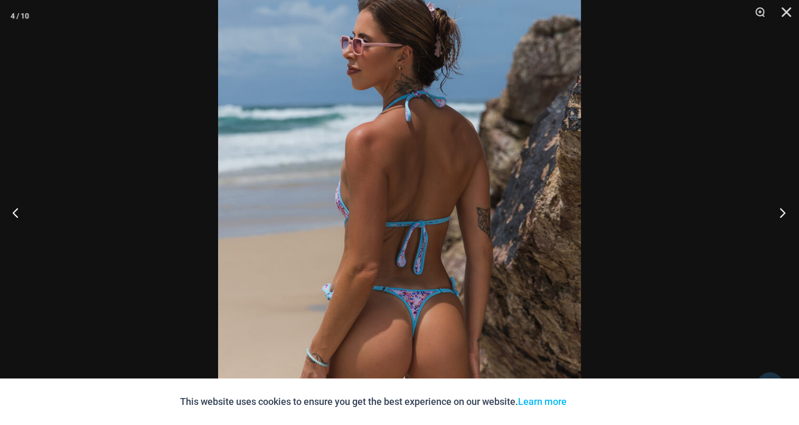
click at [788, 213] on button "Next" at bounding box center [780, 212] width 40 height 53
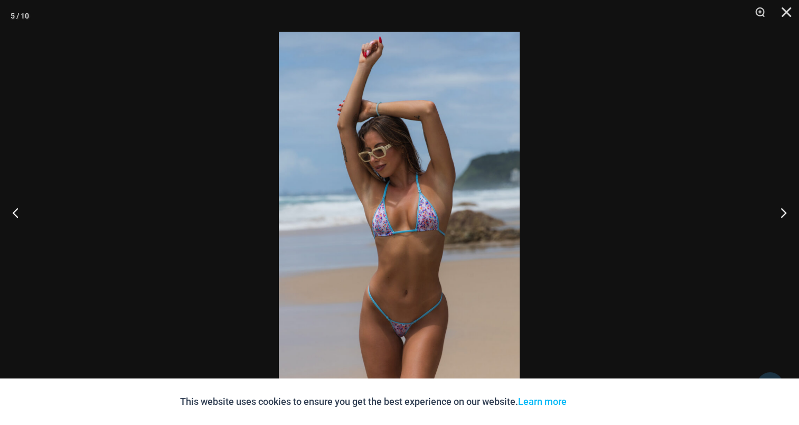
click at [304, 182] on img at bounding box center [399, 212] width 241 height 361
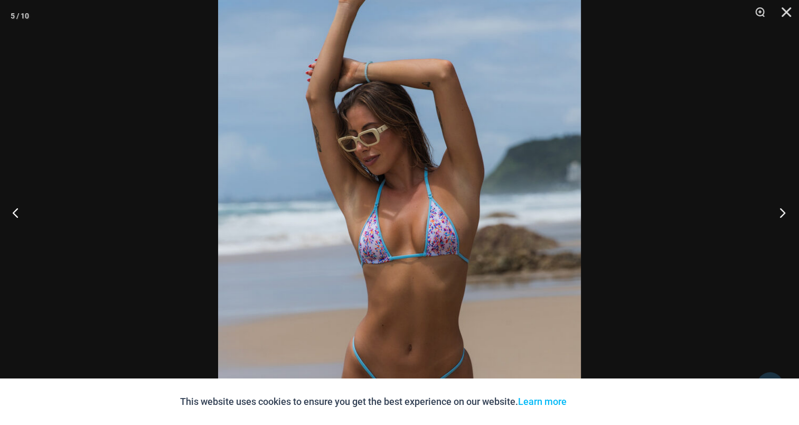
click at [788, 203] on button "Next" at bounding box center [780, 212] width 40 height 53
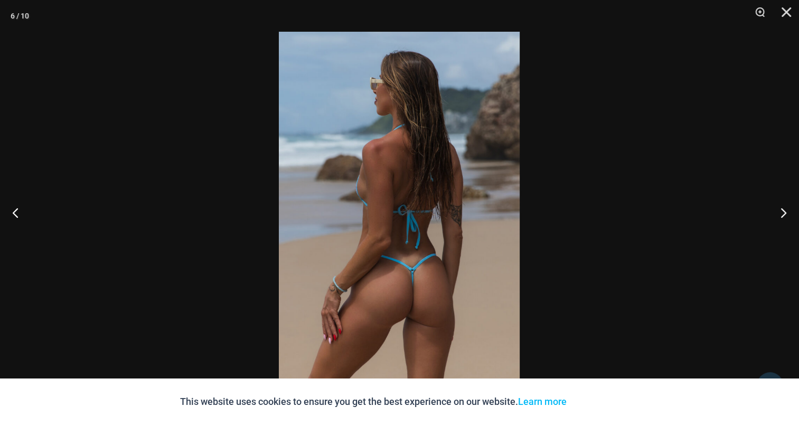
click at [416, 192] on img at bounding box center [399, 212] width 241 height 361
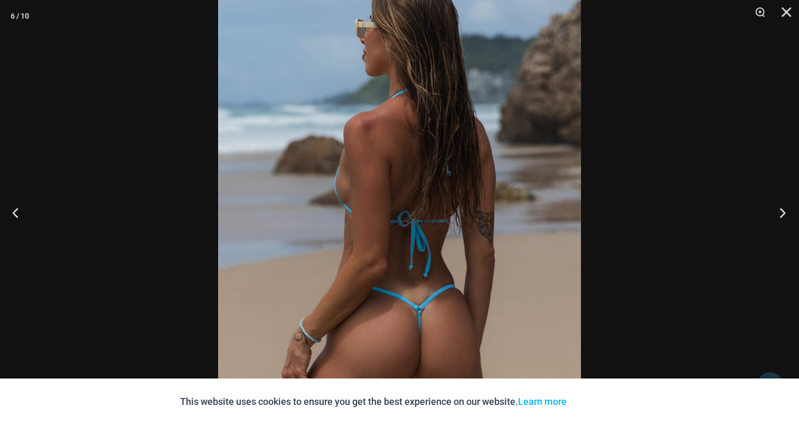
click at [778, 213] on button "Next" at bounding box center [780, 212] width 40 height 53
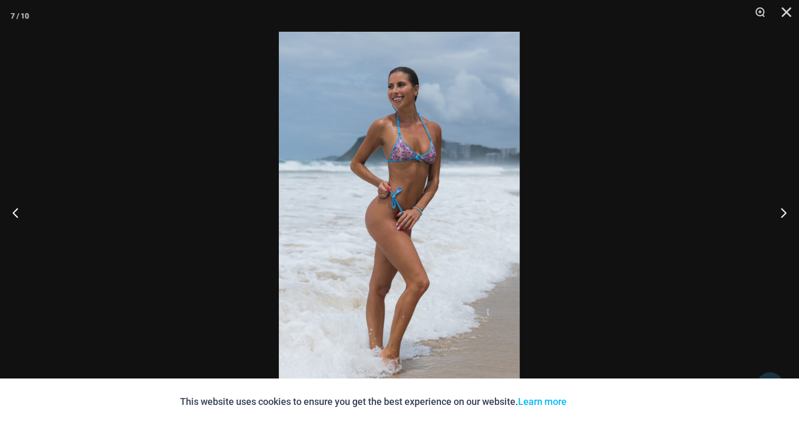
click at [416, 206] on img at bounding box center [399, 212] width 241 height 361
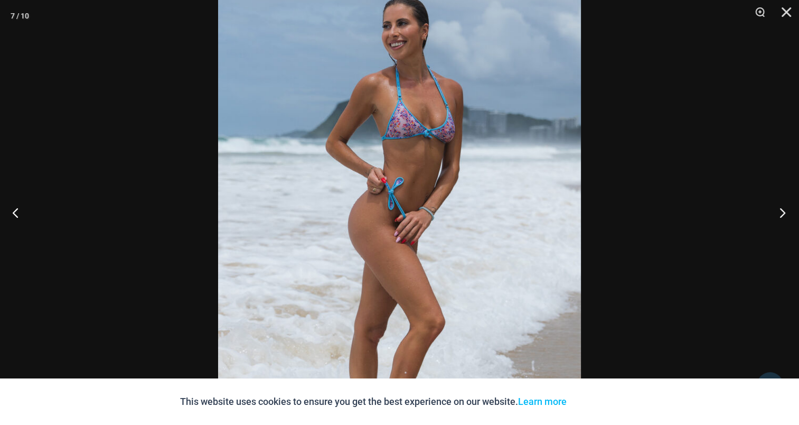
click at [782, 211] on button "Next" at bounding box center [780, 212] width 40 height 53
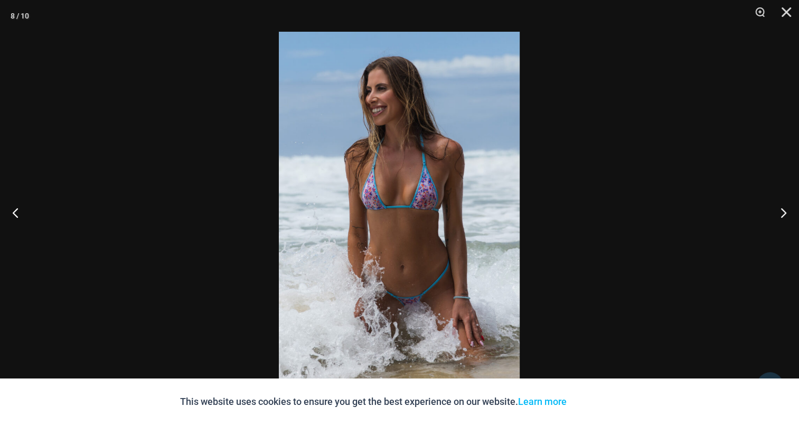
click at [408, 171] on img at bounding box center [399, 212] width 241 height 361
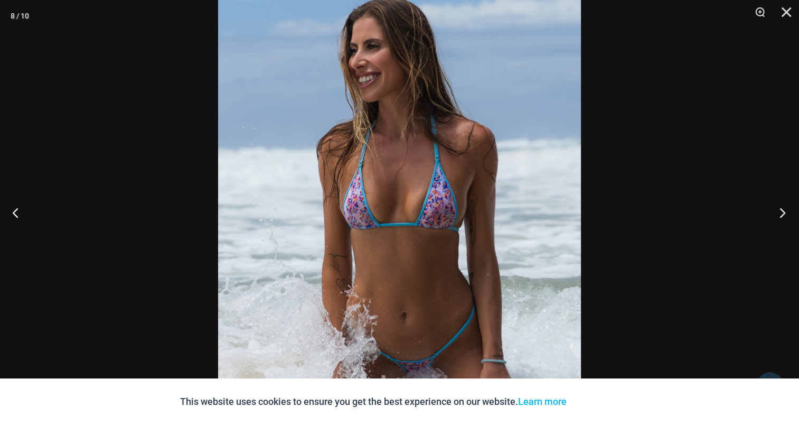
click at [786, 216] on button "Next" at bounding box center [780, 212] width 40 height 53
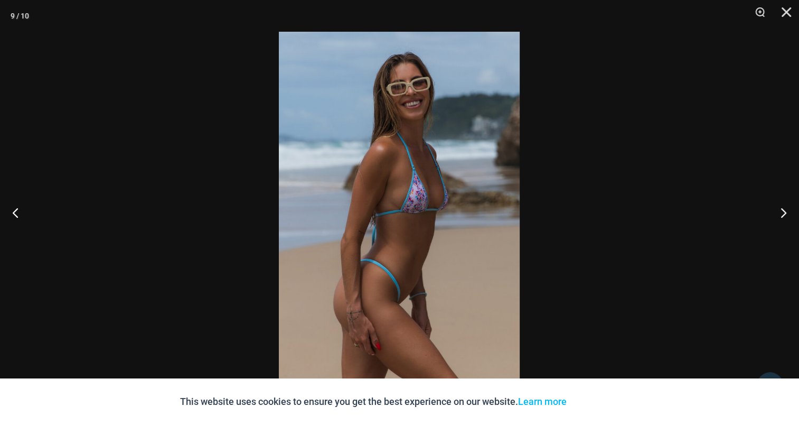
click at [408, 173] on img at bounding box center [399, 212] width 241 height 361
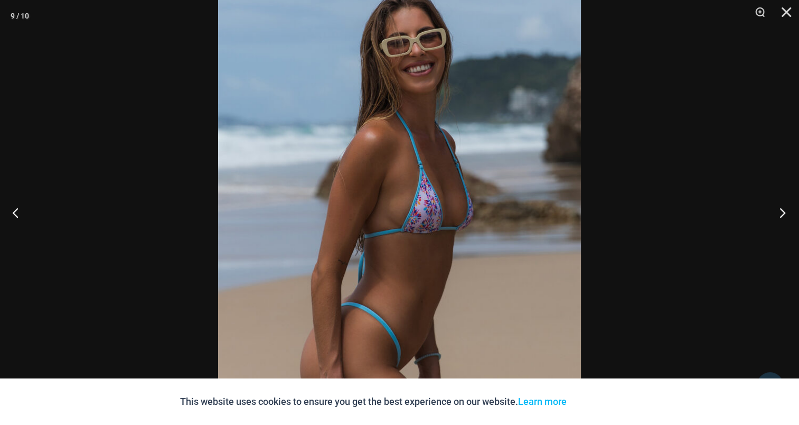
click at [769, 208] on button "Next" at bounding box center [780, 212] width 40 height 53
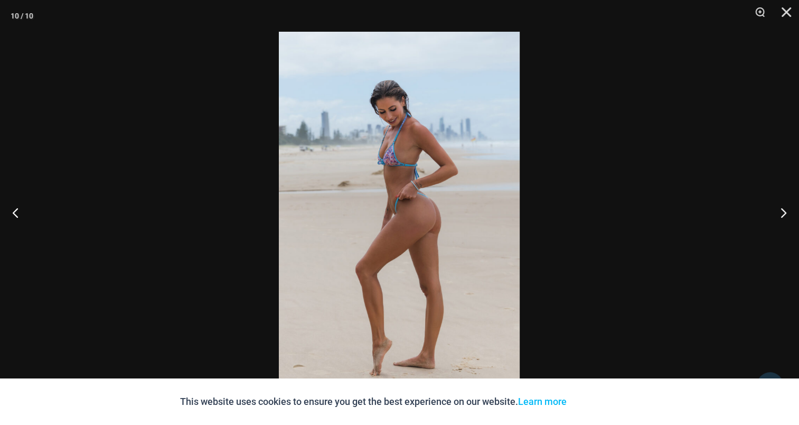
click at [449, 183] on img at bounding box center [399, 212] width 241 height 361
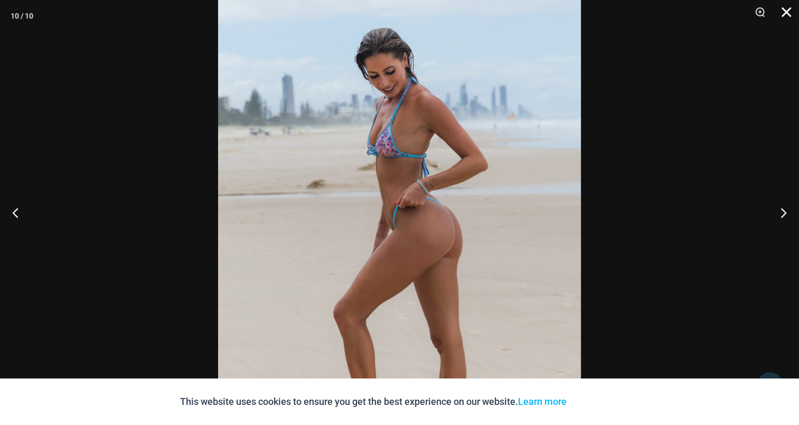
click at [787, 10] on button "Close" at bounding box center [783, 16] width 26 height 32
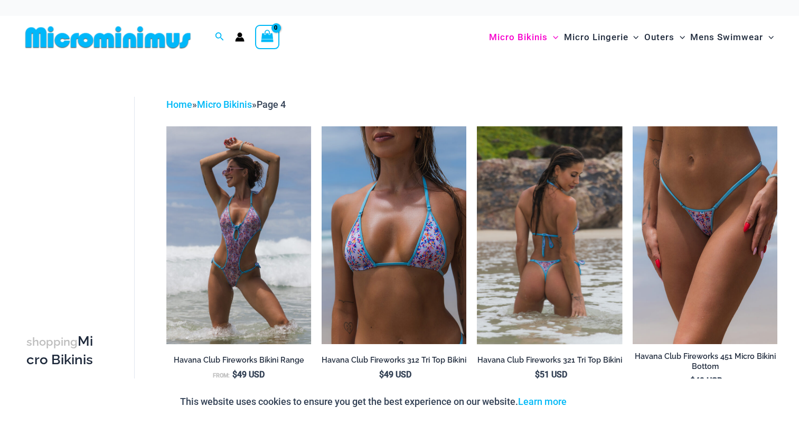
click at [525, 255] on img at bounding box center [549, 234] width 145 height 217
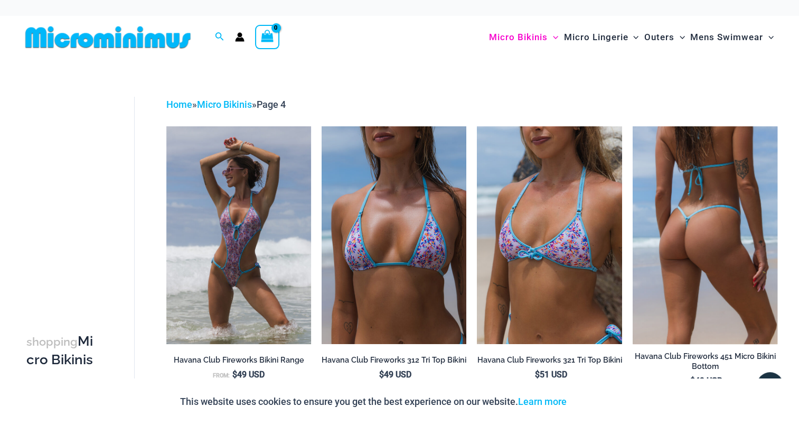
click at [704, 215] on img at bounding box center [705, 234] width 145 height 217
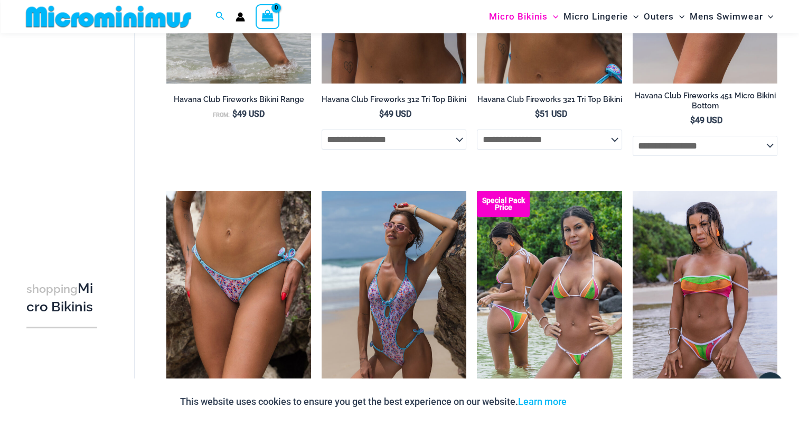
scroll to position [414, 0]
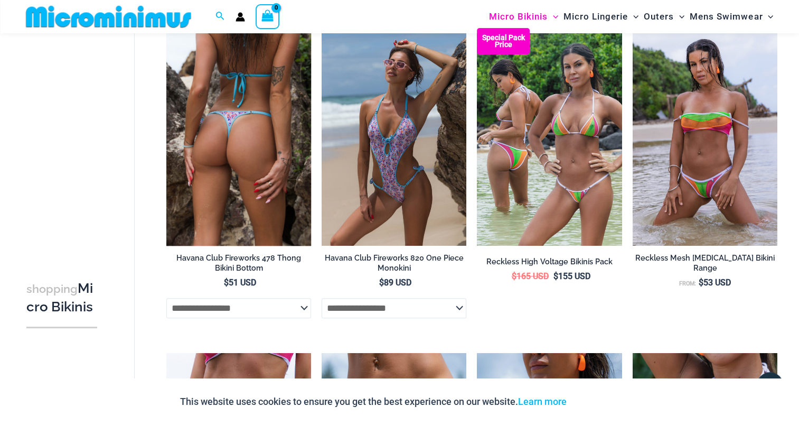
click at [251, 150] on img at bounding box center [238, 136] width 145 height 217
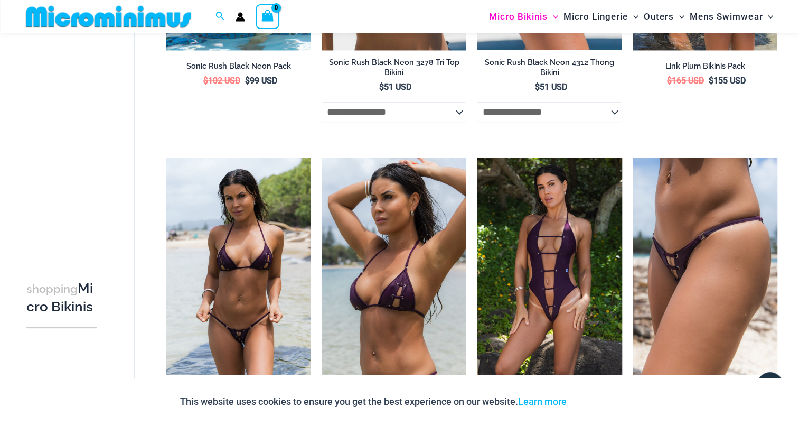
scroll to position [1312, 0]
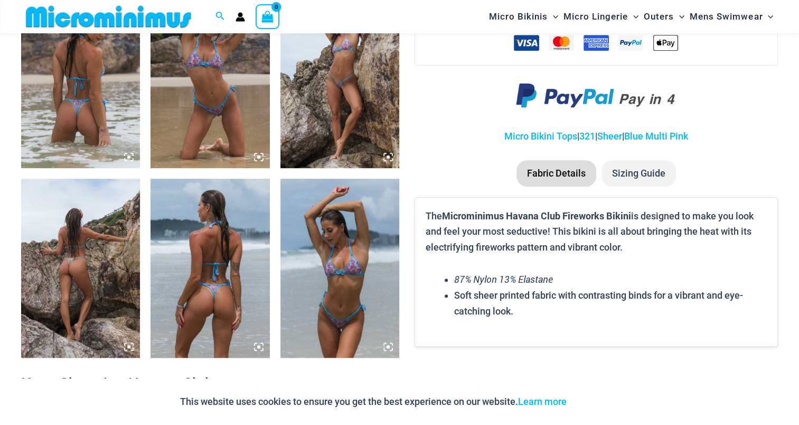
scroll to position [527, 0]
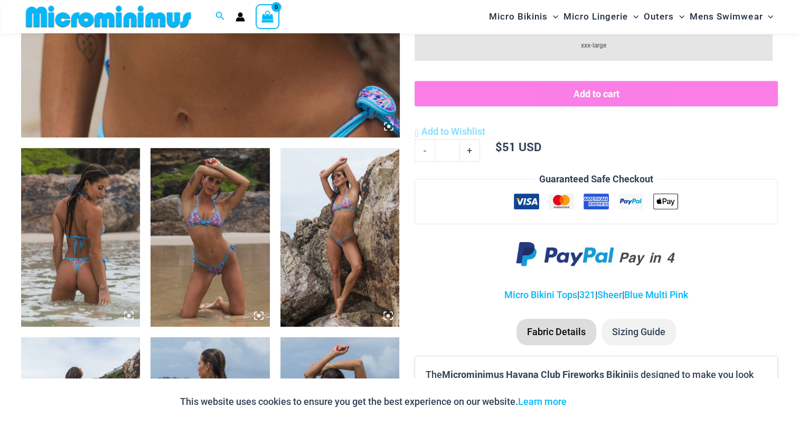
click at [92, 208] on img at bounding box center [80, 237] width 119 height 179
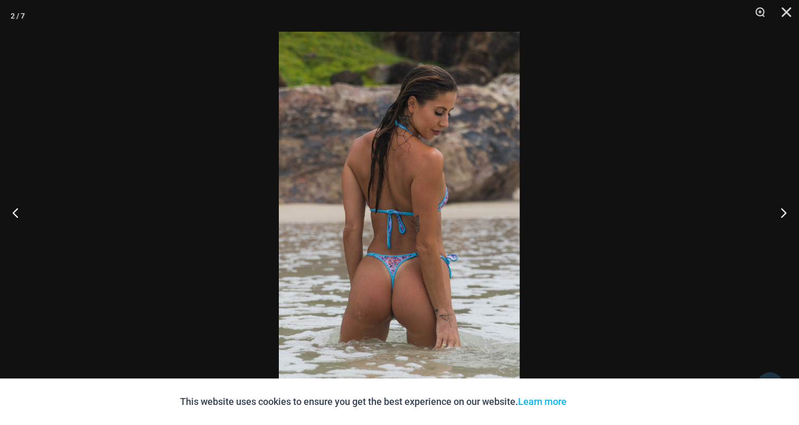
click at [380, 171] on img at bounding box center [399, 212] width 241 height 361
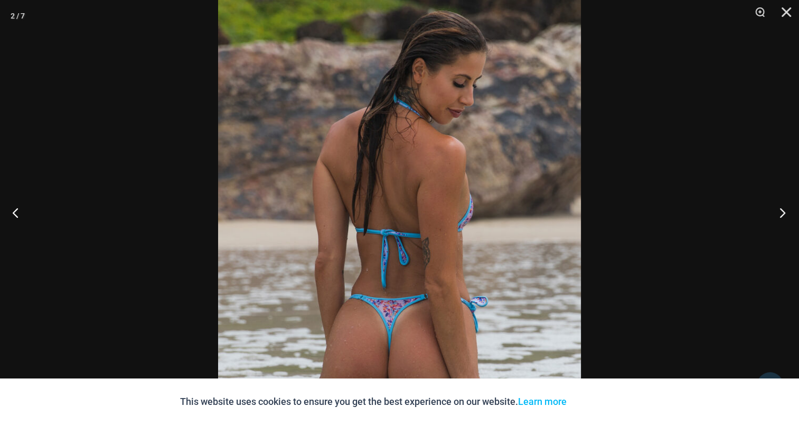
click at [777, 206] on button "Next" at bounding box center [780, 212] width 40 height 53
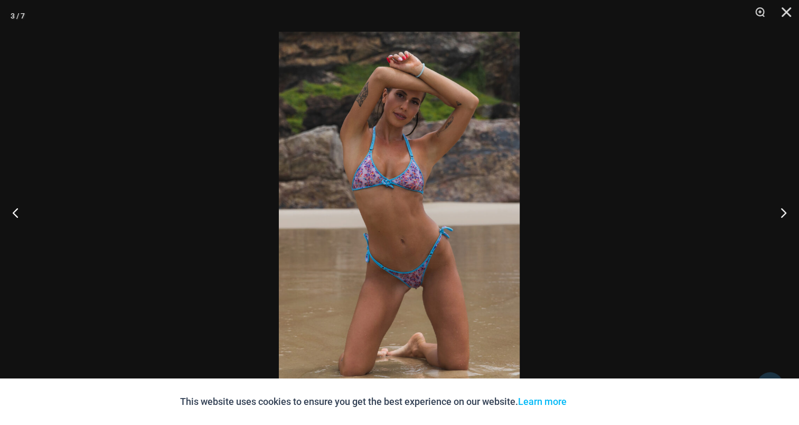
click at [423, 172] on img at bounding box center [399, 212] width 241 height 361
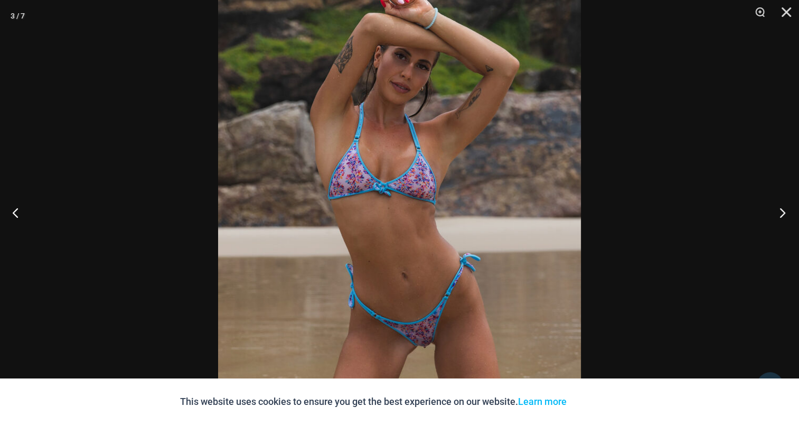
click at [784, 212] on button "Next" at bounding box center [780, 212] width 40 height 53
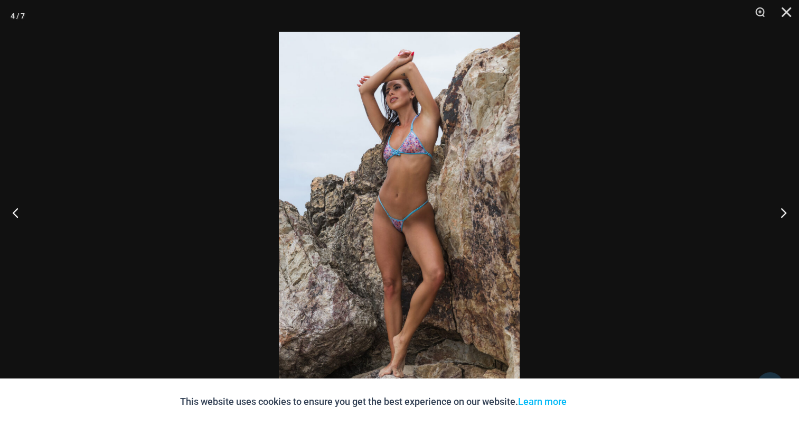
click at [440, 161] on img at bounding box center [399, 212] width 241 height 361
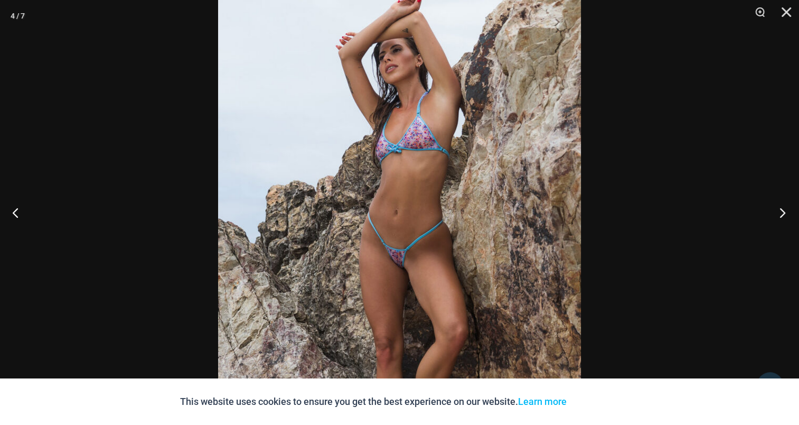
click at [782, 211] on button "Next" at bounding box center [780, 212] width 40 height 53
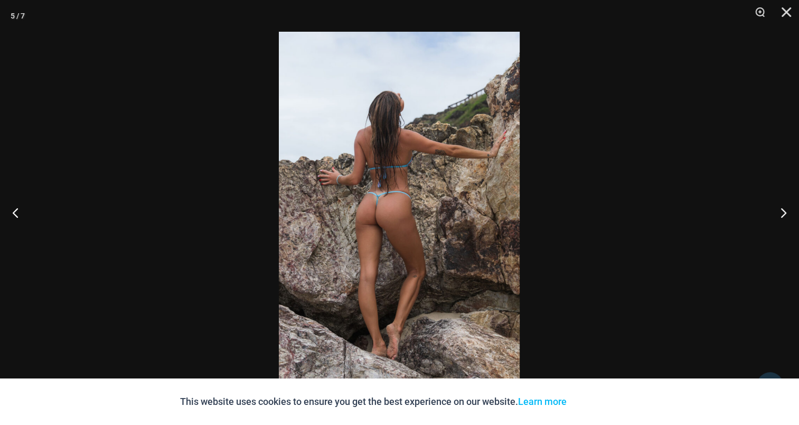
click at [421, 171] on img at bounding box center [399, 212] width 241 height 361
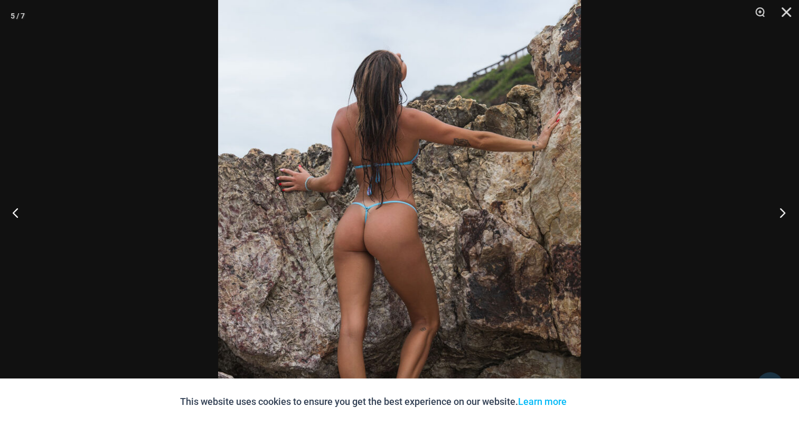
click at [777, 204] on button "Next" at bounding box center [780, 212] width 40 height 53
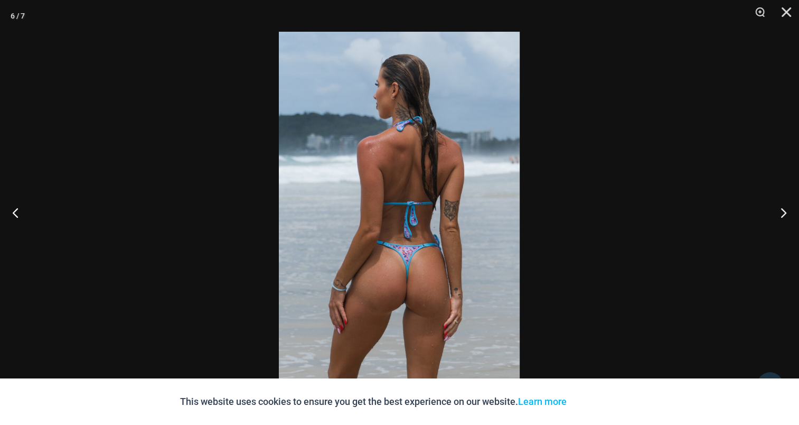
click at [451, 183] on img at bounding box center [399, 212] width 241 height 361
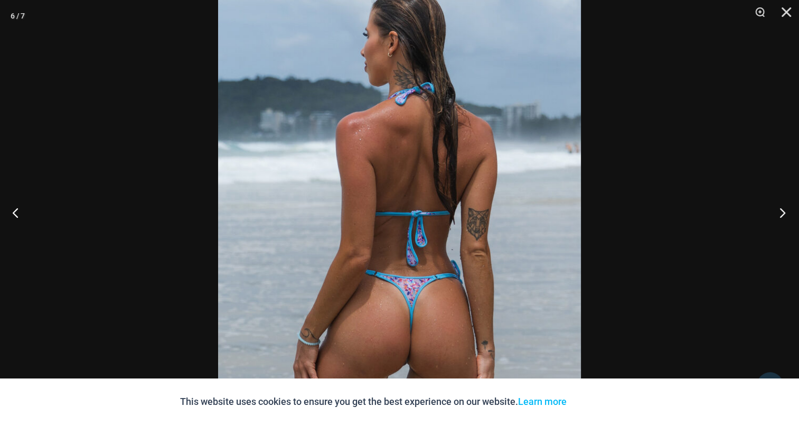
click at [795, 203] on button "Next" at bounding box center [780, 212] width 40 height 53
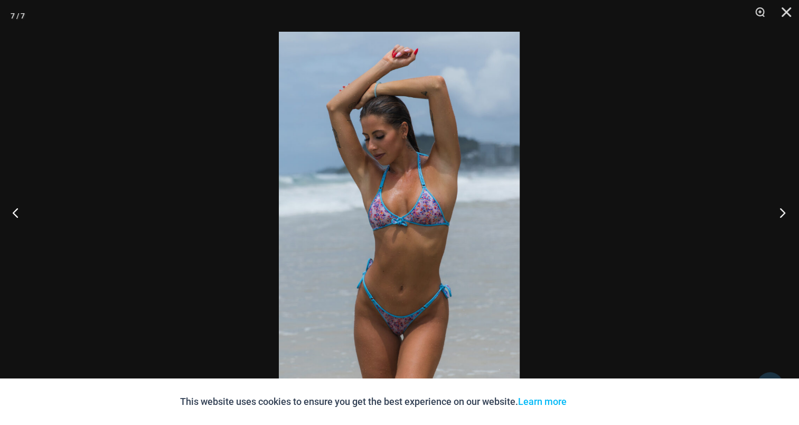
click at [785, 209] on button "Next" at bounding box center [780, 212] width 40 height 53
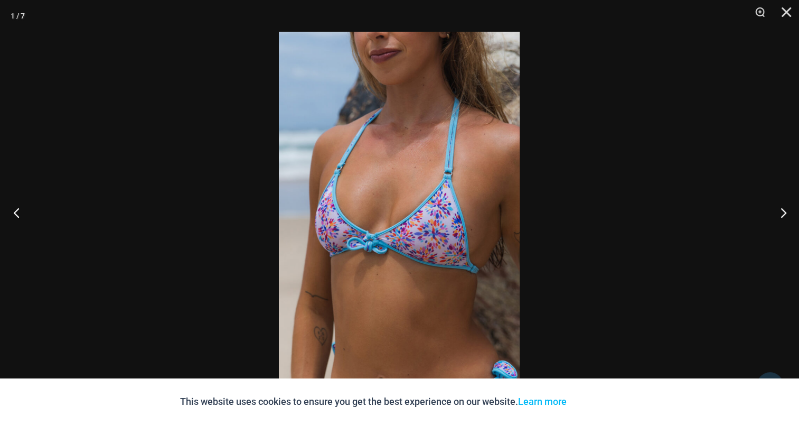
click at [22, 209] on button "Previous" at bounding box center [20, 212] width 40 height 53
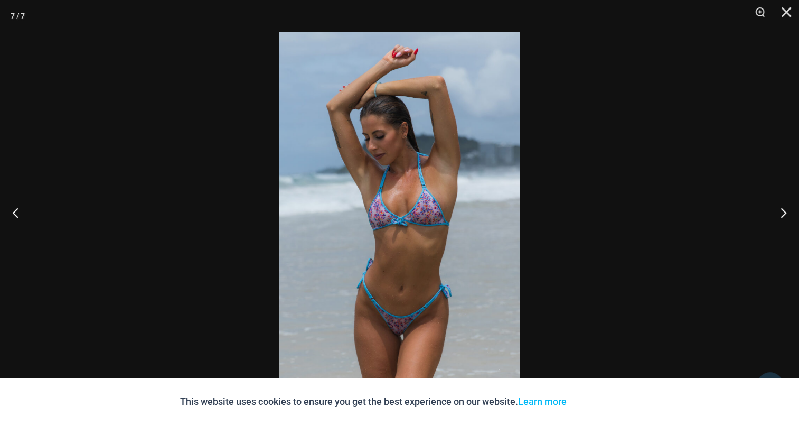
click at [384, 169] on img at bounding box center [399, 212] width 241 height 361
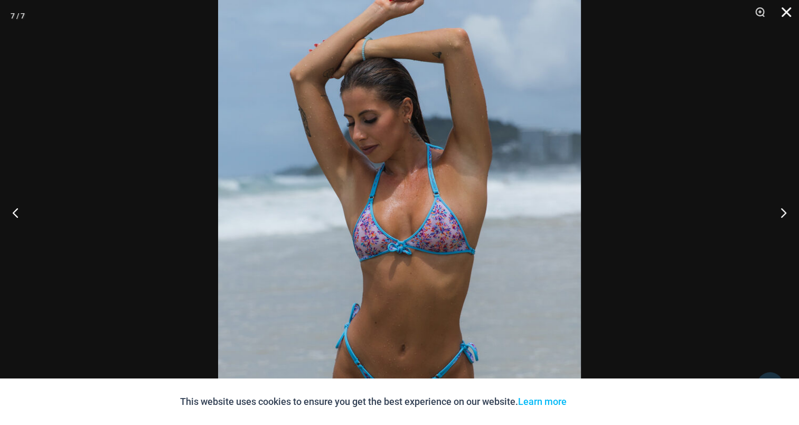
click at [786, 10] on button "Close" at bounding box center [783, 16] width 26 height 32
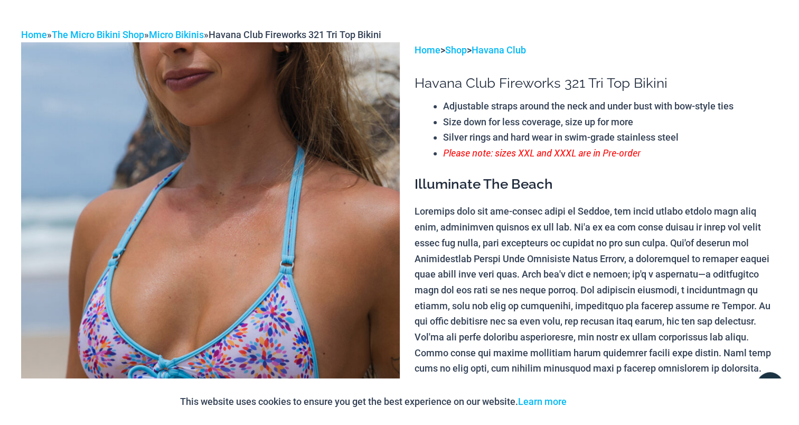
scroll to position [0, 0]
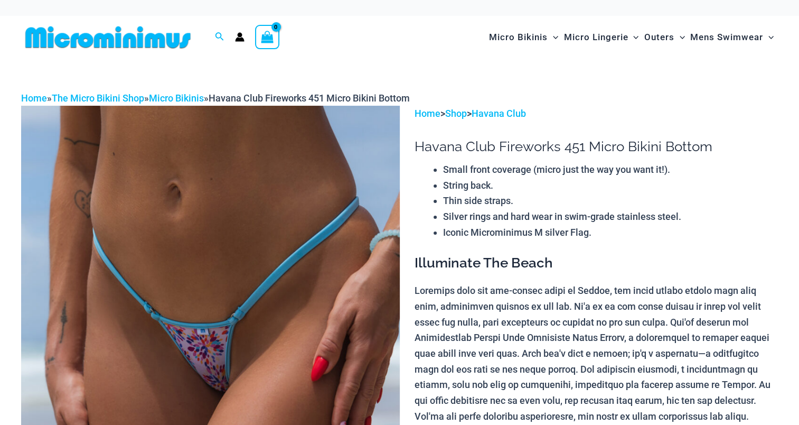
scroll to position [116, 0]
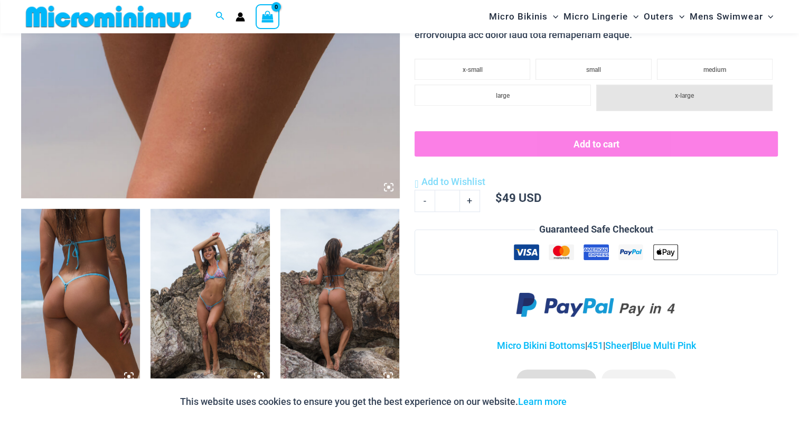
click at [78, 252] on img at bounding box center [80, 298] width 119 height 179
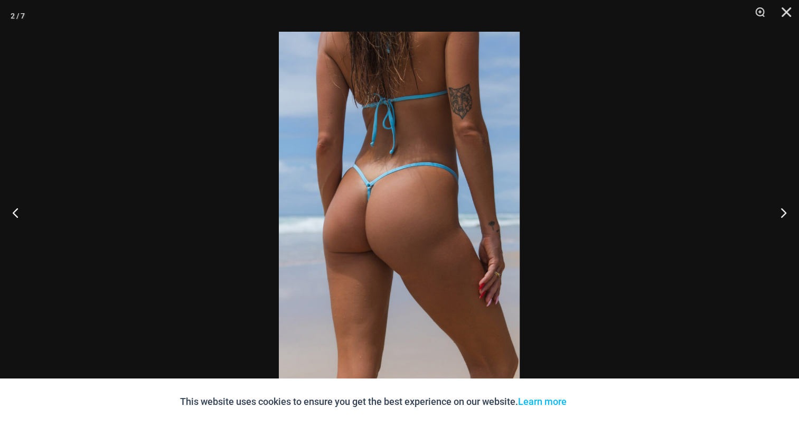
click at [376, 181] on img at bounding box center [399, 212] width 241 height 361
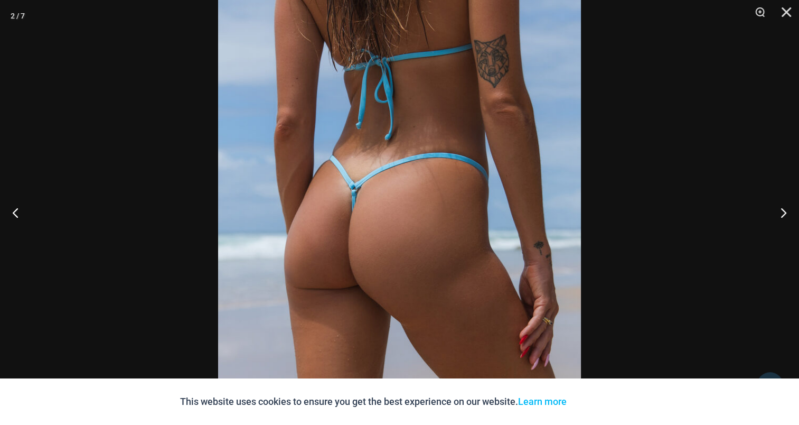
click at [784, 211] on button "Next" at bounding box center [780, 212] width 40 height 53
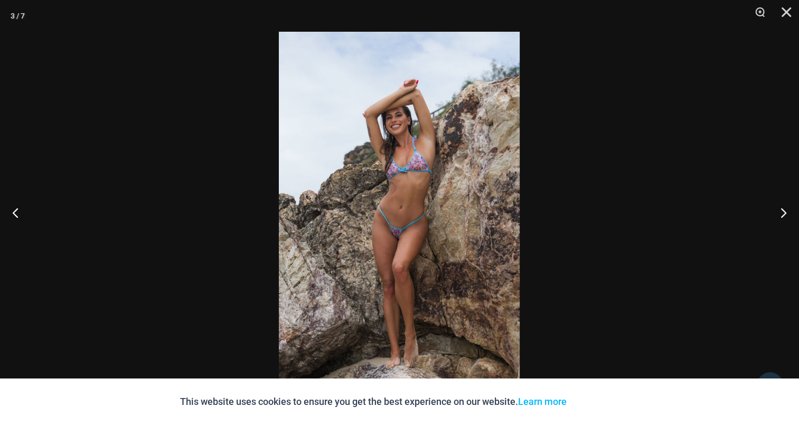
click at [443, 178] on img at bounding box center [399, 212] width 241 height 361
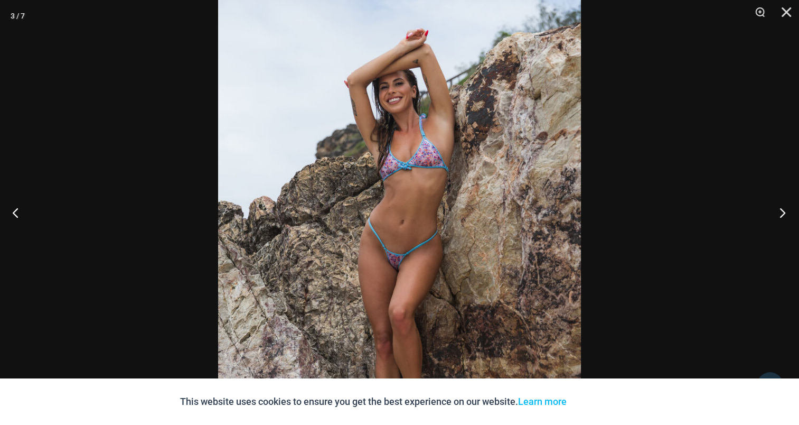
click at [775, 207] on button "Next" at bounding box center [780, 212] width 40 height 53
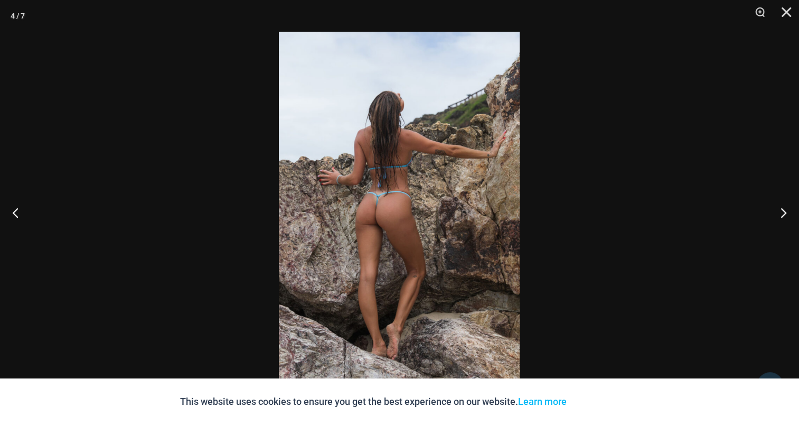
click at [380, 180] on img at bounding box center [399, 212] width 241 height 361
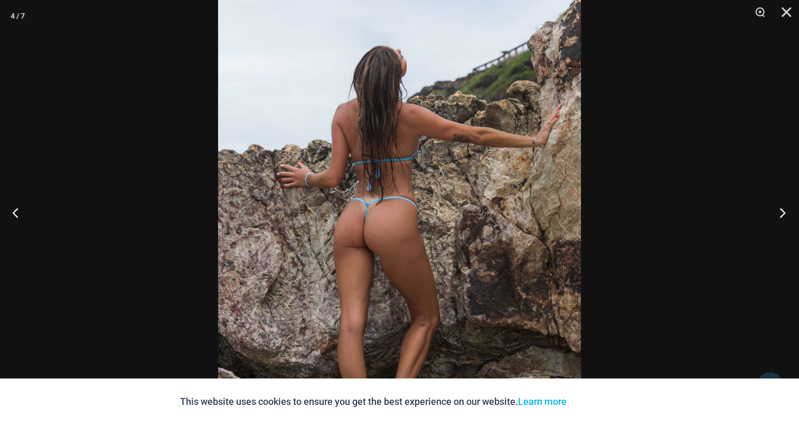
click at [778, 211] on button "Next" at bounding box center [780, 212] width 40 height 53
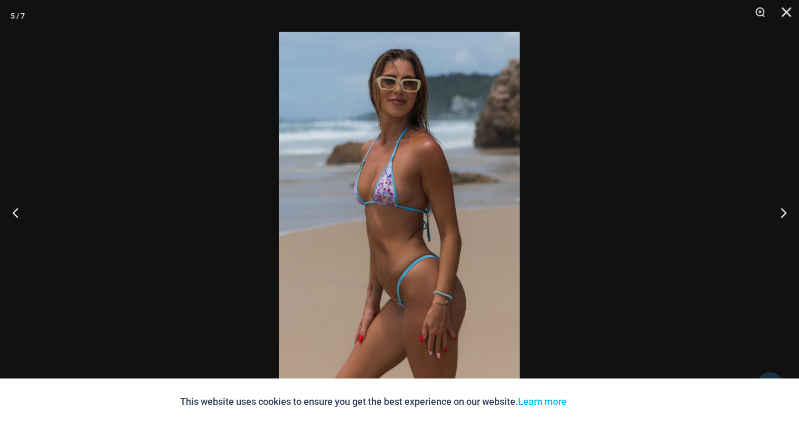
click at [440, 170] on img at bounding box center [399, 212] width 241 height 361
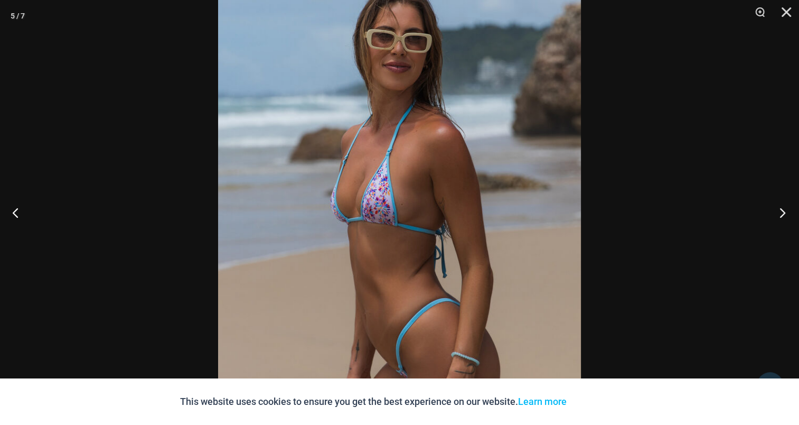
click at [785, 211] on button "Next" at bounding box center [780, 212] width 40 height 53
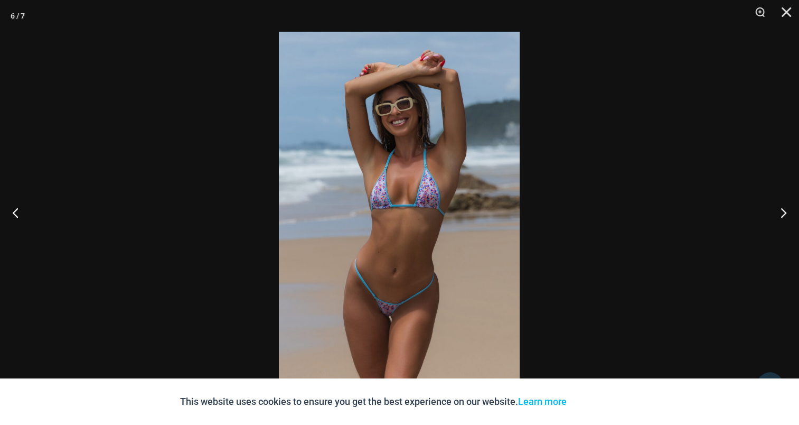
click at [379, 148] on img at bounding box center [399, 212] width 241 height 361
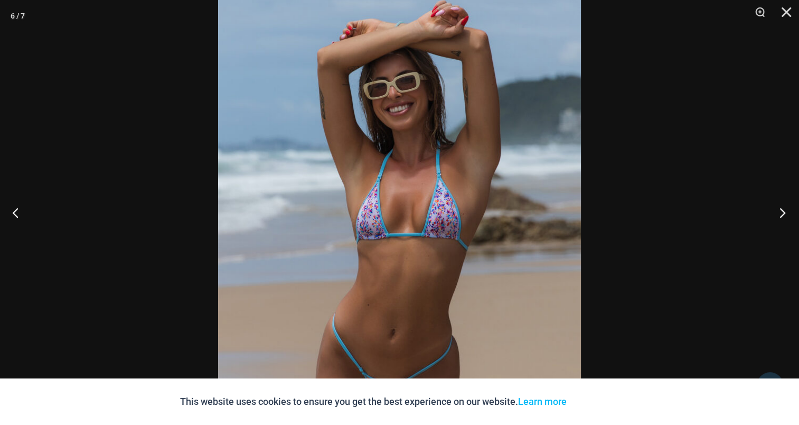
click at [784, 211] on button "Next" at bounding box center [780, 212] width 40 height 53
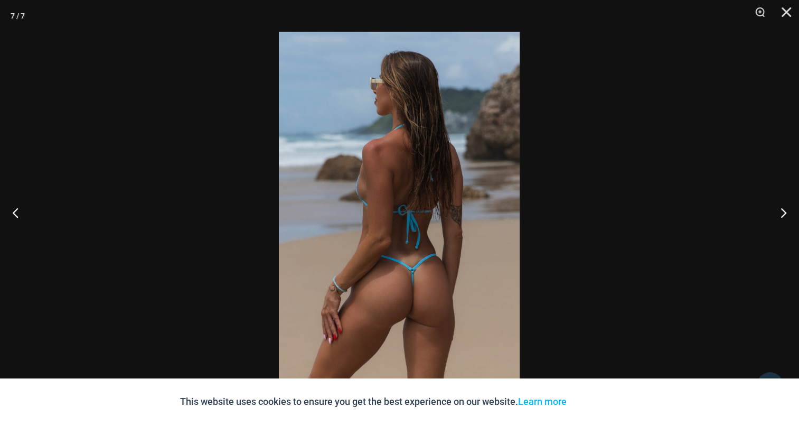
click at [399, 163] on img at bounding box center [399, 212] width 241 height 361
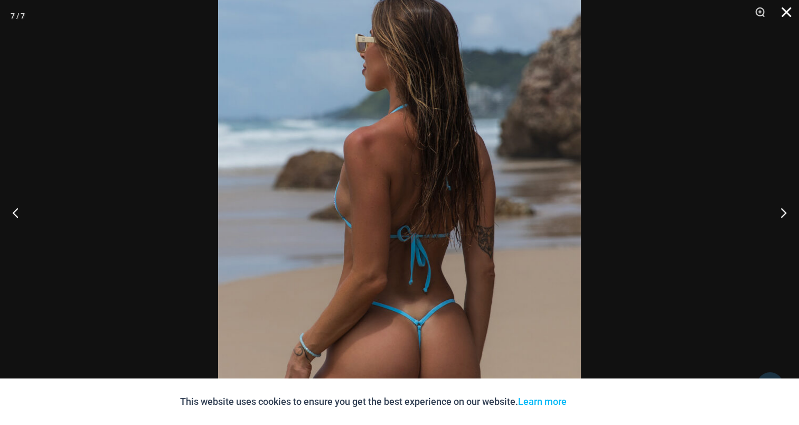
click at [793, 11] on button "Close" at bounding box center [783, 16] width 26 height 32
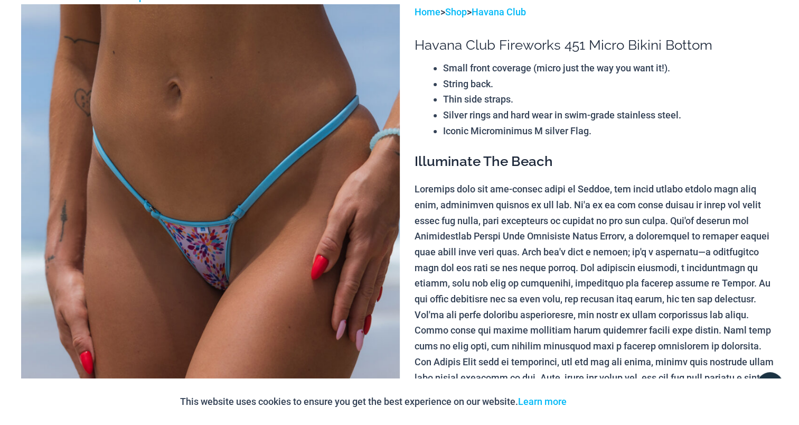
scroll to position [0, 0]
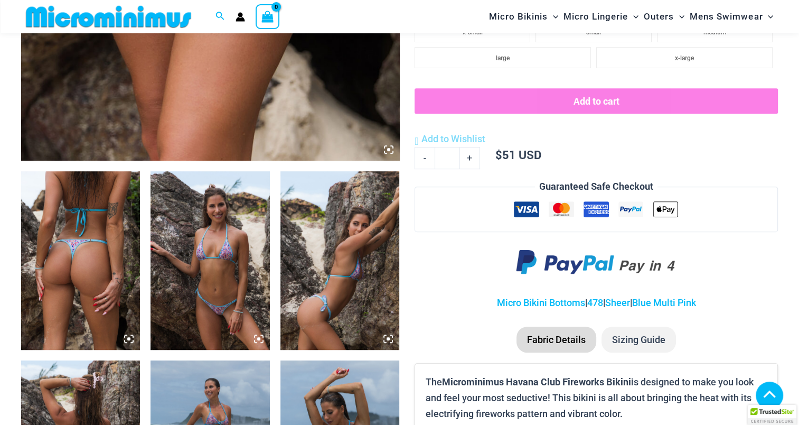
scroll to position [571, 0]
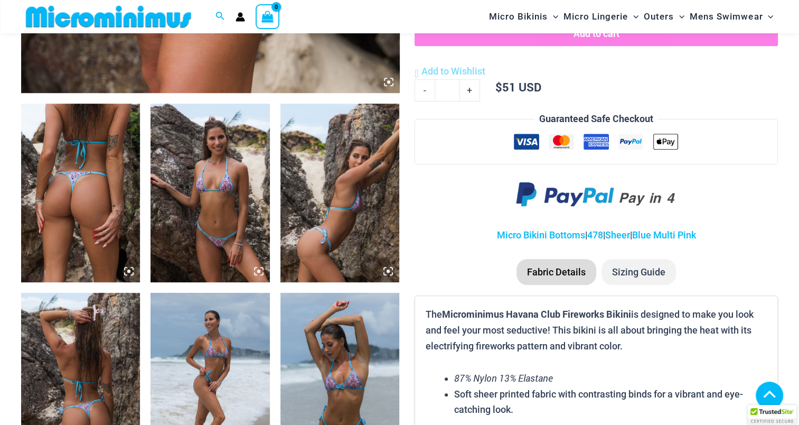
click at [111, 104] on img at bounding box center [80, 193] width 119 height 179
click at [105, 118] on img at bounding box center [80, 193] width 119 height 179
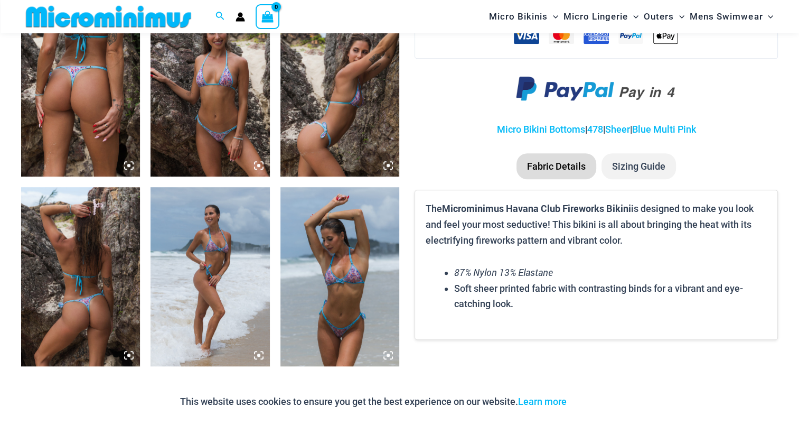
click at [105, 118] on img at bounding box center [80, 87] width 119 height 179
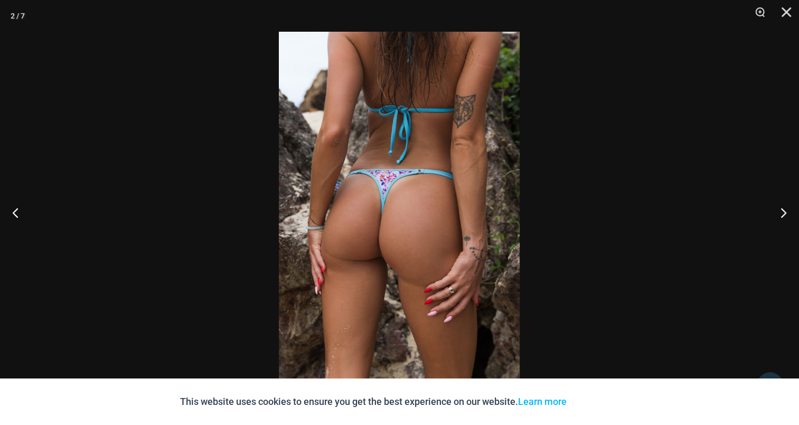
click at [427, 181] on img at bounding box center [399, 212] width 241 height 361
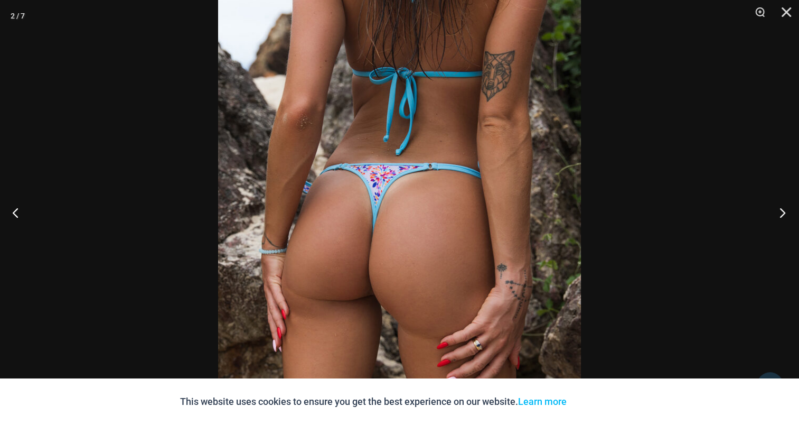
click at [785, 213] on button "Next" at bounding box center [780, 212] width 40 height 53
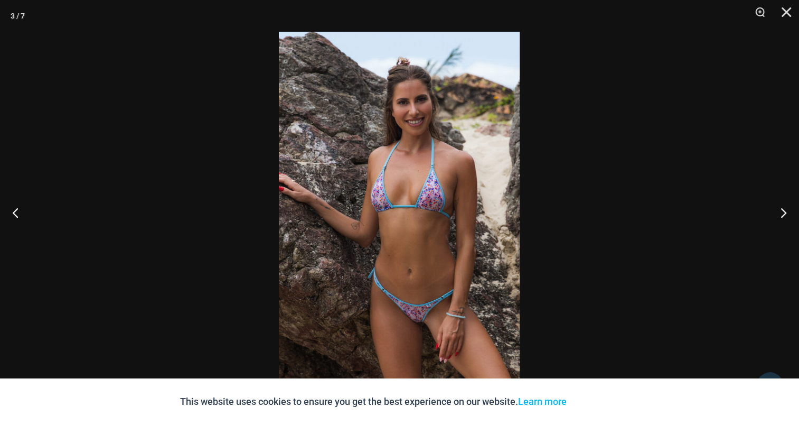
click at [399, 154] on img at bounding box center [399, 212] width 241 height 361
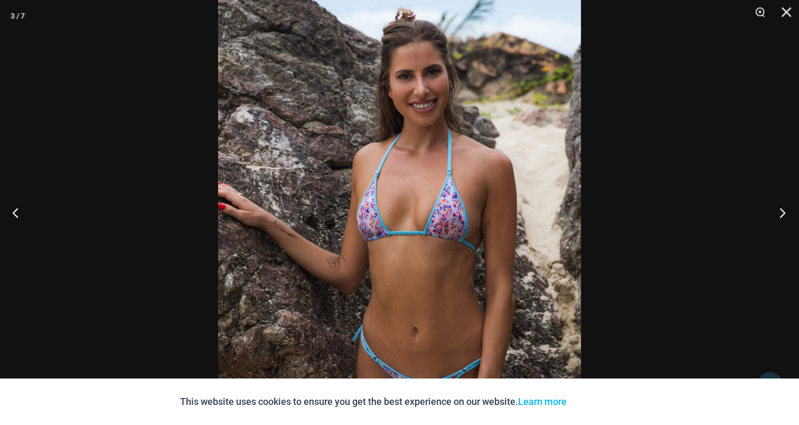
click at [781, 213] on button "Next" at bounding box center [780, 212] width 40 height 53
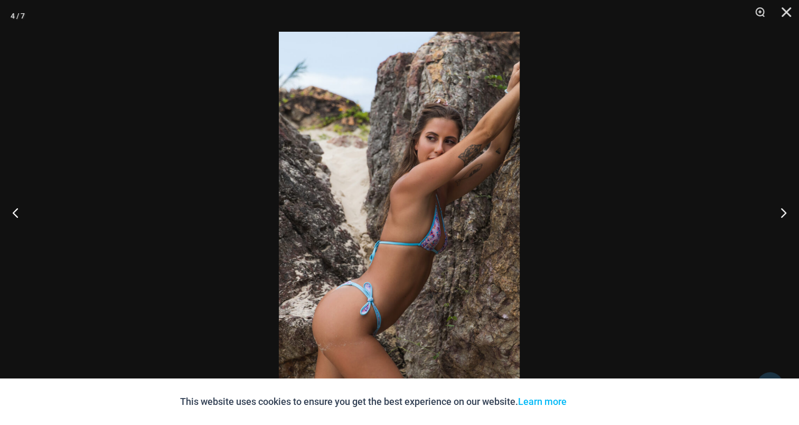
click at [426, 187] on img at bounding box center [399, 212] width 241 height 361
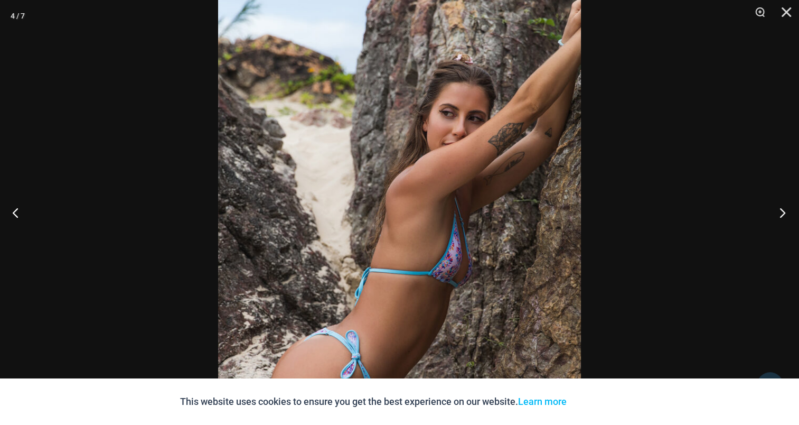
click at [782, 213] on button "Next" at bounding box center [780, 212] width 40 height 53
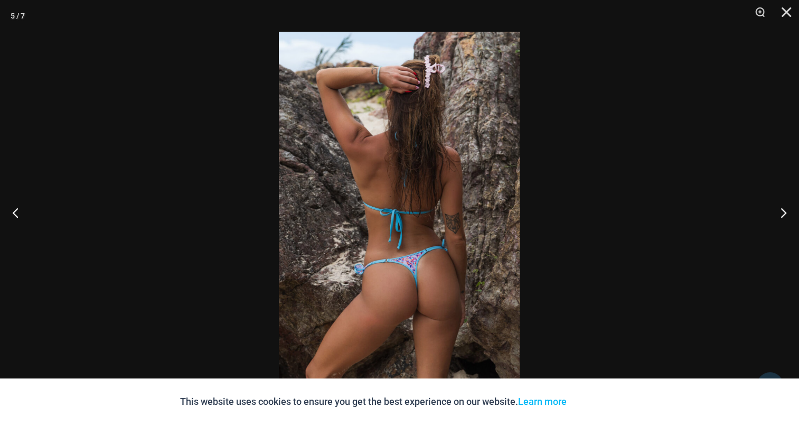
click at [402, 157] on img at bounding box center [399, 212] width 241 height 361
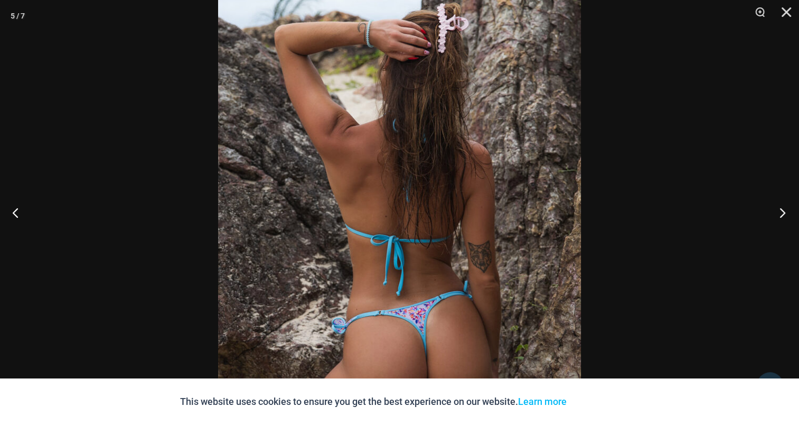
click at [786, 221] on button "Next" at bounding box center [780, 212] width 40 height 53
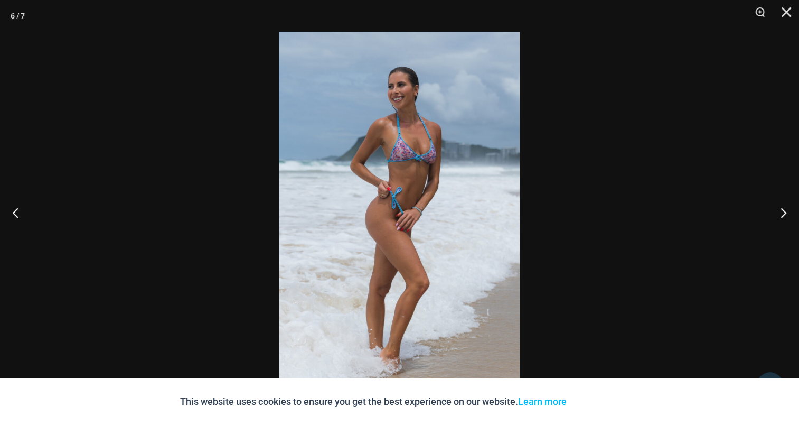
click at [401, 191] on img at bounding box center [399, 212] width 241 height 361
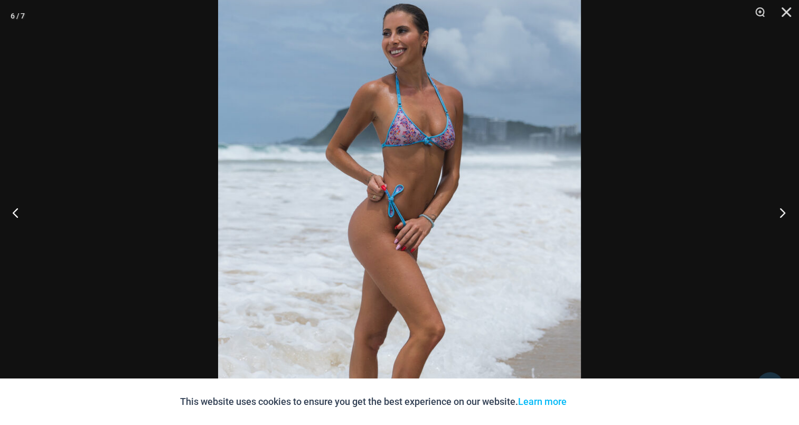
click at [782, 213] on button "Next" at bounding box center [780, 212] width 40 height 53
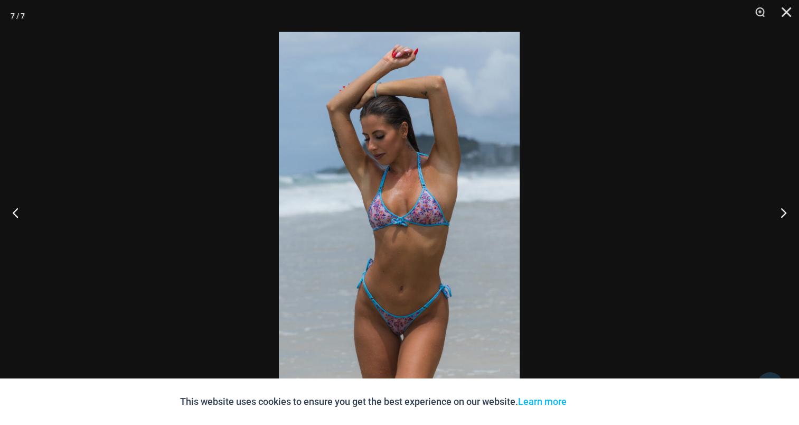
click at [406, 193] on img at bounding box center [399, 212] width 241 height 361
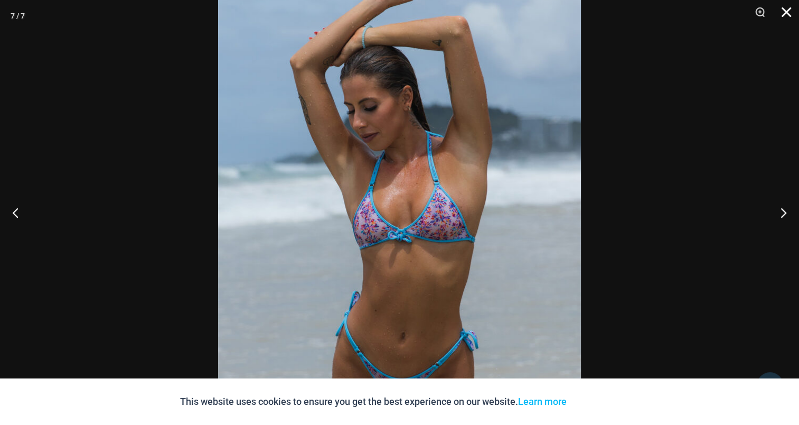
click at [788, 15] on button "Close" at bounding box center [783, 16] width 26 height 32
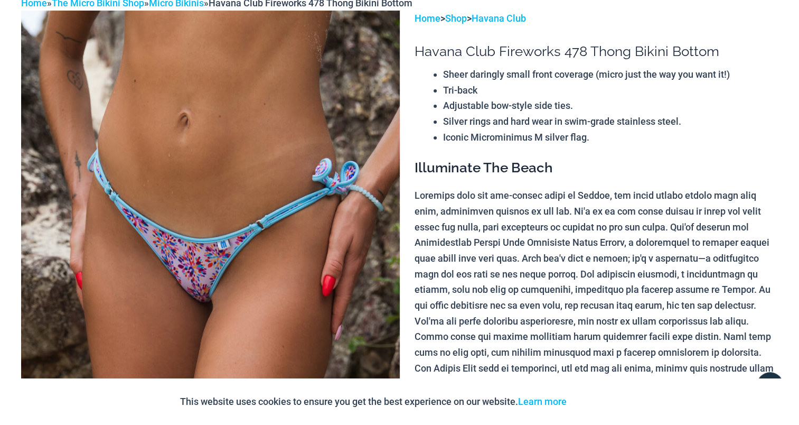
scroll to position [0, 0]
